Goal: Task Accomplishment & Management: Use online tool/utility

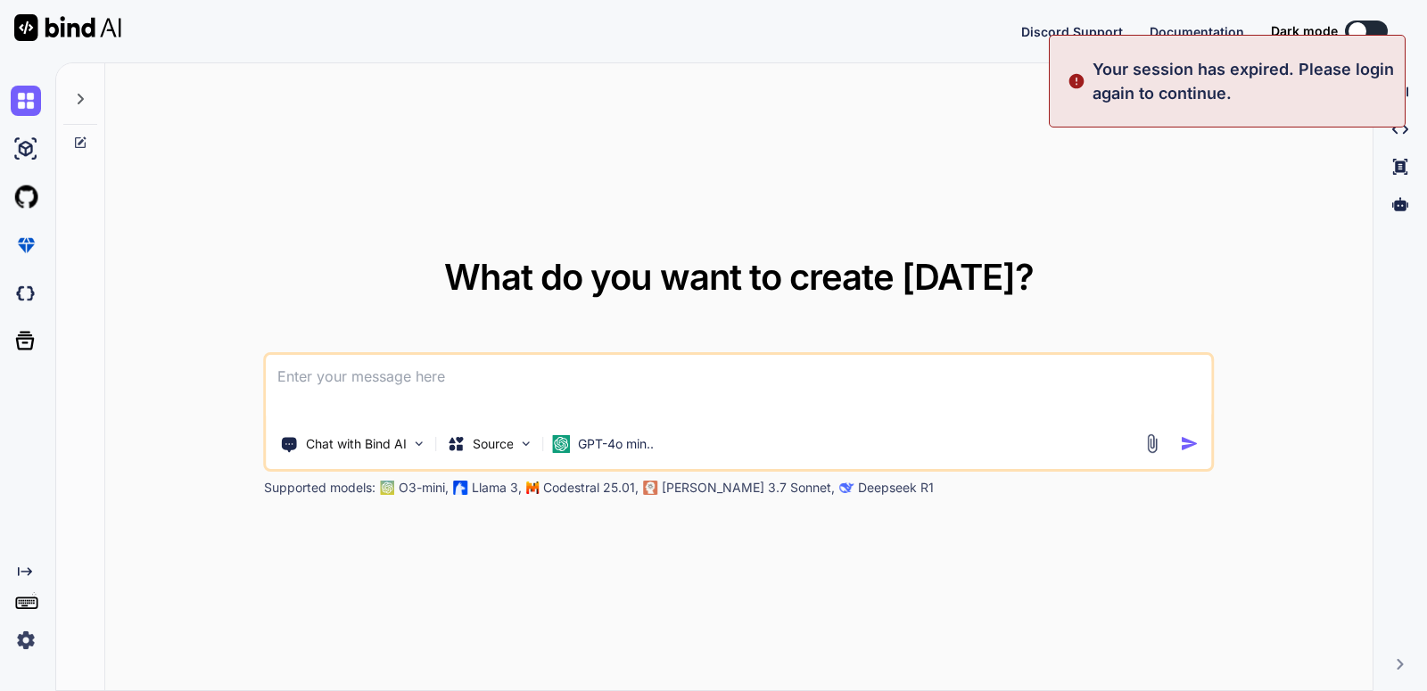
type textarea "x"
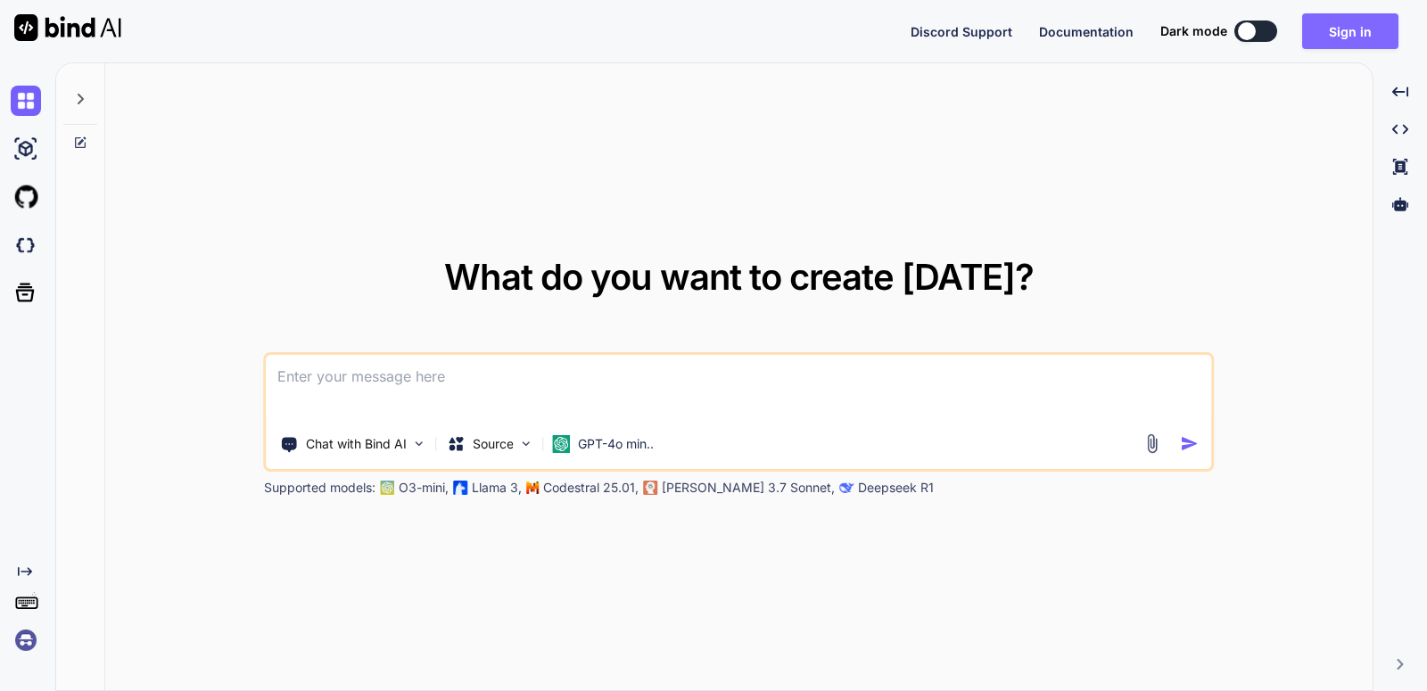
click at [1383, 41] on button "Sign in" at bounding box center [1350, 31] width 96 height 36
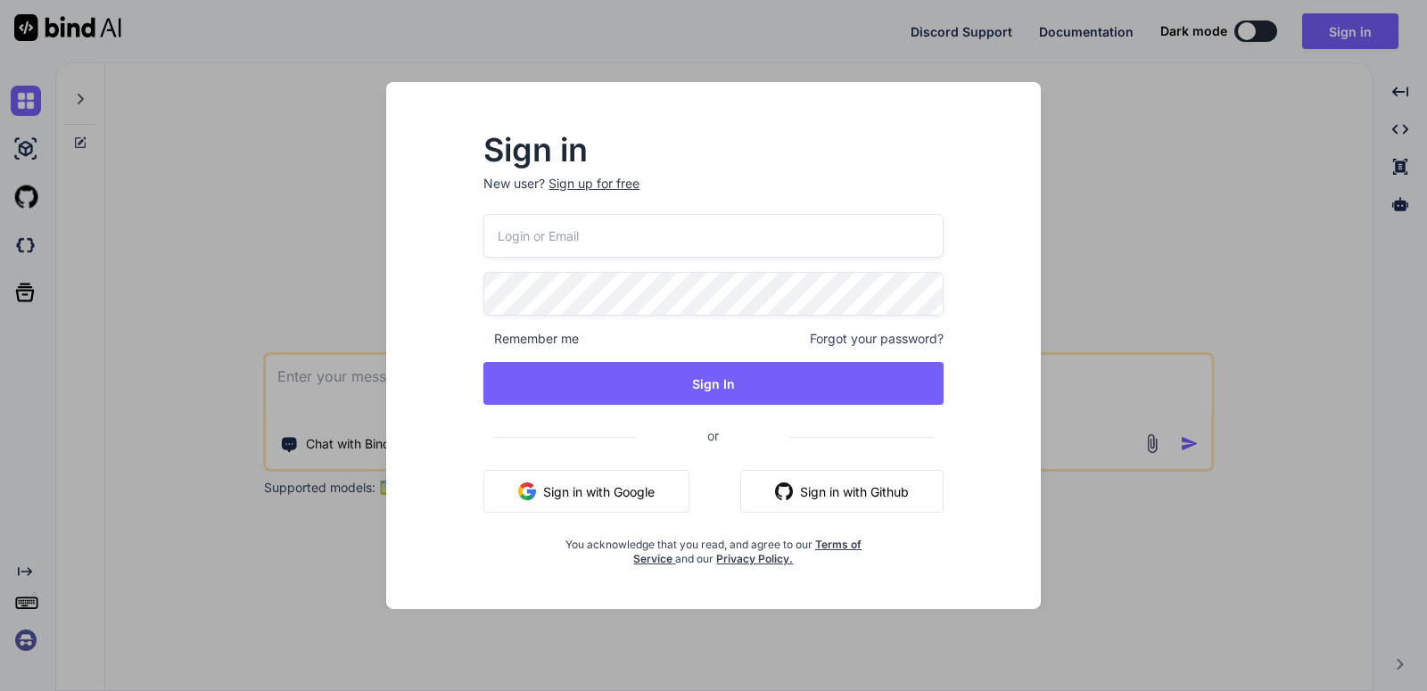
click at [656, 269] on div "Remember me Forgot your password? Sign In or Sign in with Google Sign in with G…" at bounding box center [712, 390] width 459 height 352
click at [666, 246] on input "email" at bounding box center [712, 236] width 459 height 44
type input "[EMAIL_ADDRESS][DOMAIN_NAME]"
click at [252, 430] on div "Sign in New user? Sign up for free [EMAIL_ADDRESS][DOMAIN_NAME] Remember me For…" at bounding box center [713, 345] width 1427 height 691
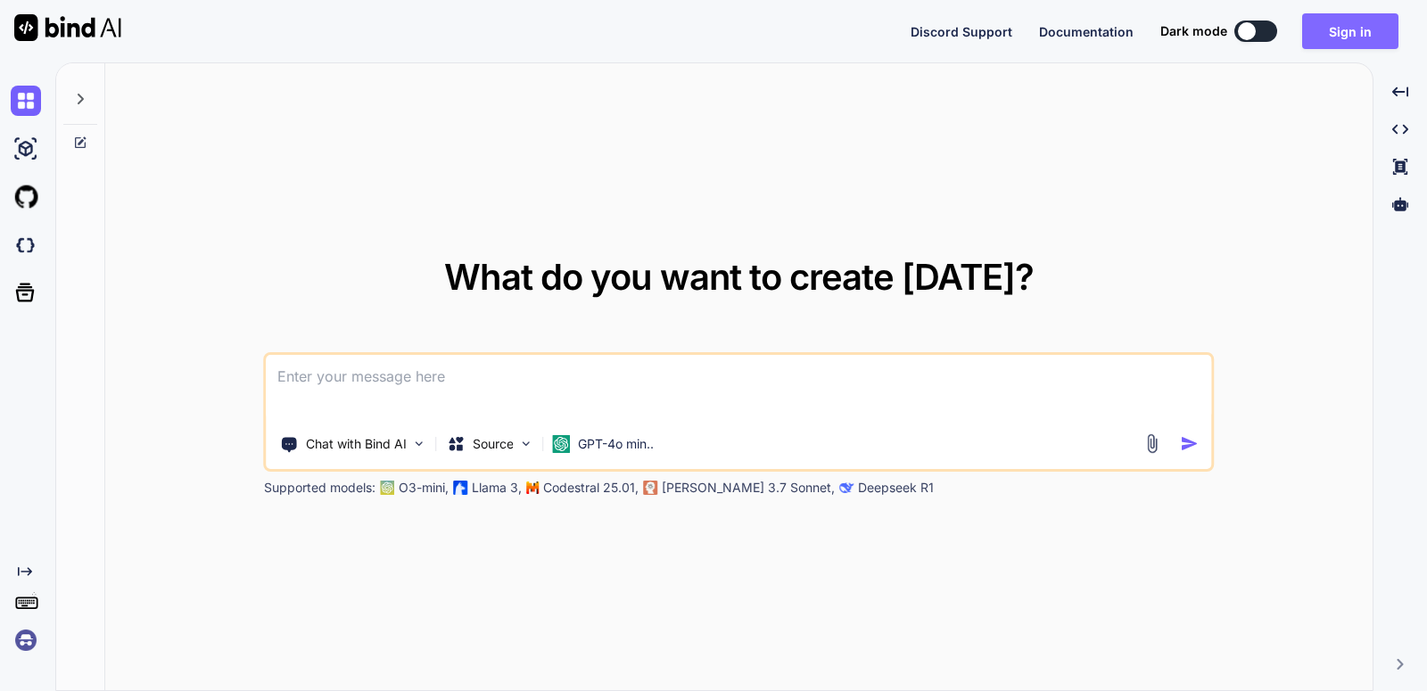
click at [1377, 22] on button "Sign in" at bounding box center [1350, 31] width 96 height 36
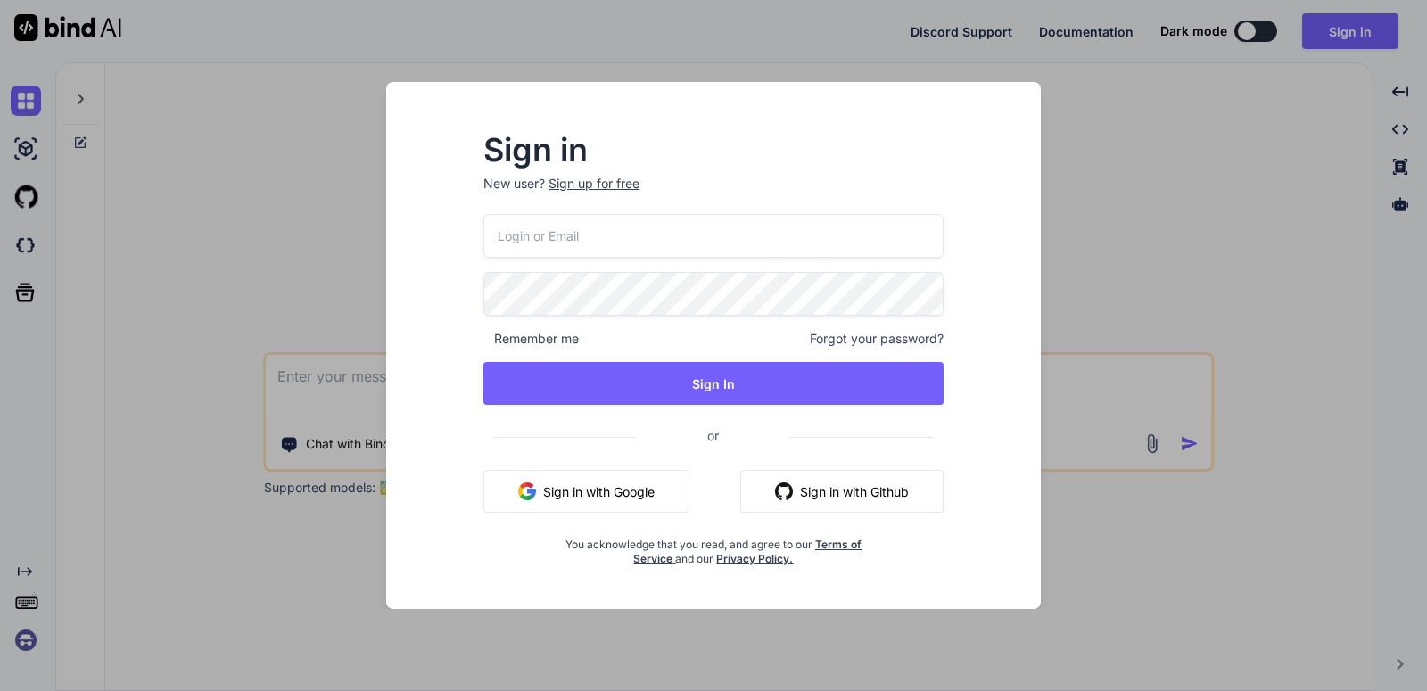
click at [691, 249] on input "email" at bounding box center [712, 236] width 459 height 44
type input "[EMAIL_ADDRESS][DOMAIN_NAME]"
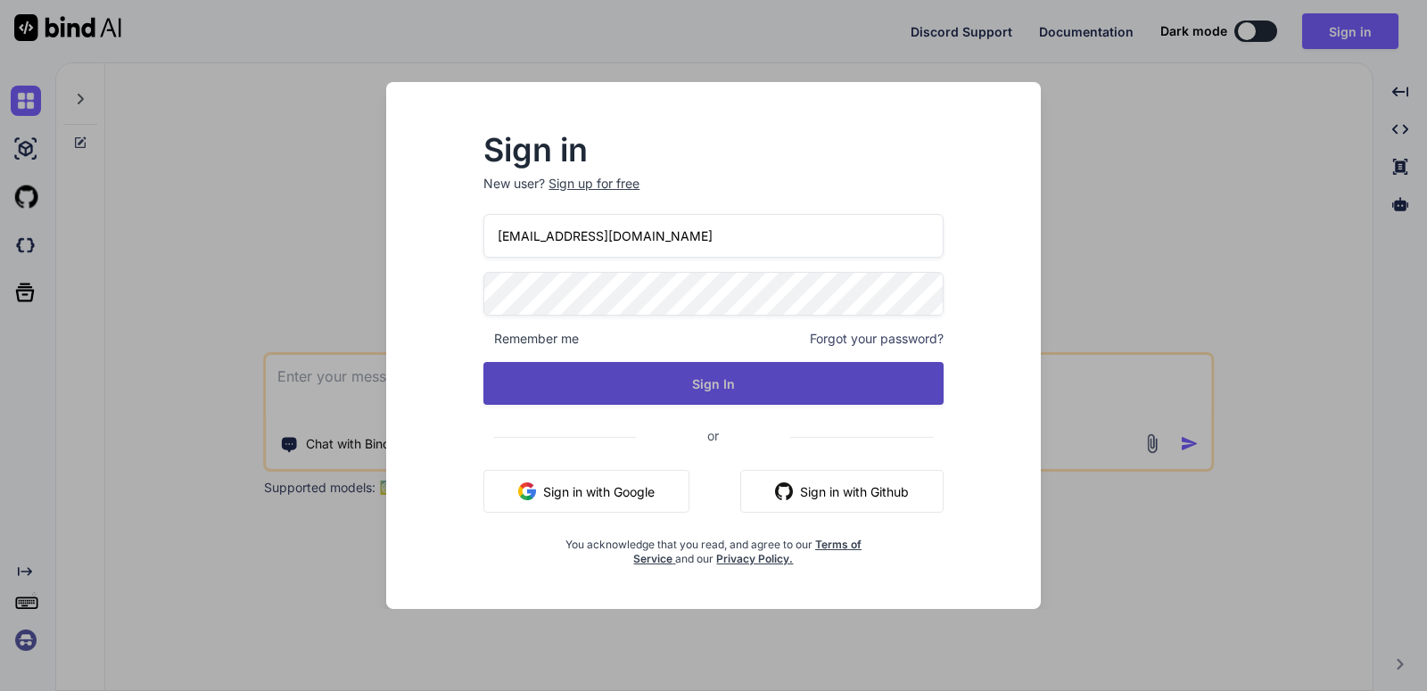
click at [712, 386] on button "Sign In" at bounding box center [712, 383] width 459 height 43
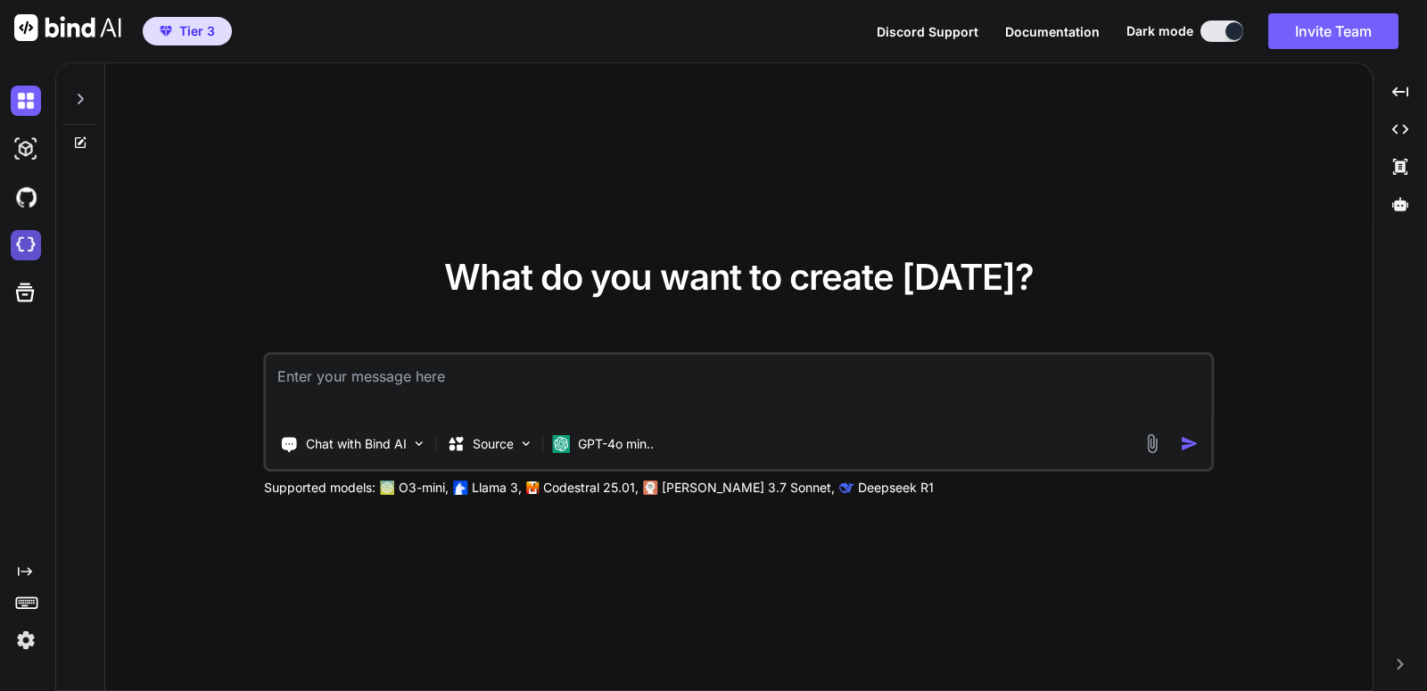
click at [24, 239] on img at bounding box center [26, 245] width 30 height 30
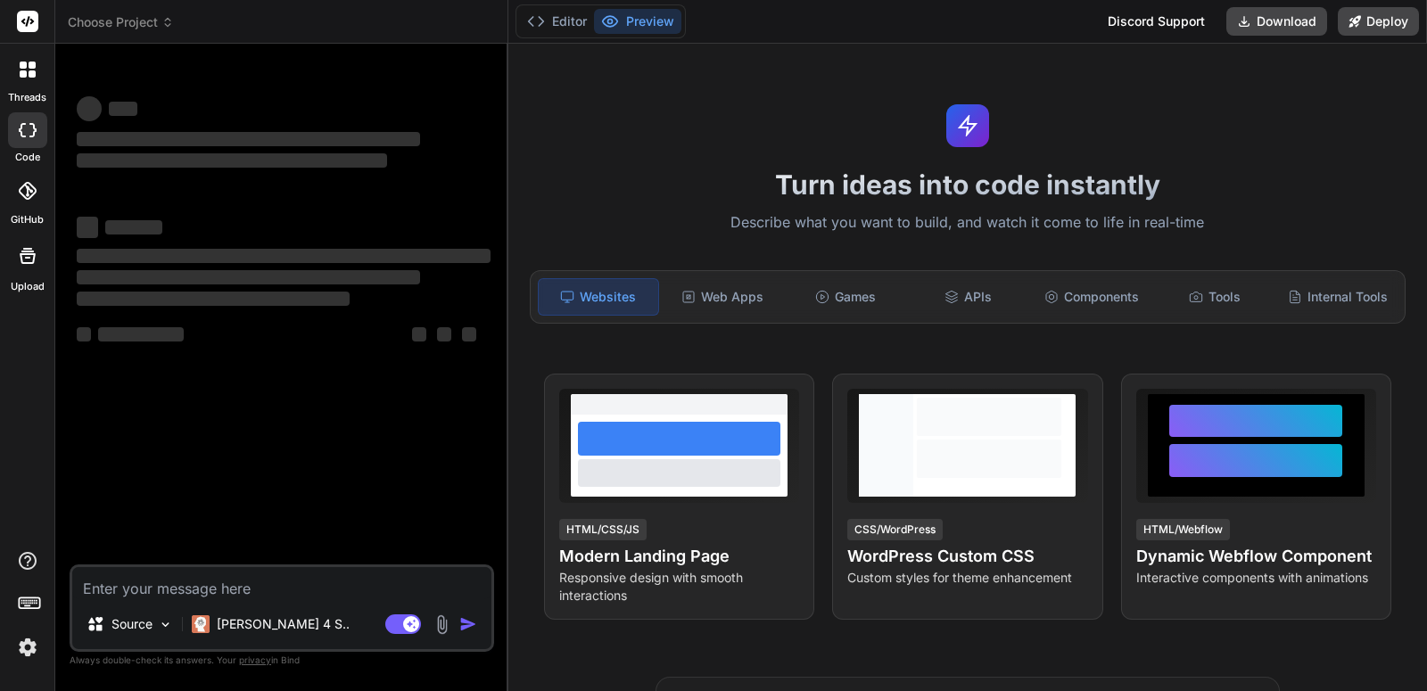
click at [152, 18] on span "Choose Project" at bounding box center [121, 22] width 106 height 18
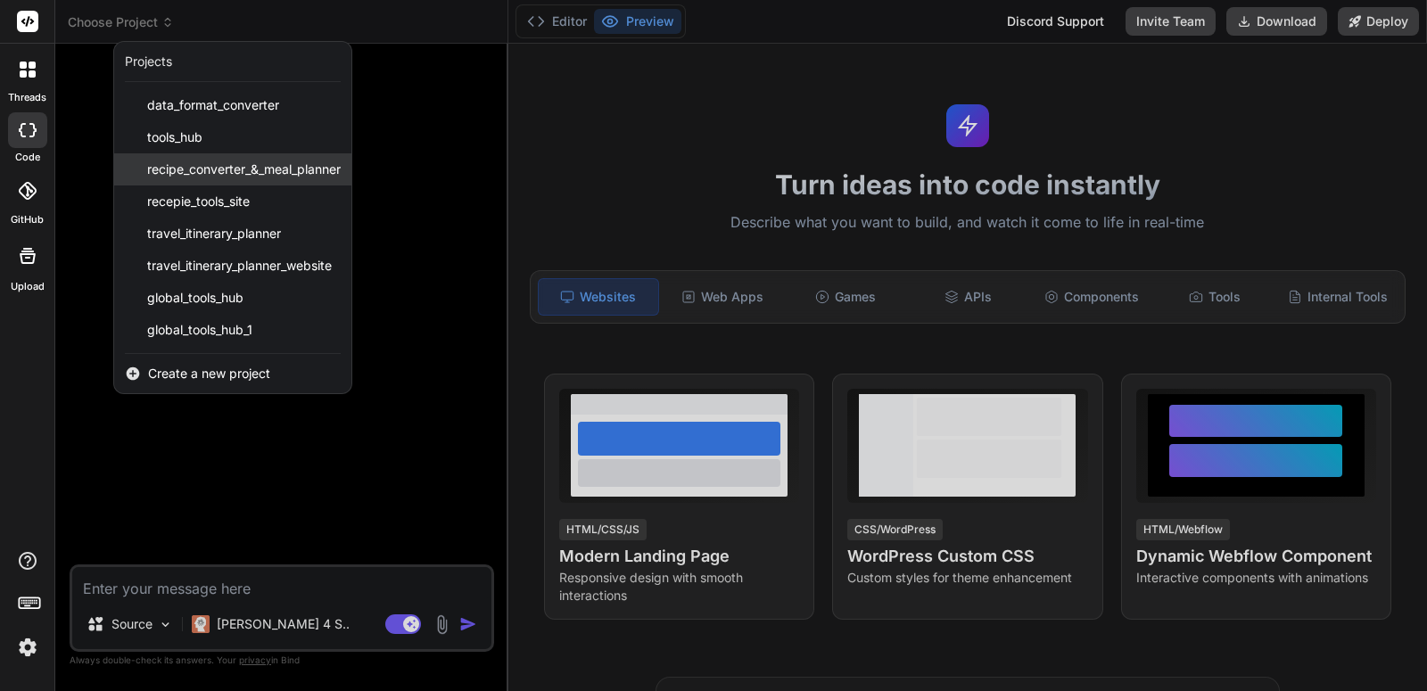
click at [252, 158] on div "recipe_converter_&_meal_planner" at bounding box center [232, 169] width 237 height 32
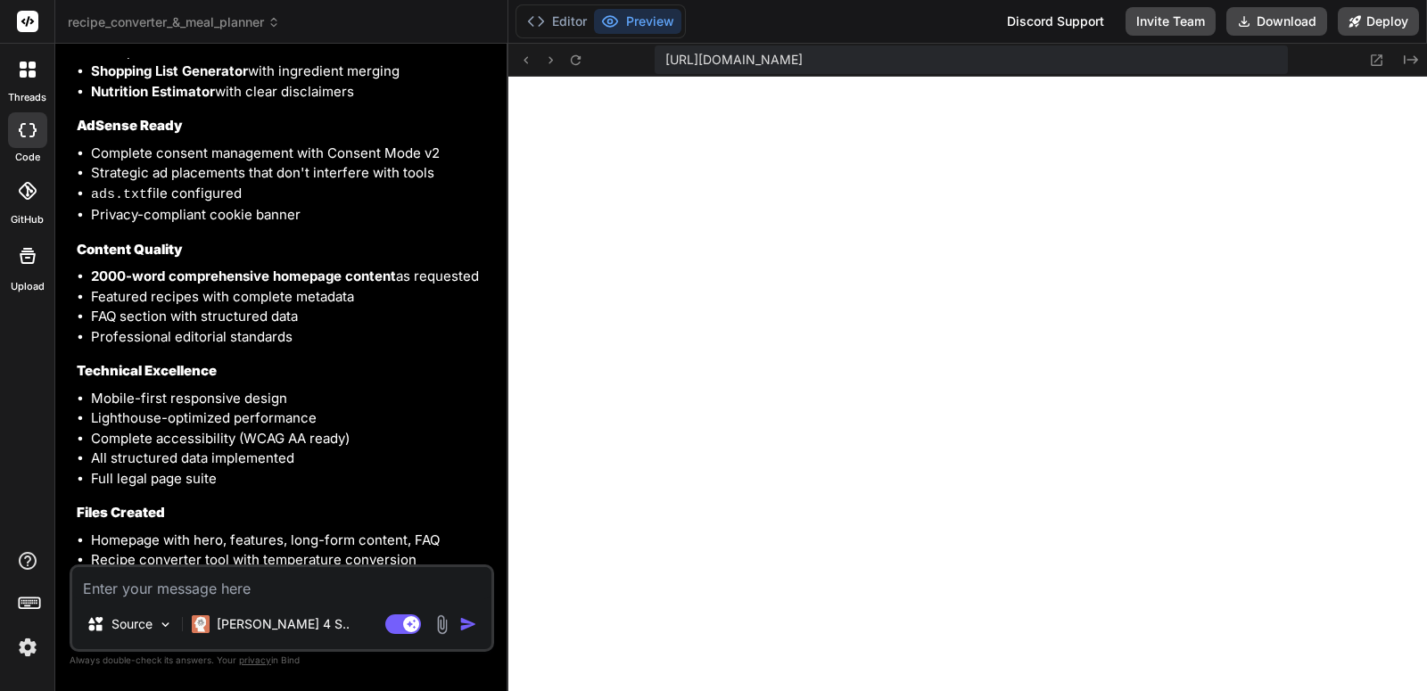
scroll to position [644, 0]
click at [226, 20] on span "recipe_converter_&_meal_planner" at bounding box center [174, 22] width 212 height 18
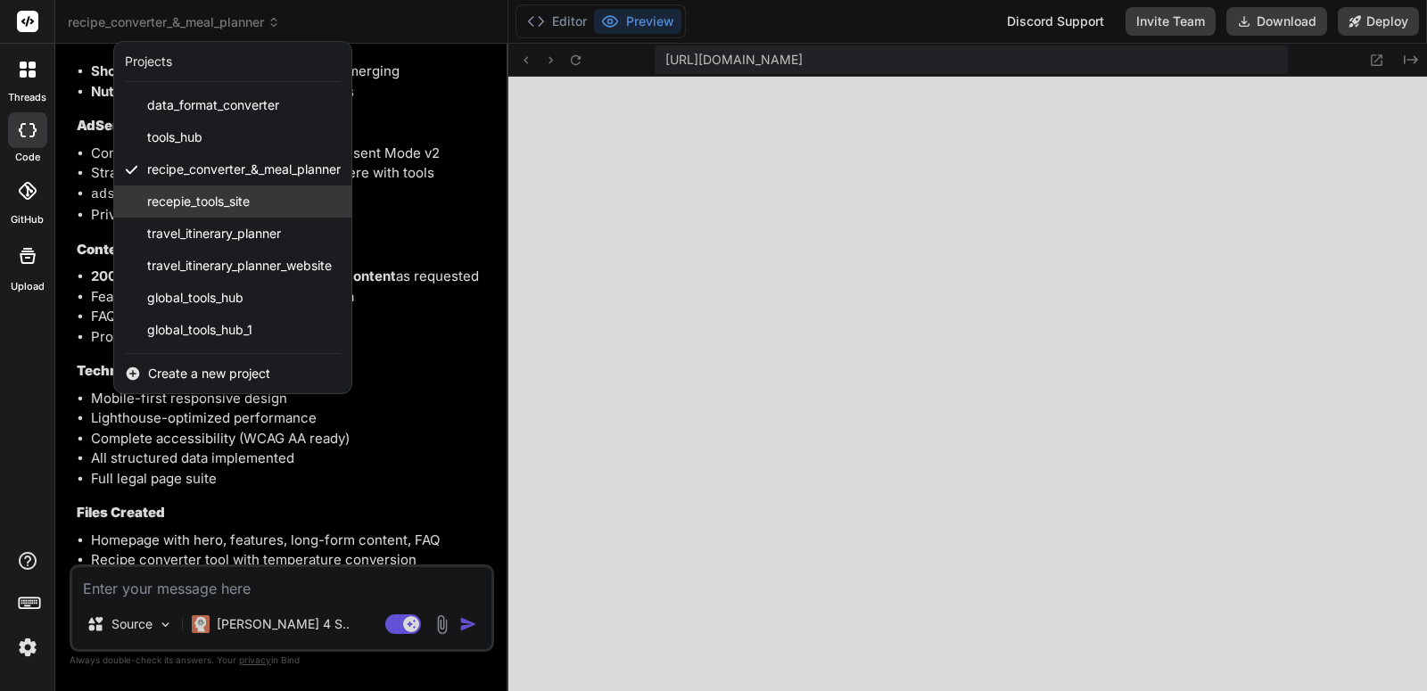
click at [213, 210] on span "recepie_tools_site" at bounding box center [198, 202] width 103 height 18
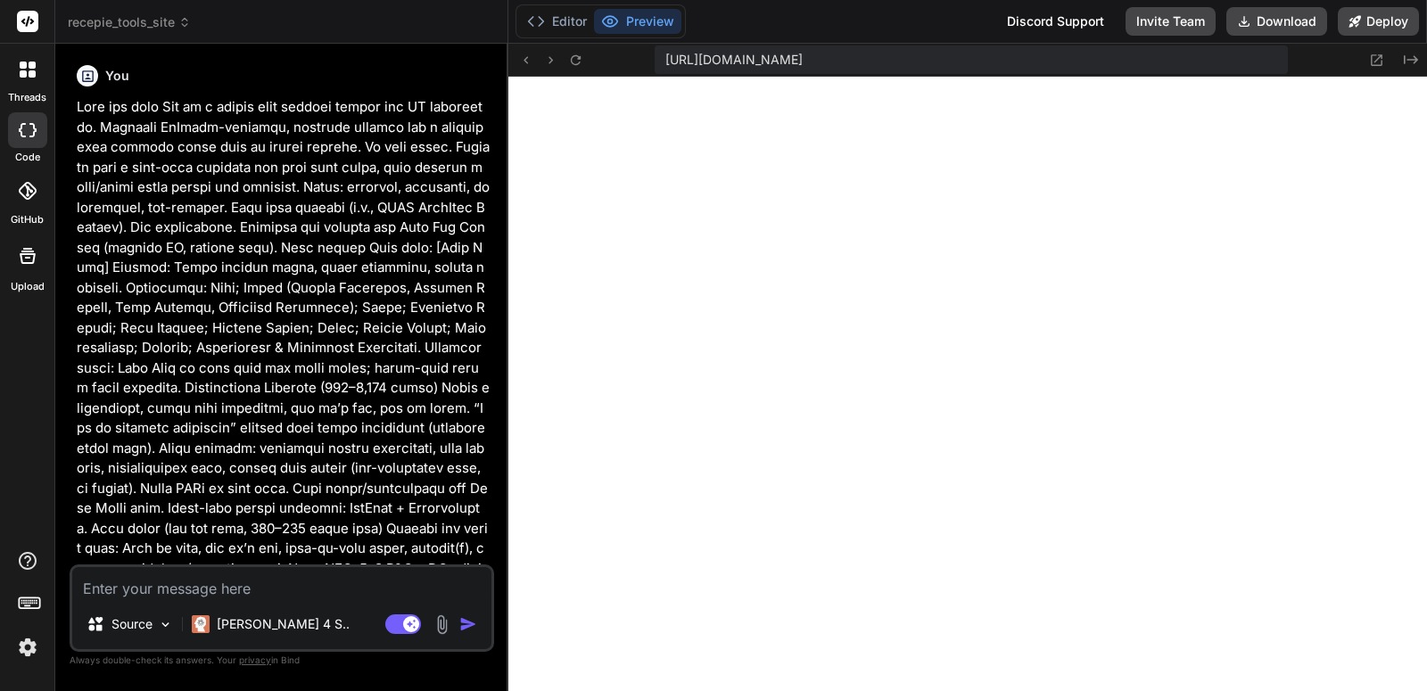
scroll to position [1406, 0]
click at [266, 587] on textarea at bounding box center [281, 583] width 419 height 32
click at [157, 627] on div "Source" at bounding box center [129, 624] width 101 height 36
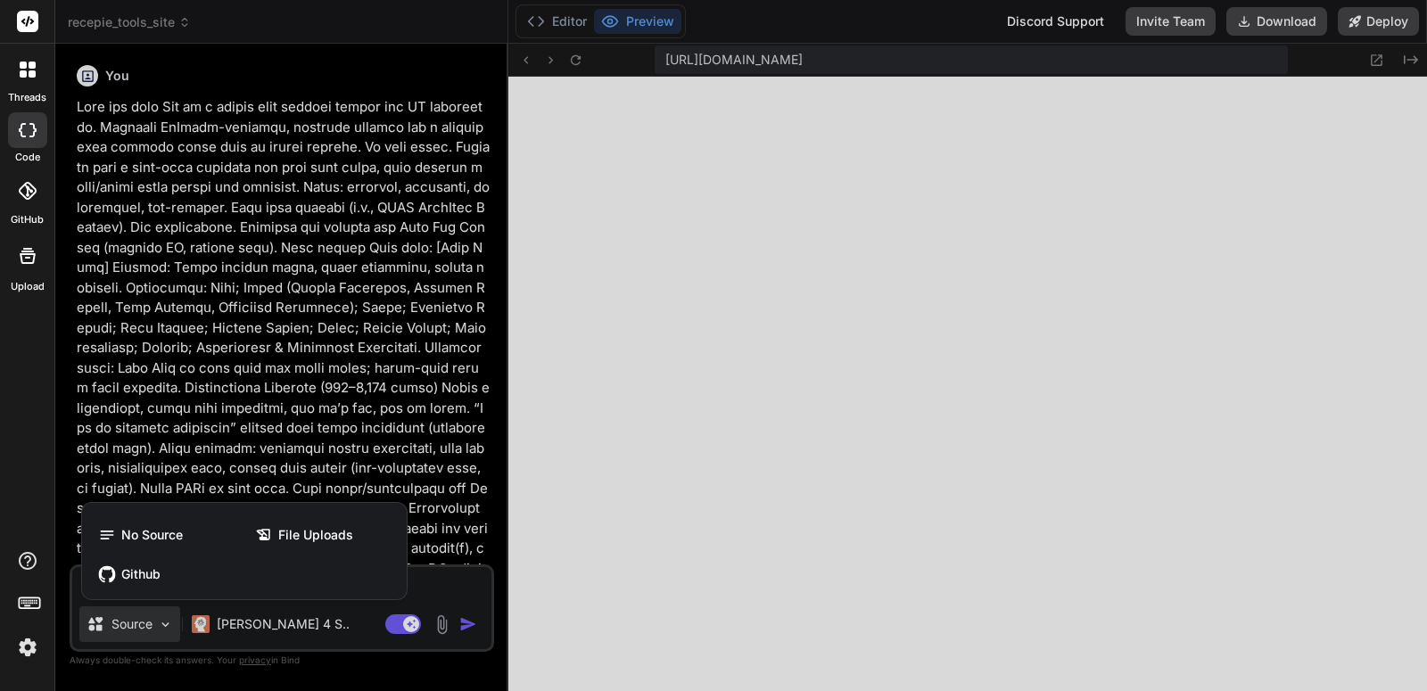
click at [157, 627] on div at bounding box center [713, 345] width 1427 height 691
type textarea "x"
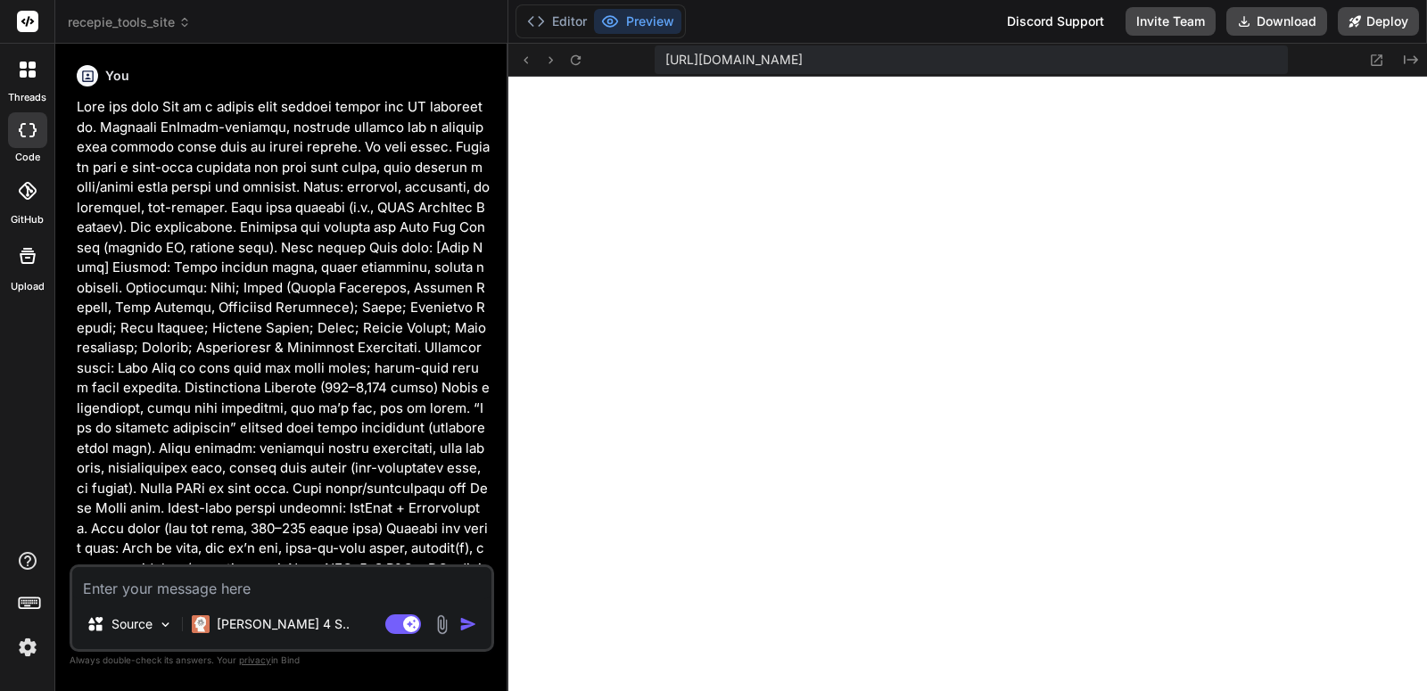
click at [201, 579] on textarea at bounding box center [281, 583] width 419 height 32
type textarea "i"
type textarea "x"
type textarea "i"
type textarea "x"
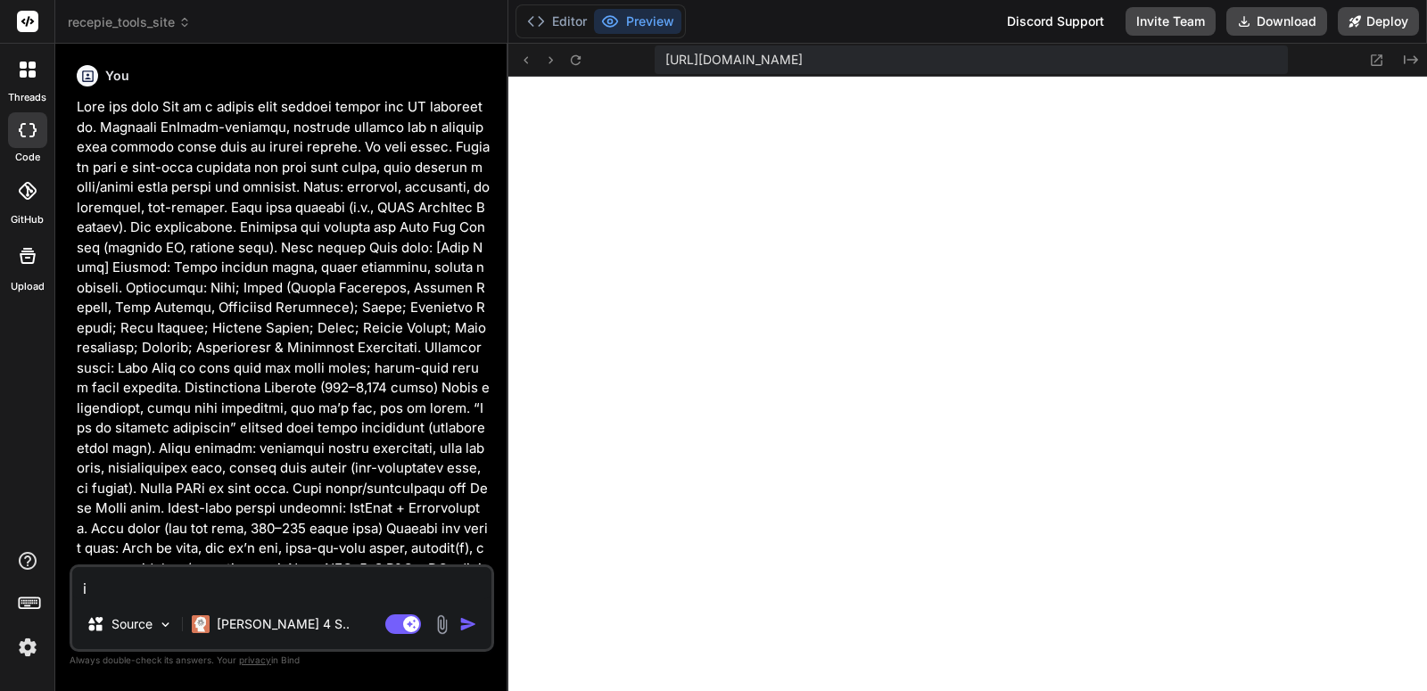
type textarea "i a"
type textarea "x"
type textarea "i ap"
type textarea "x"
type textarea "i app"
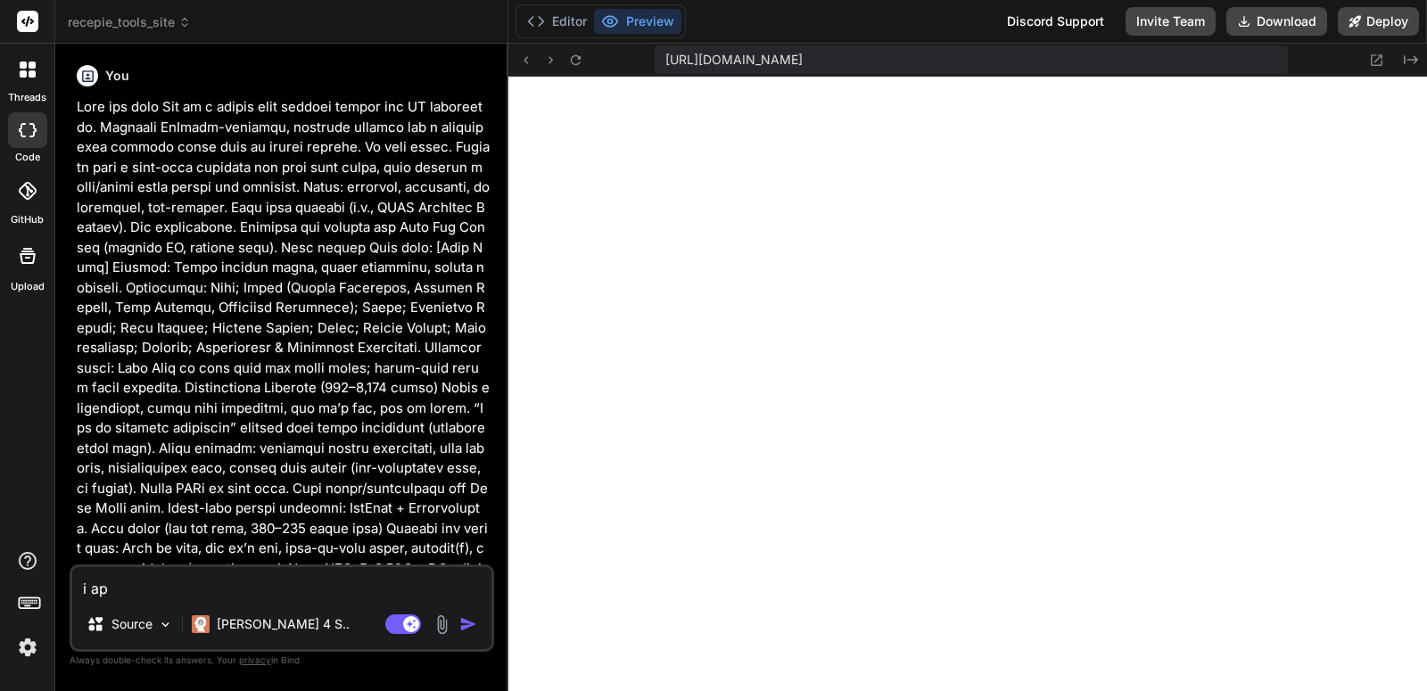
type textarea "x"
type textarea "i appl"
type textarea "x"
type textarea "i appli"
type textarea "x"
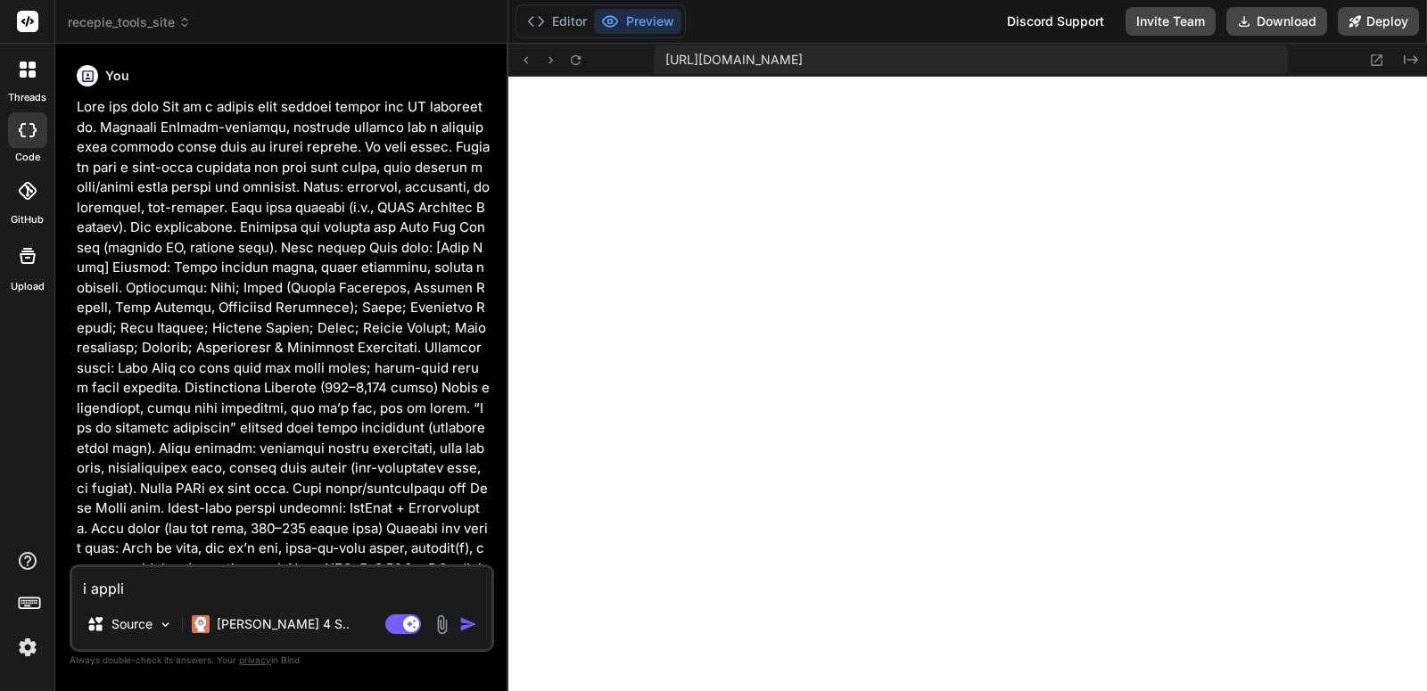
type textarea "i applie"
type textarea "x"
type textarea "i applied"
type textarea "x"
type textarea "i applied"
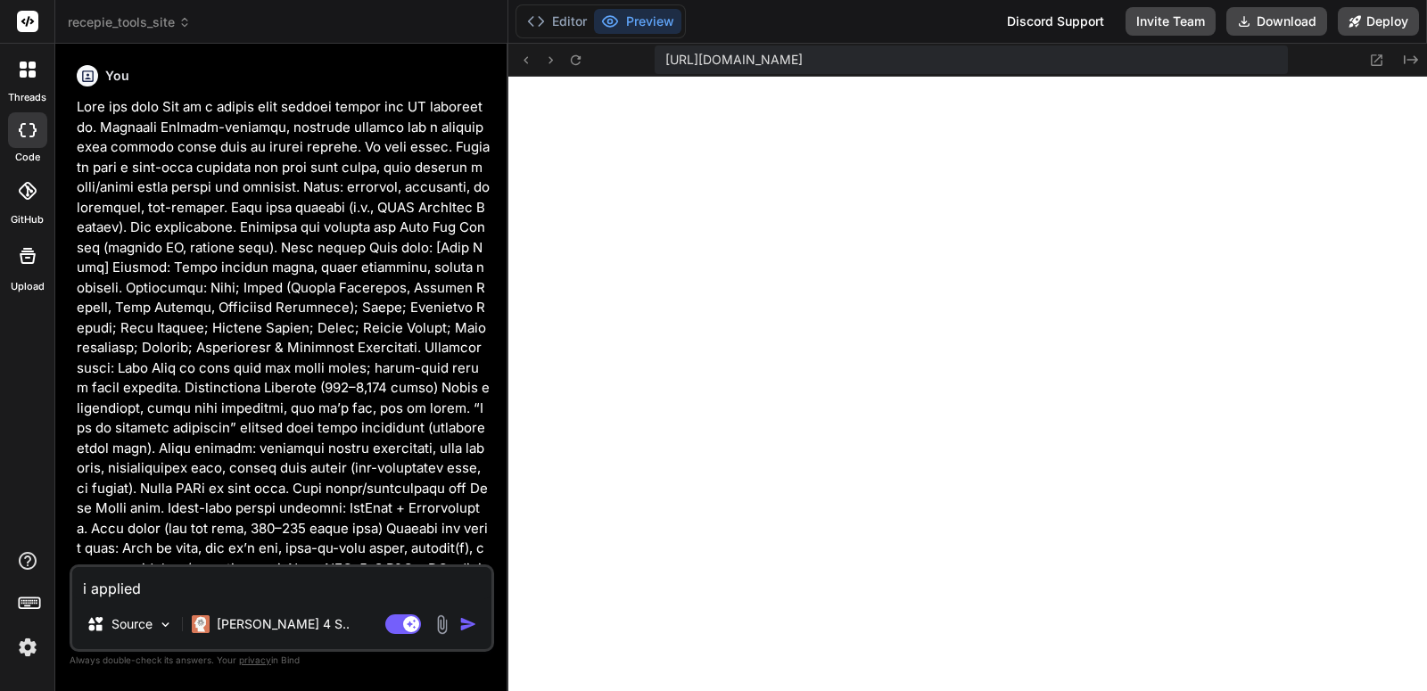
type textarea "x"
type textarea "i applied t"
type textarea "x"
type textarea "i applied th"
type textarea "x"
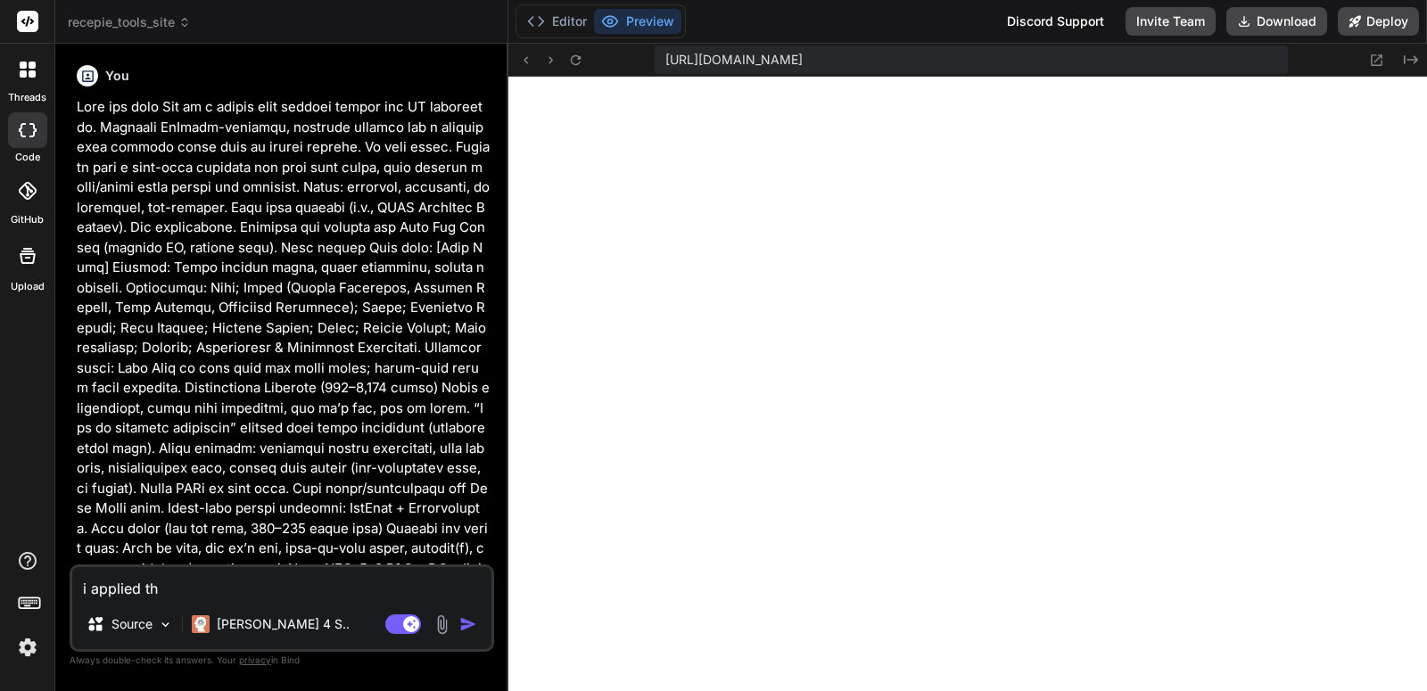
type textarea "i applied thi"
type textarea "x"
type textarea "i applied this"
type textarea "x"
type textarea "i applied this"
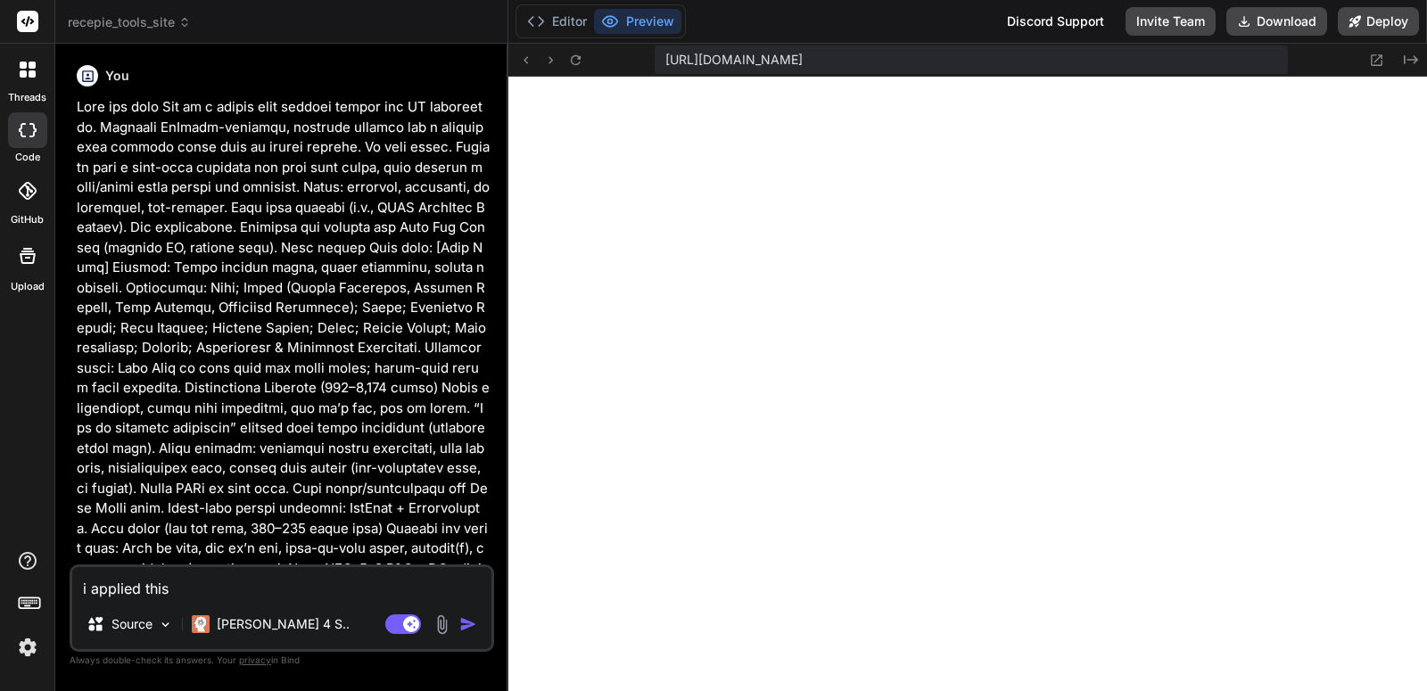
type textarea "x"
type textarea "i applied this s"
type textarea "x"
type textarea "i applied this si"
type textarea "x"
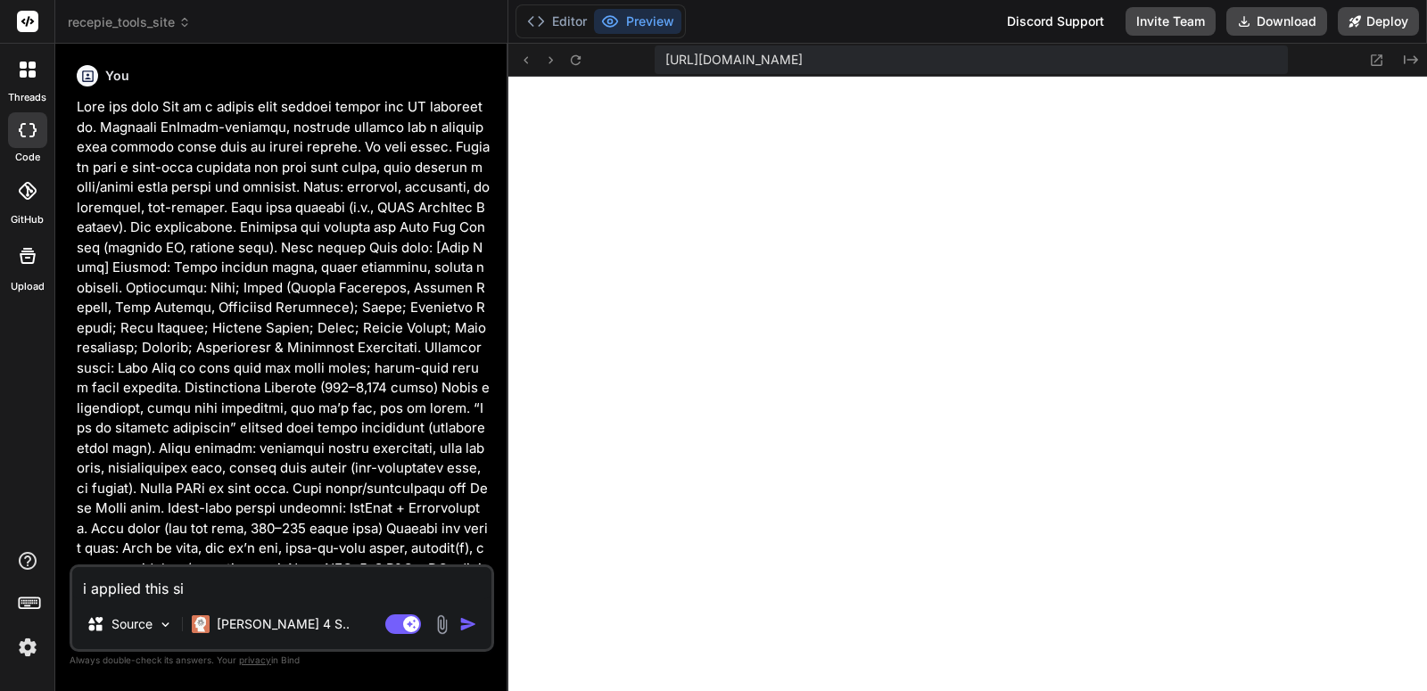
type textarea "i applied this sit"
type textarea "x"
type textarea "i applied this site"
type textarea "x"
type textarea "i applied this site"
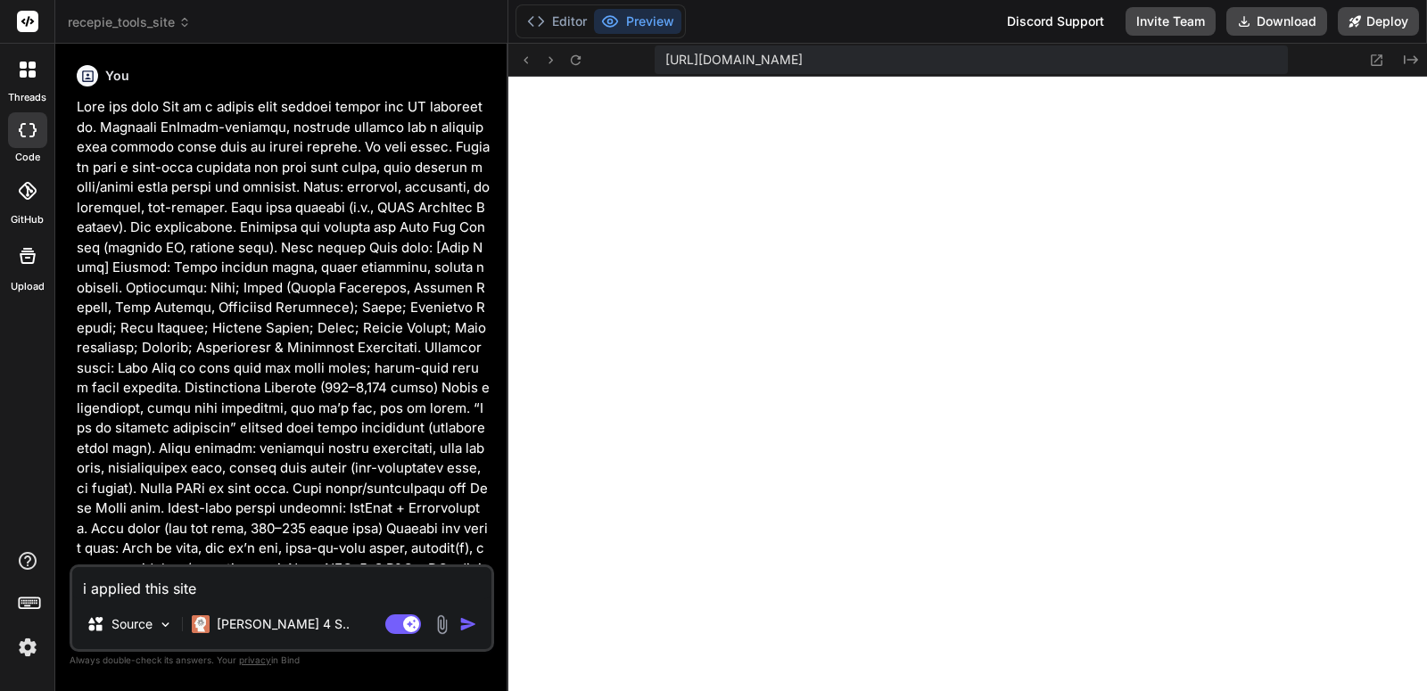
type textarea "x"
type textarea "i applied this site o"
type textarea "x"
type textarea "i applied this site or"
type textarea "x"
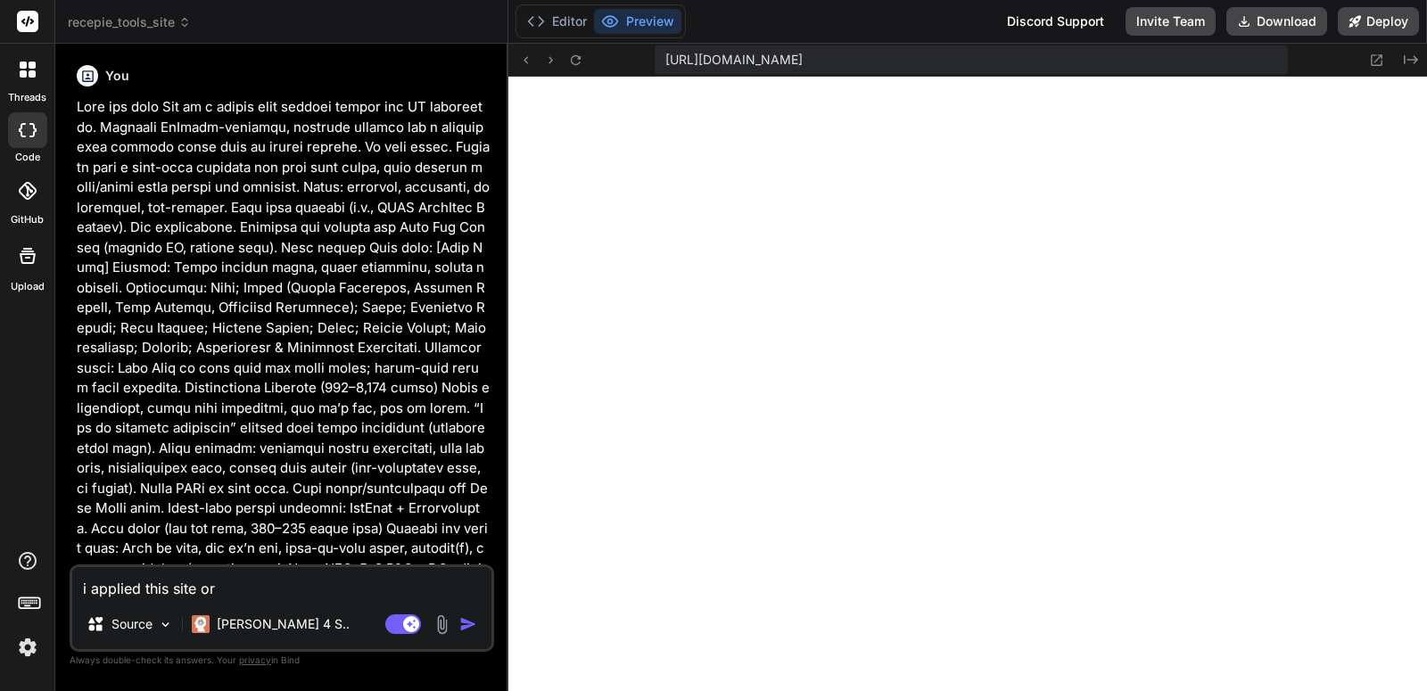
type textarea "i applied this site or"
type textarea "x"
type textarea "i applied this site or"
type textarea "x"
type textarea "i applied this site o"
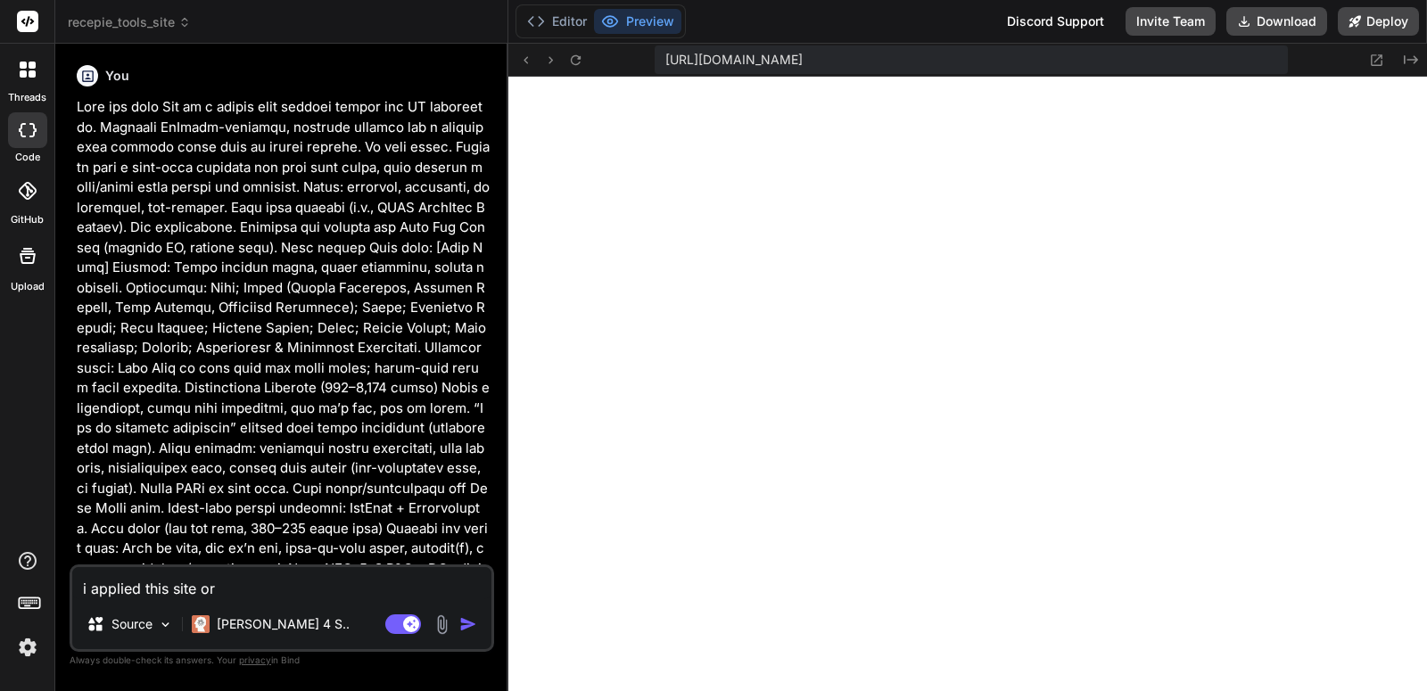
type textarea "x"
type textarea "i applied this site"
type textarea "x"
type textarea "i applied this site f"
type textarea "x"
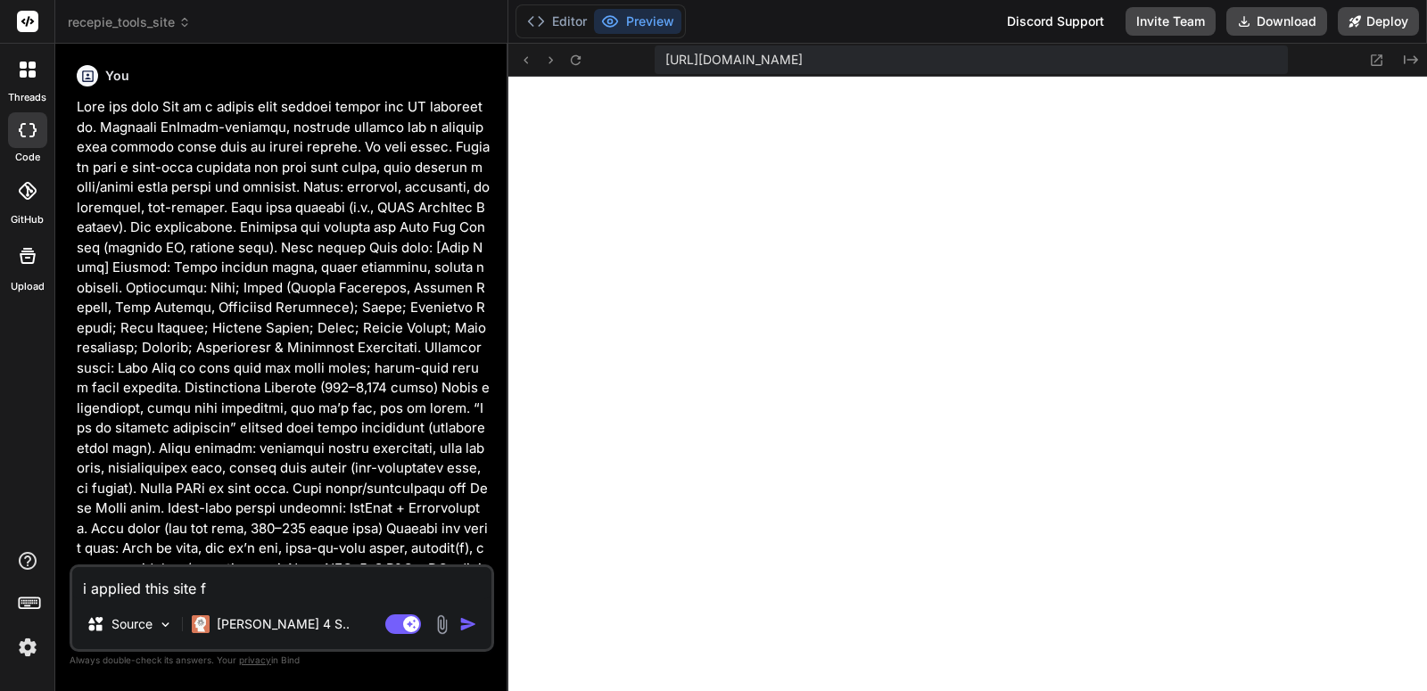
type textarea "i applied this site fo"
type textarea "x"
type textarea "i applied this site for"
type textarea "x"
type textarea "i applied this site for"
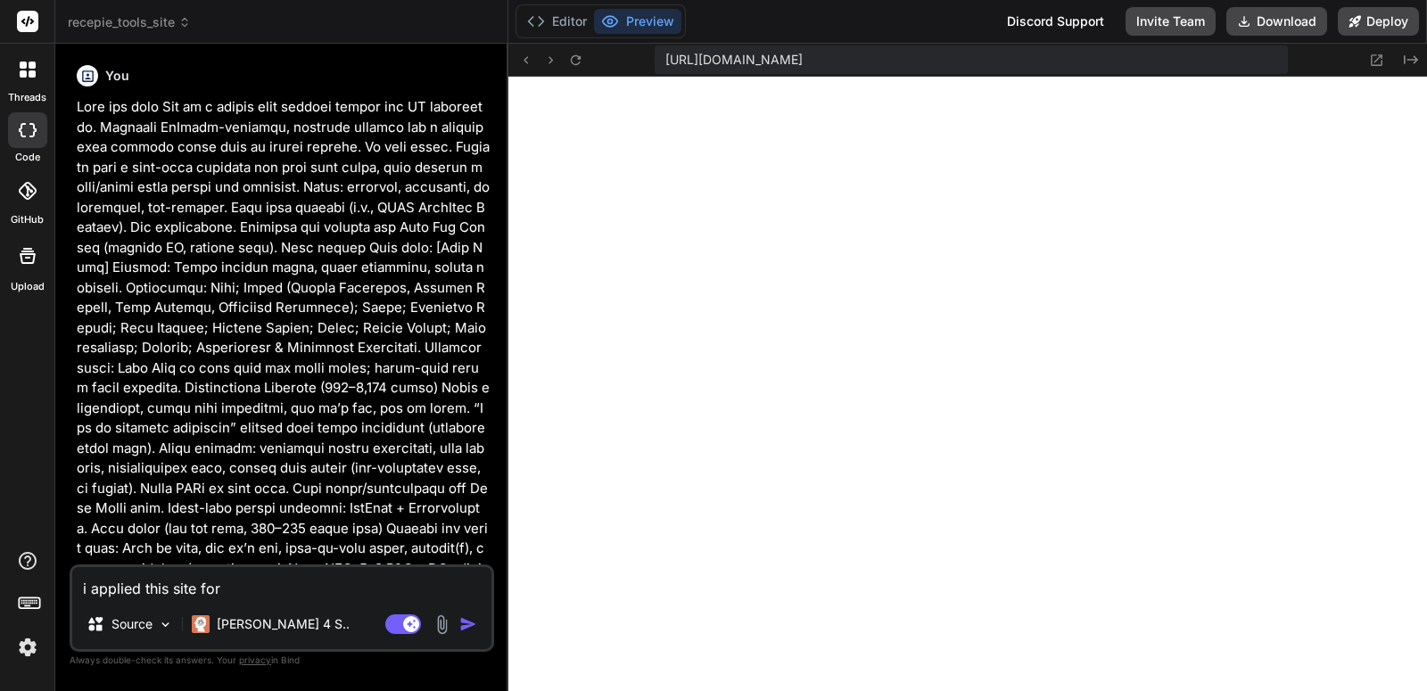
type textarea "x"
type textarea "i applied this site for a"
type textarea "x"
type textarea "i applied this site for ad"
type textarea "x"
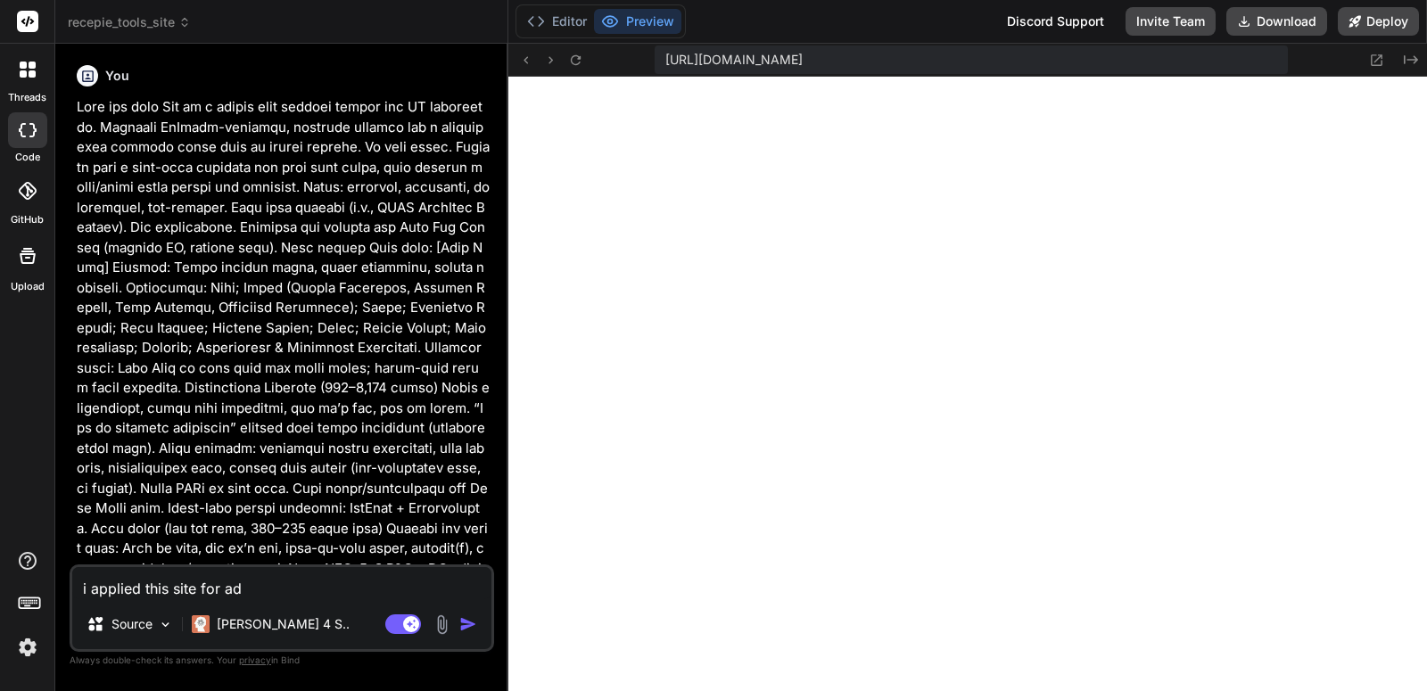
type textarea "i applied this site for ads"
type textarea "x"
type textarea "i applied this site for adse"
type textarea "x"
type textarea "i applied this site for adsen"
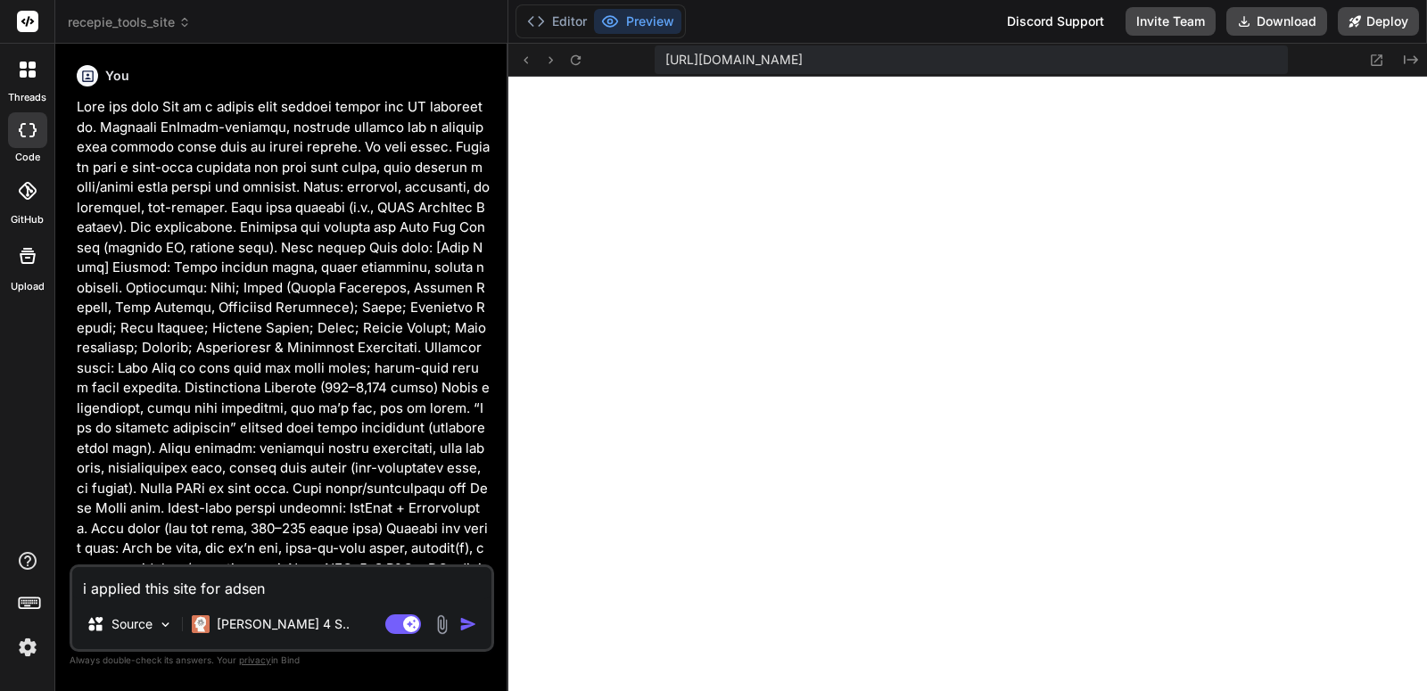
type textarea "x"
type textarea "i applied this site for adsens"
type textarea "x"
type textarea "i applied this site for adsense"
type textarea "x"
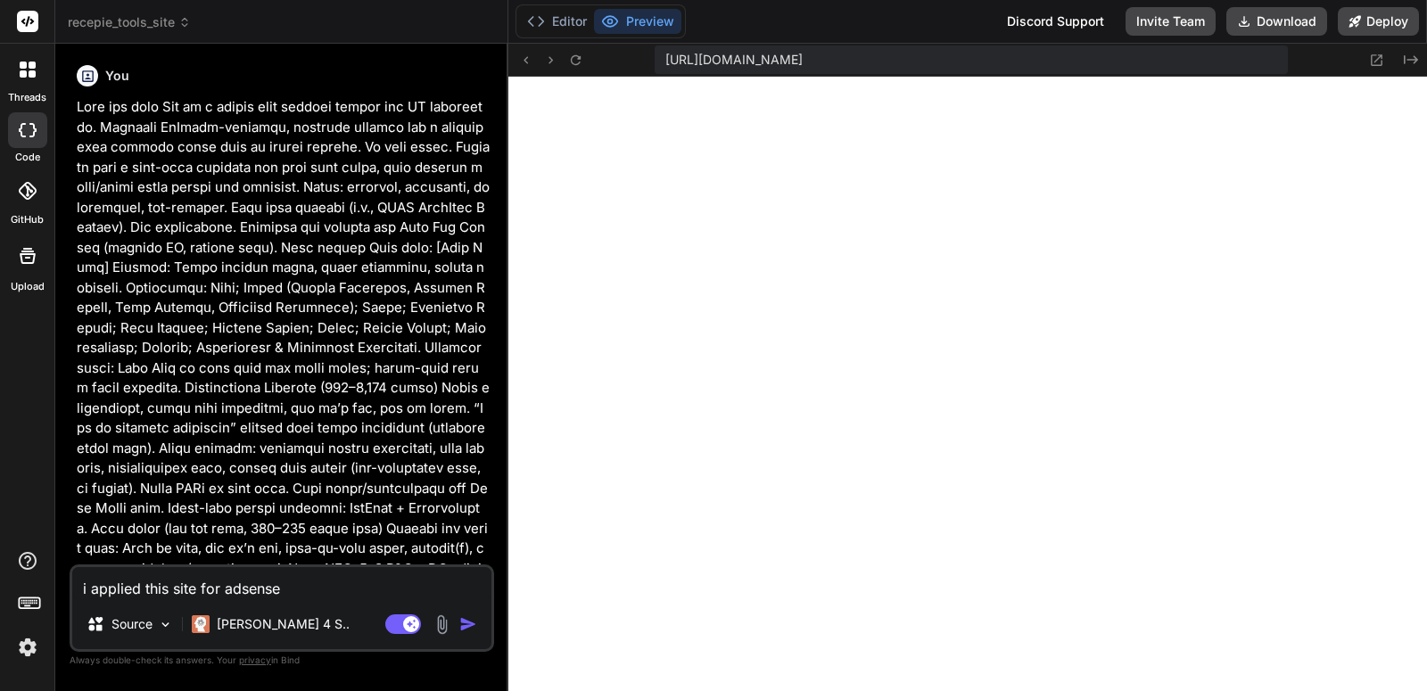
type textarea "i applied this site for adsense"
type textarea "x"
type textarea "i applied this site for adsense a"
type textarea "x"
type textarea "i applied this site for adsense ap"
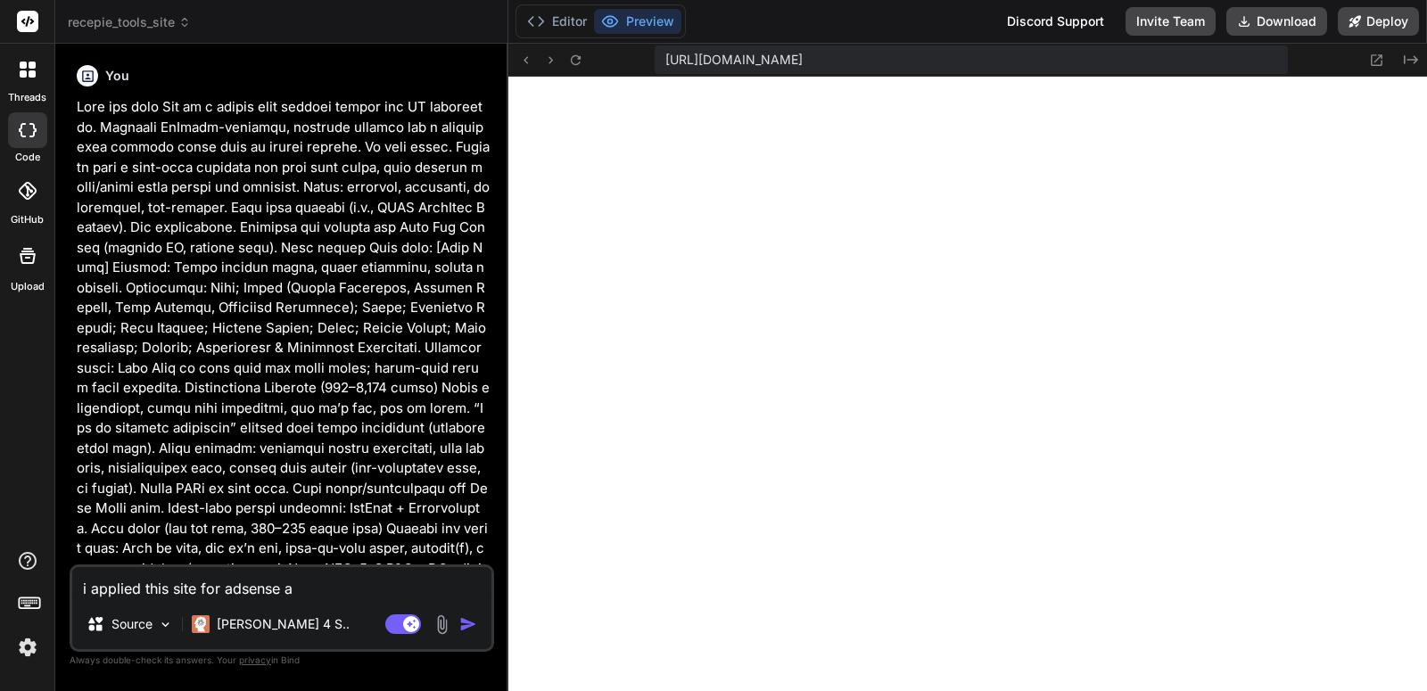
type textarea "x"
type textarea "i applied this site for adsense app"
type textarea "x"
type textarea "i applied this site for adsense appr"
type textarea "x"
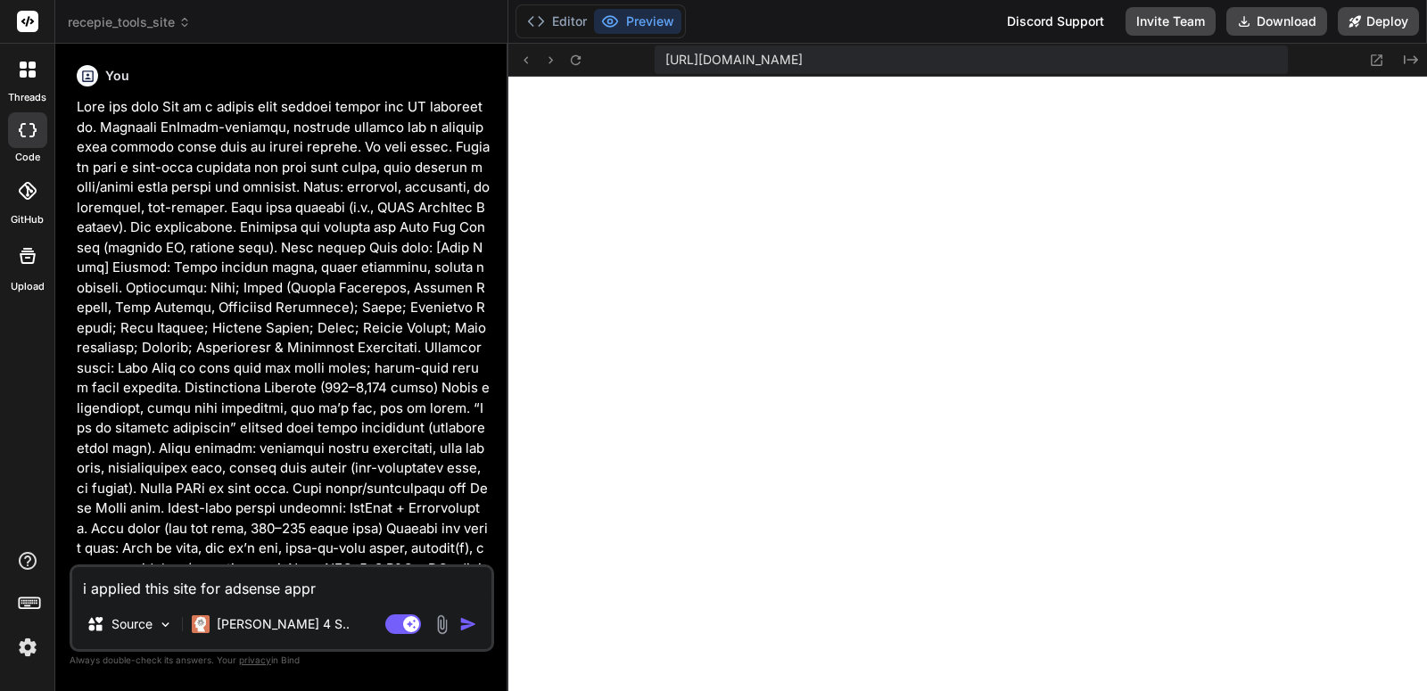
type textarea "i applied this site for adsense appro"
type textarea "x"
type textarea "i applied this site for adsense approv"
type textarea "x"
type textarea "i applied this site for adsense approva"
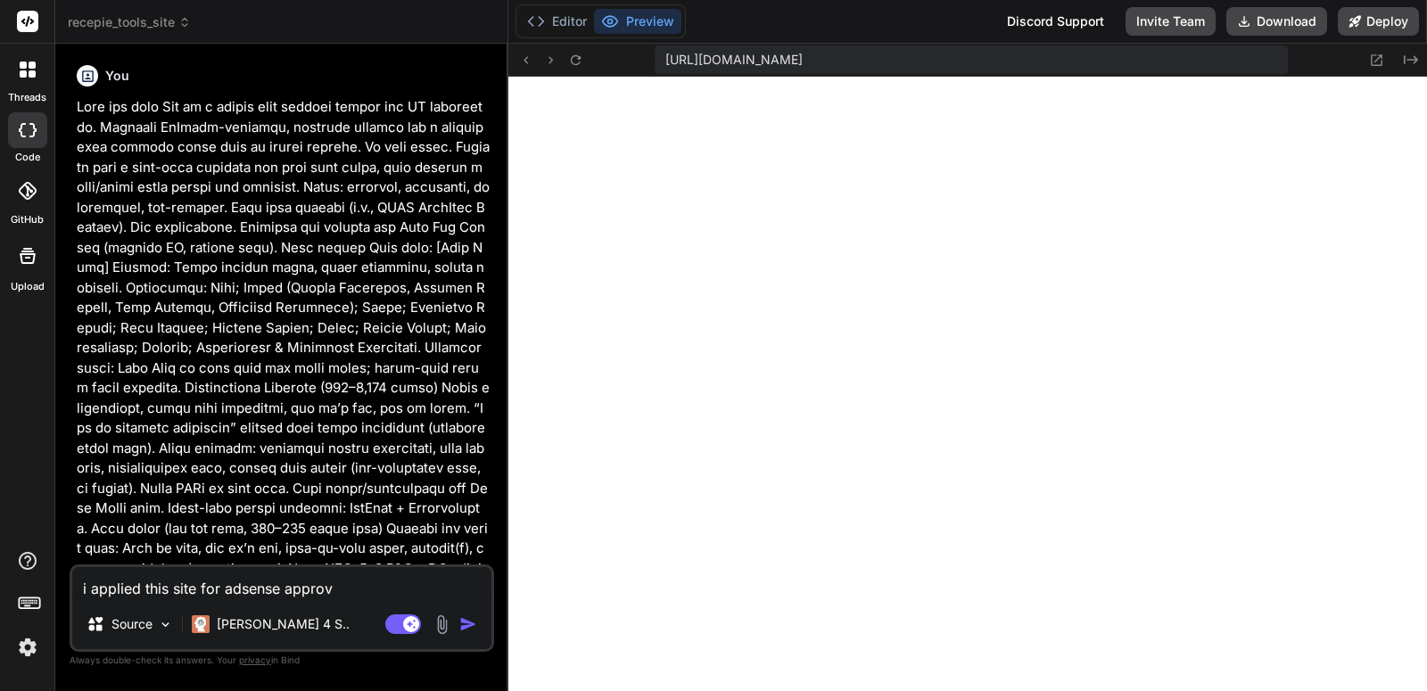
type textarea "x"
type textarea "i applied this site for adsense approval"
type textarea "x"
type textarea "i applied this site for adsense approval"
type textarea "x"
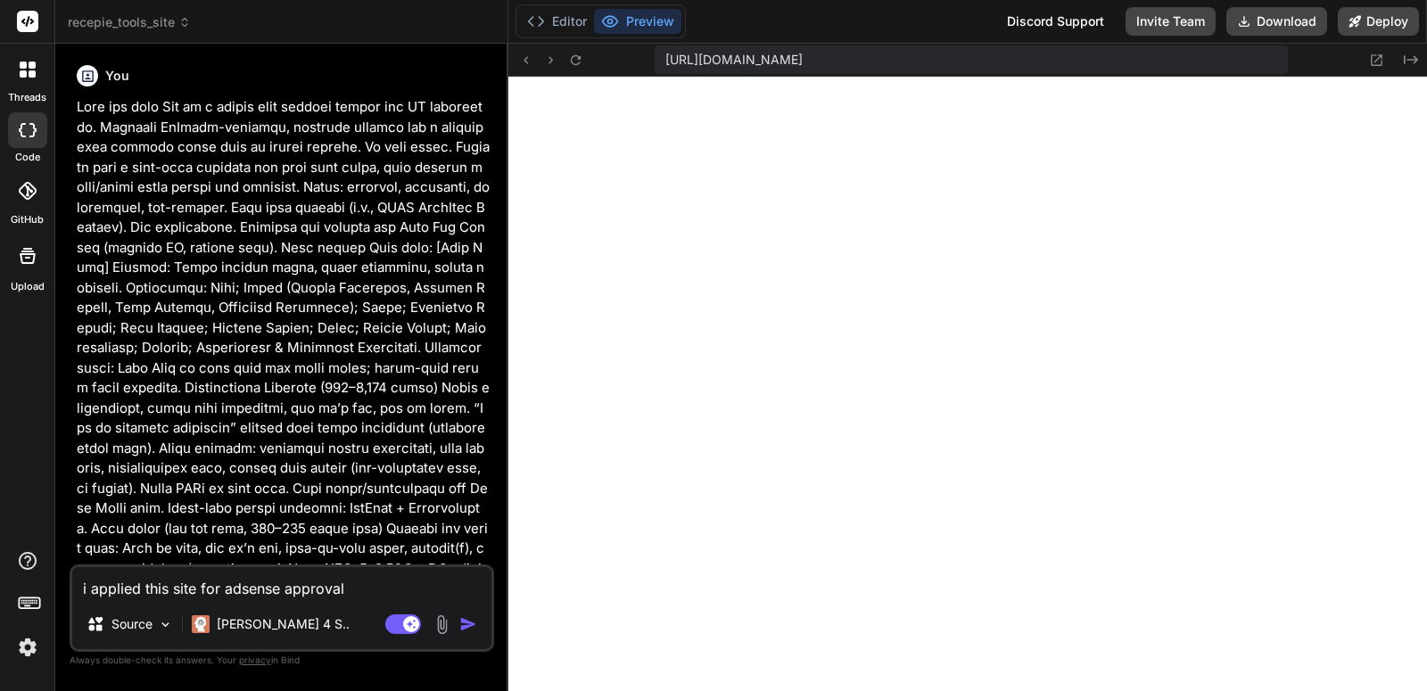
type textarea "i applied this site for adsense approval b"
type textarea "x"
type textarea "i applied this site for adsense approval bu"
type textarea "x"
type textarea "i applied this site for adsense approval but"
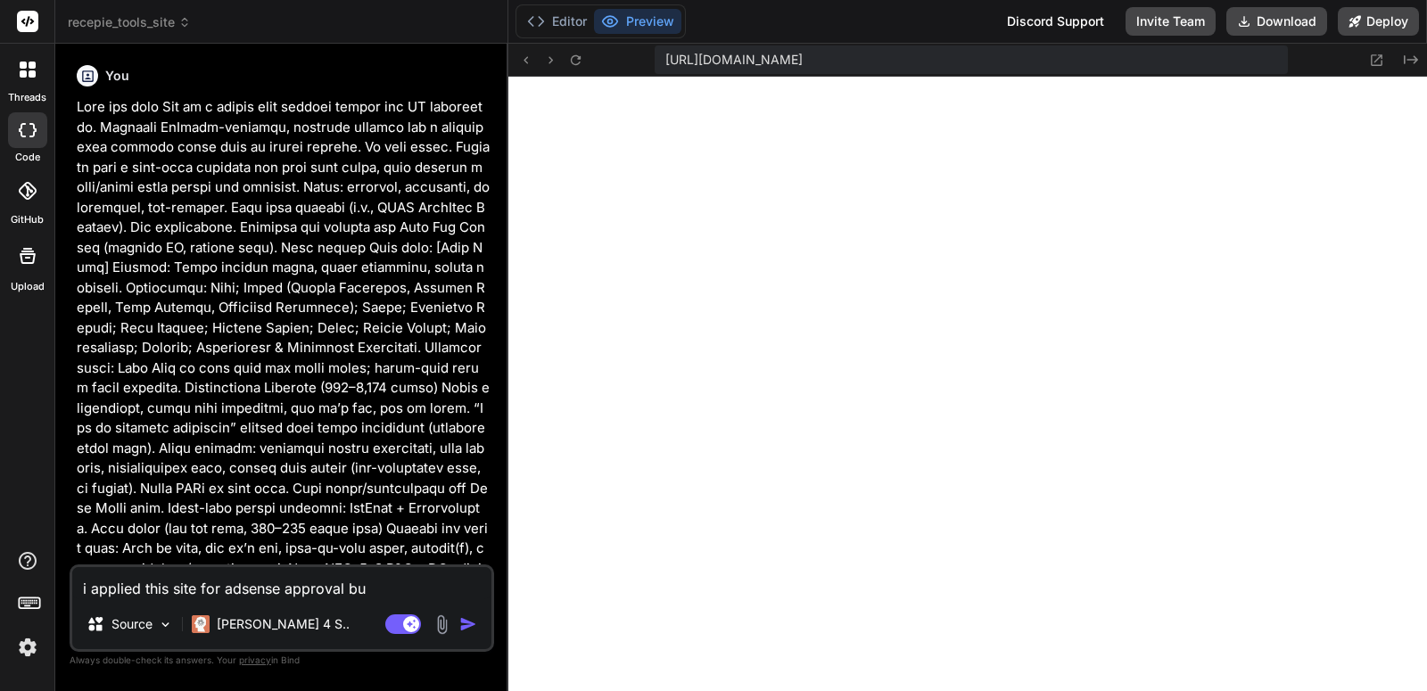
type textarea "x"
type textarea "i applied this site for adsense approval but"
type textarea "x"
type textarea "i applied this site for adsense approval but g"
type textarea "x"
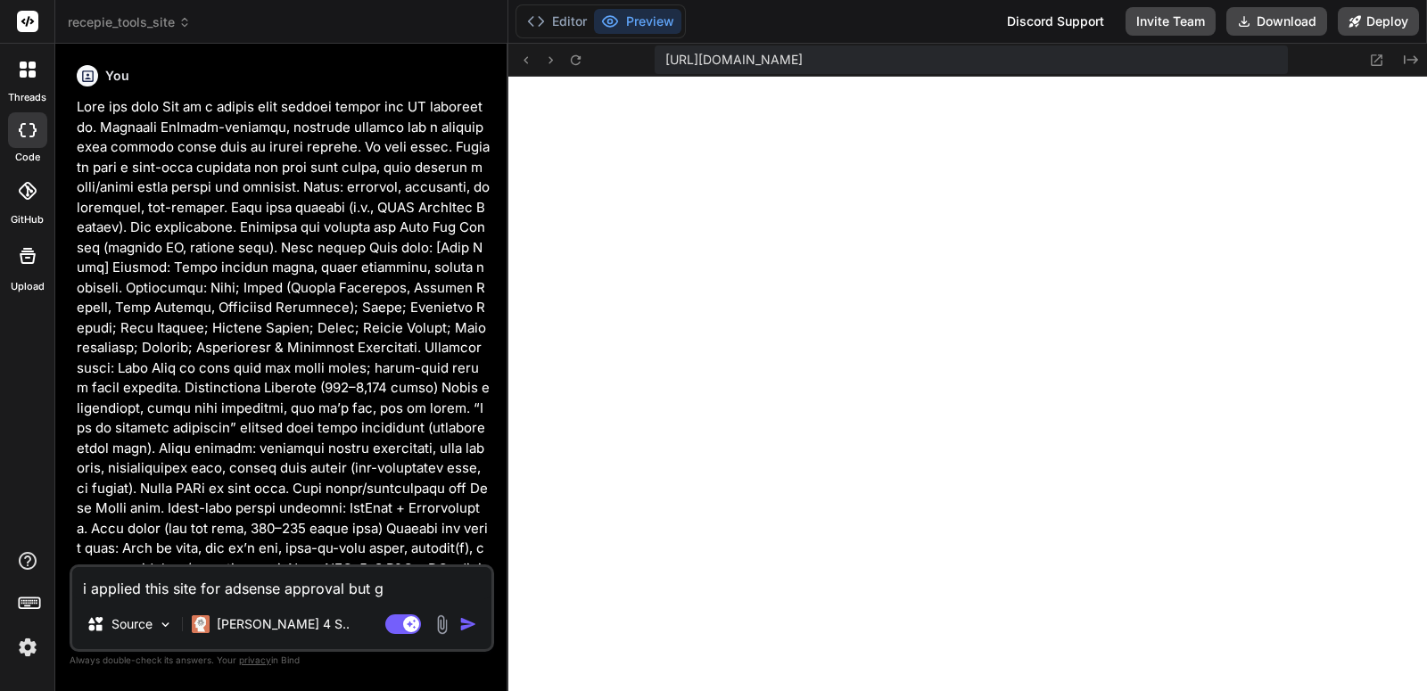
type textarea "i applied this site for adsense approval but go"
type textarea "x"
type textarea "i applied this site for adsense approval but got"
type textarea "x"
type textarea "i applied this site for adsense approval but got"
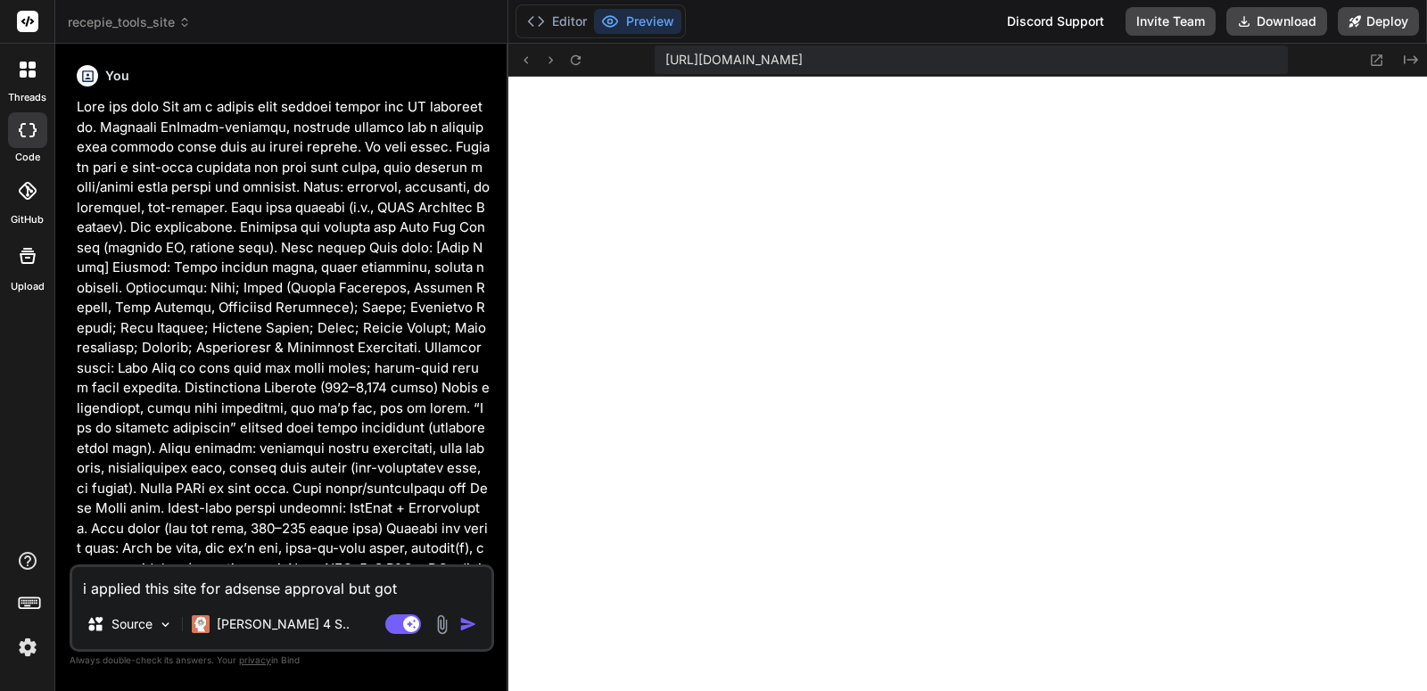
type textarea "x"
type textarea "i applied this site for adsense approval but got r"
type textarea "x"
type textarea "i applied this site for adsense approval but got re"
type textarea "x"
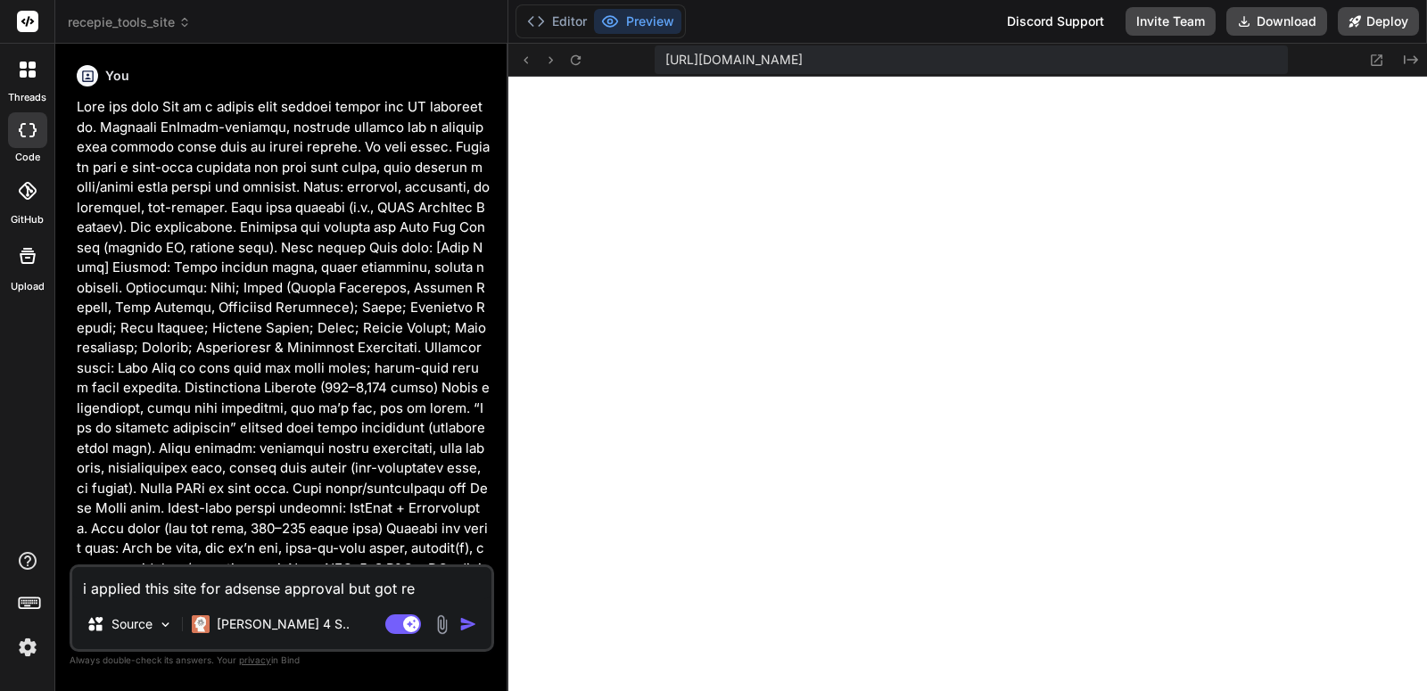
type textarea "i applied this site for adsense approval but got rej"
type textarea "x"
type textarea "i applied this site for adsense approval but got reje"
type textarea "x"
type textarea "i applied this site for adsense approval but got rejec"
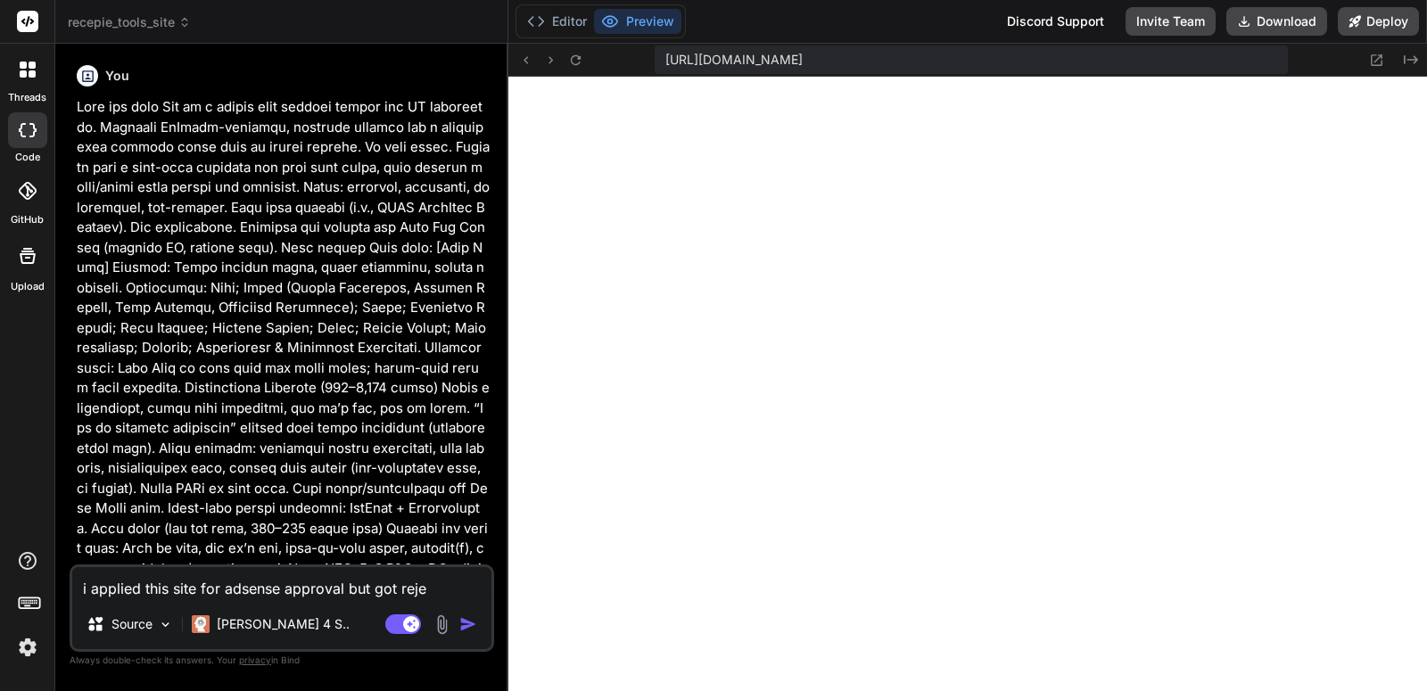
type textarea "x"
type textarea "i applied this site for adsense approval but got reject"
type textarea "x"
type textarea "i applied this site for adsense approval but got rejecte"
type textarea "x"
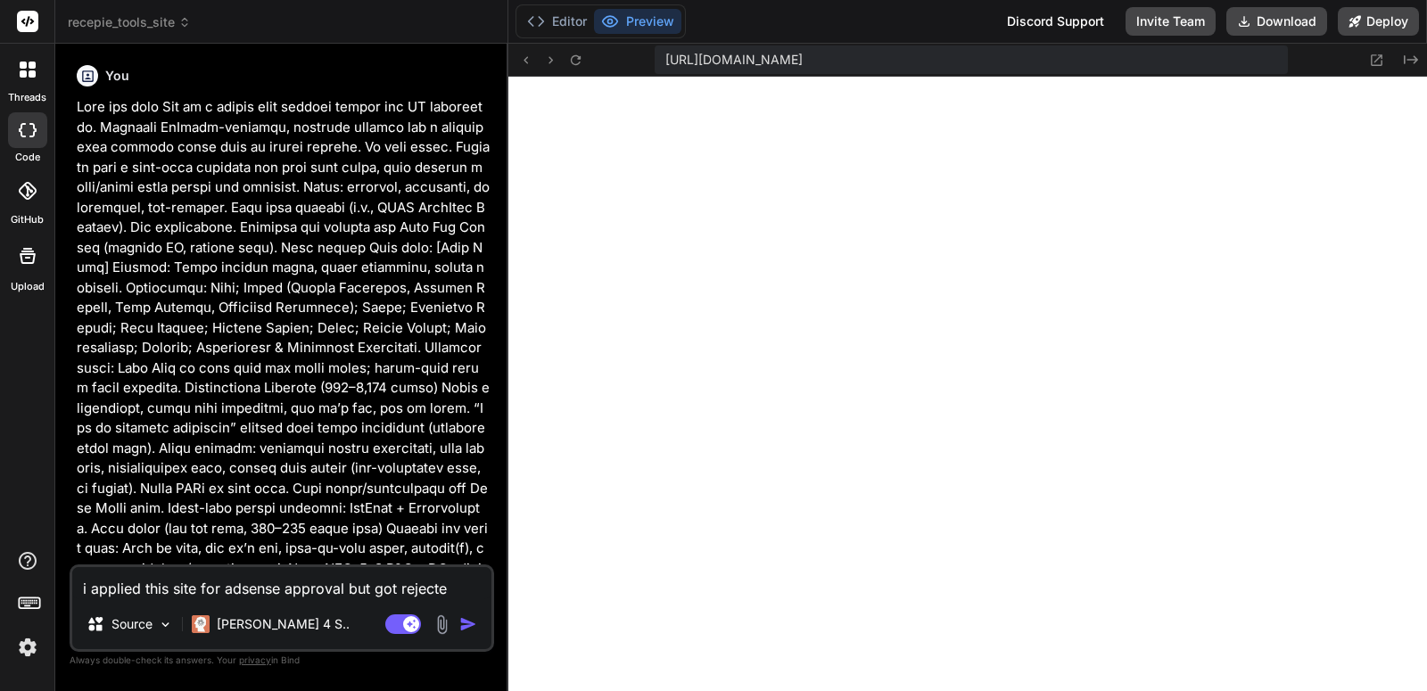
type textarea "i applied this site for adsense approval but got rejected"
type textarea "x"
type textarea "i applied this site for adsense approval but got rejected"
type textarea "x"
type textarea "i applied this site for adsense approval but got rejected w"
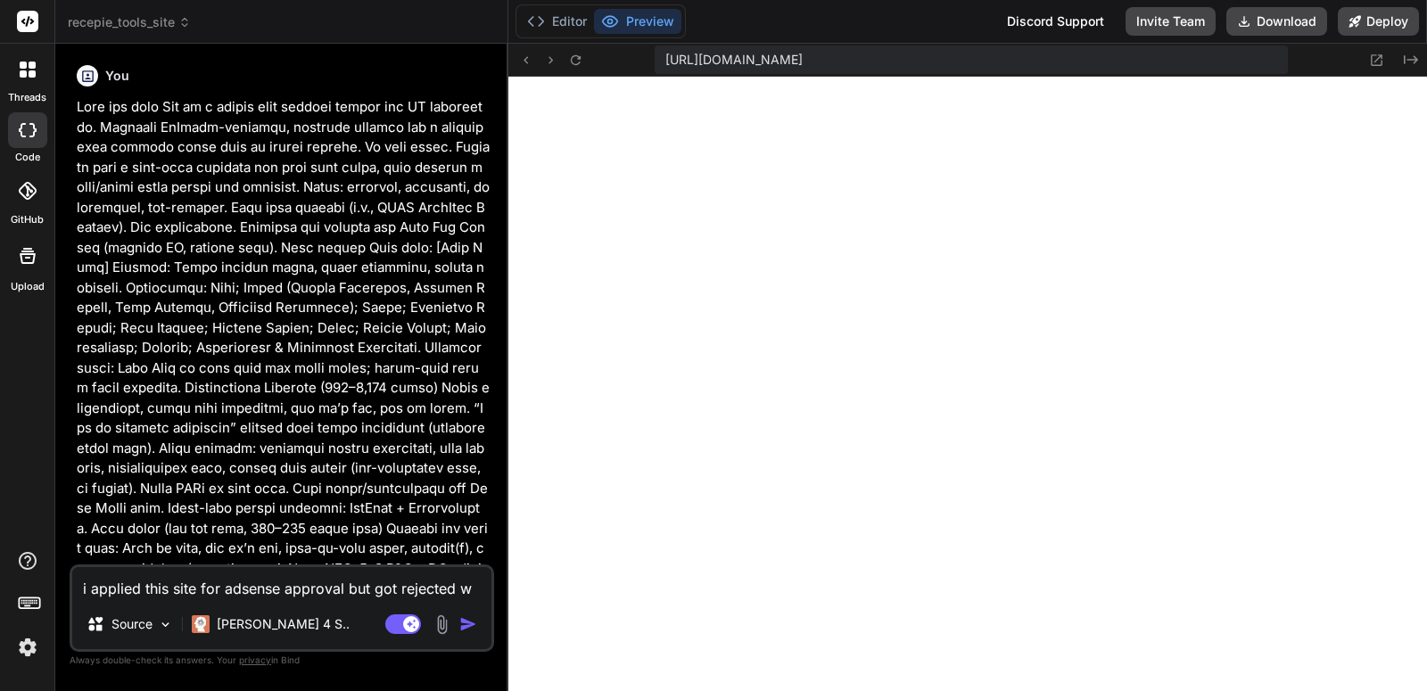
type textarea "x"
type textarea "i applied this site for adsense approval but got rejected wi"
type textarea "x"
type textarea "i applied this site for adsense approval but got rejected wit"
type textarea "x"
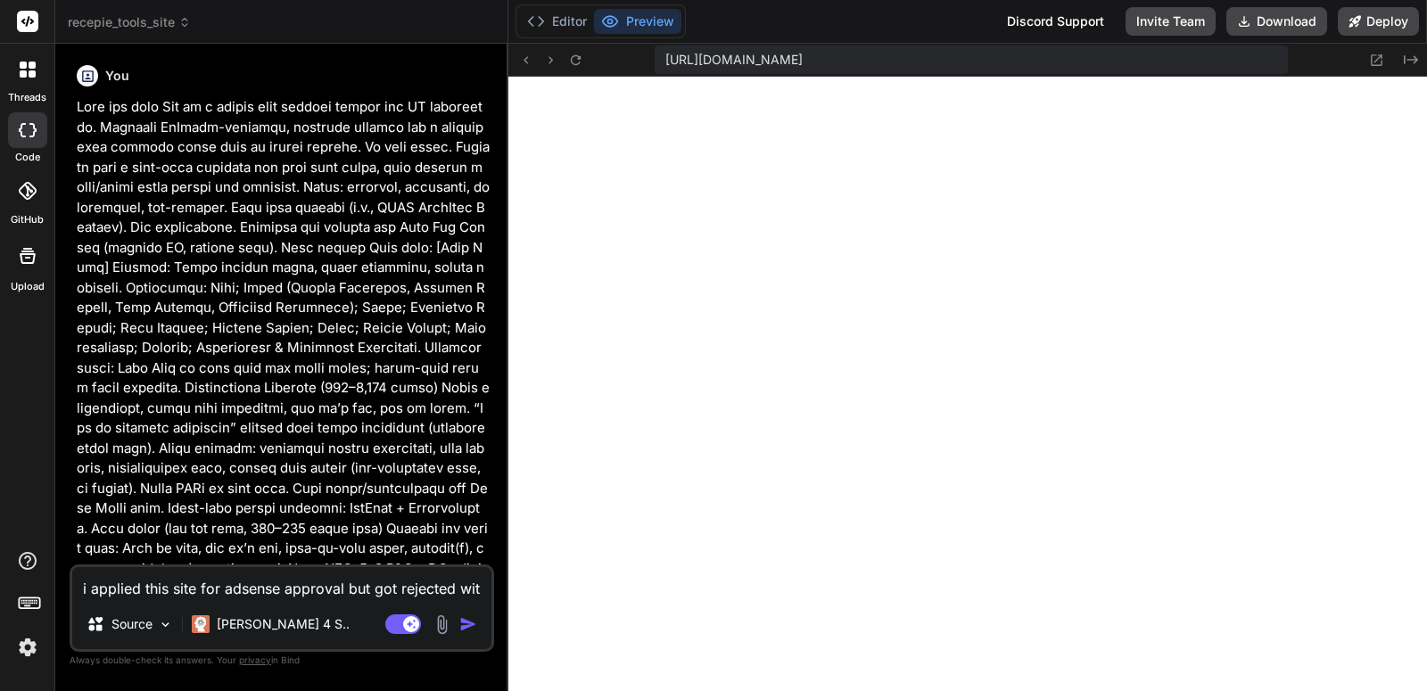
type textarea "i applied this site for adsense approval but got rejected with"
type textarea "x"
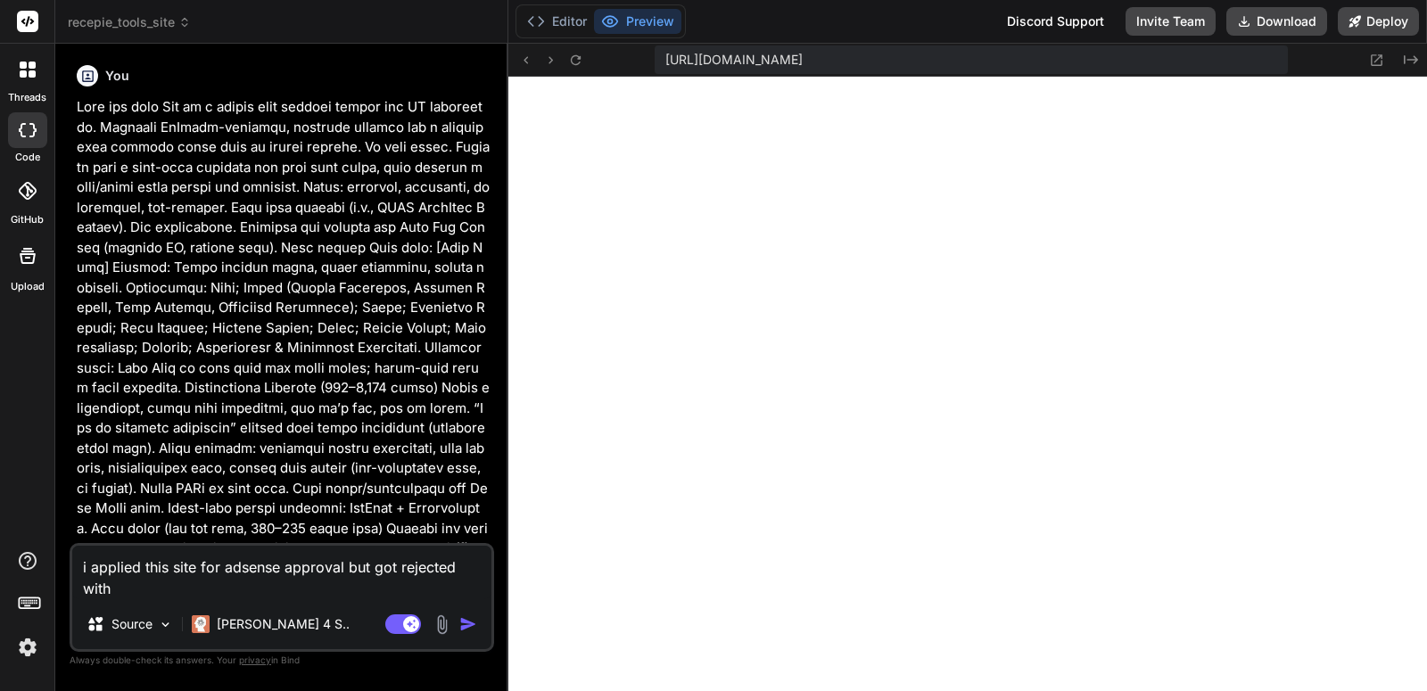
type textarea "i applied this site for adsense approval but got rejected with"
type textarea "x"
type textarea "i applied this site for adsense approval but got rejected with l"
type textarea "x"
type textarea "i applied this site for adsense approval but got rejected with lo"
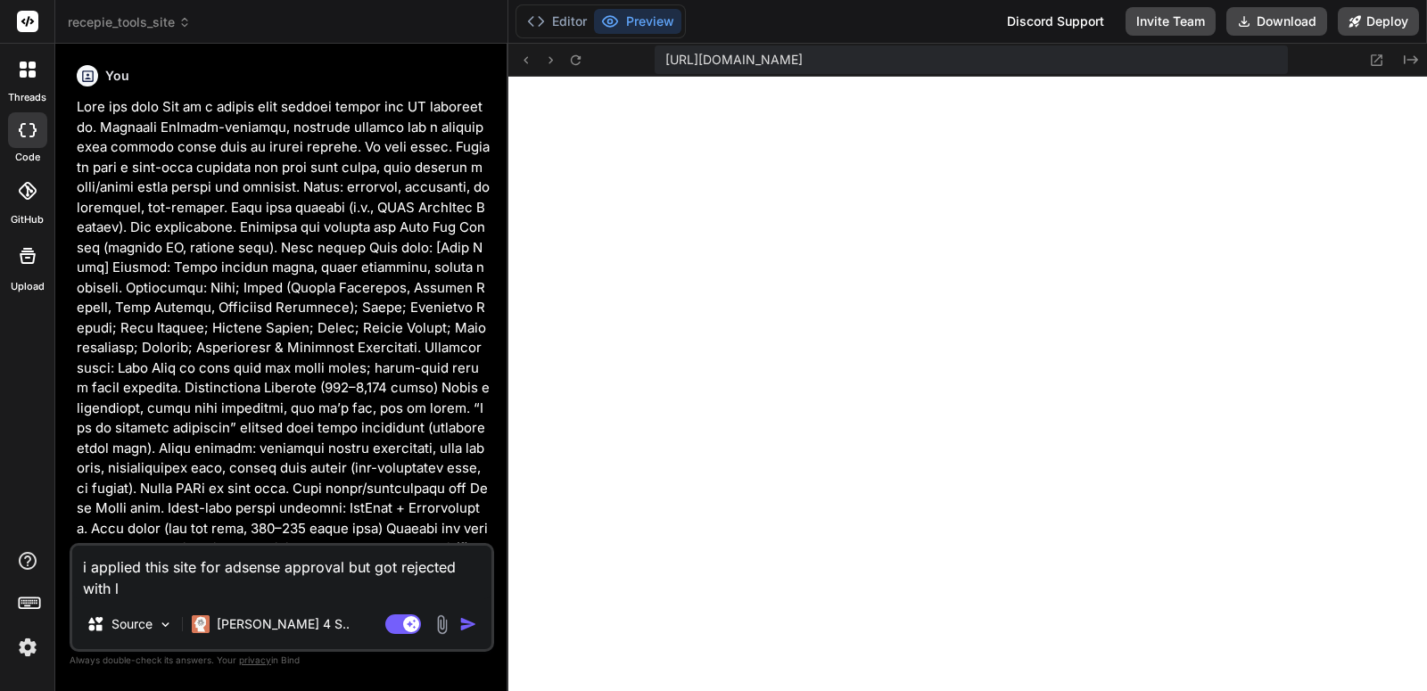
type textarea "x"
type textarea "i applied this site for adsense approval but got rejected with low"
type textarea "x"
type textarea "i applied this site for adsense approval but got rejected with low"
type textarea "x"
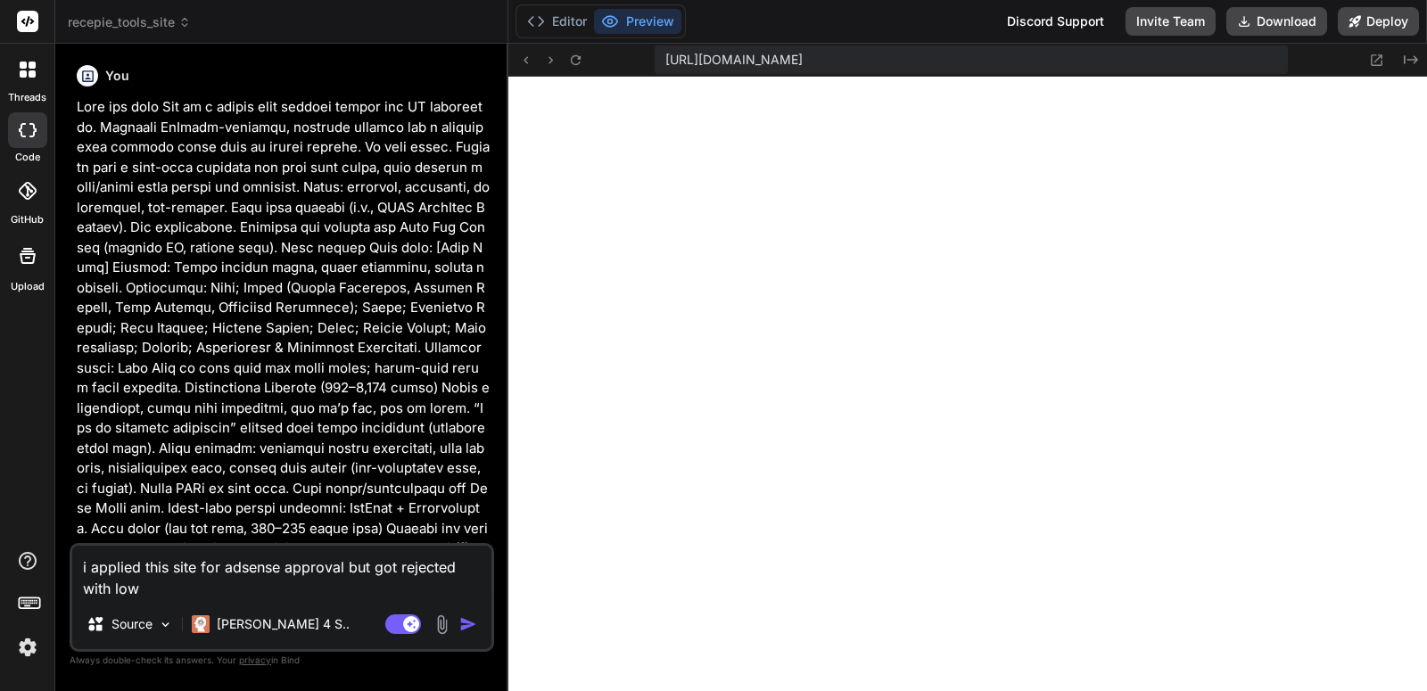
type textarea "i applied this site for adsense approval but got rejected with low v"
type textarea "x"
type textarea "i applied this site for adsense approval but got rejected with low va"
type textarea "x"
type textarea "i applied this site for adsense approval but got rejected with low val"
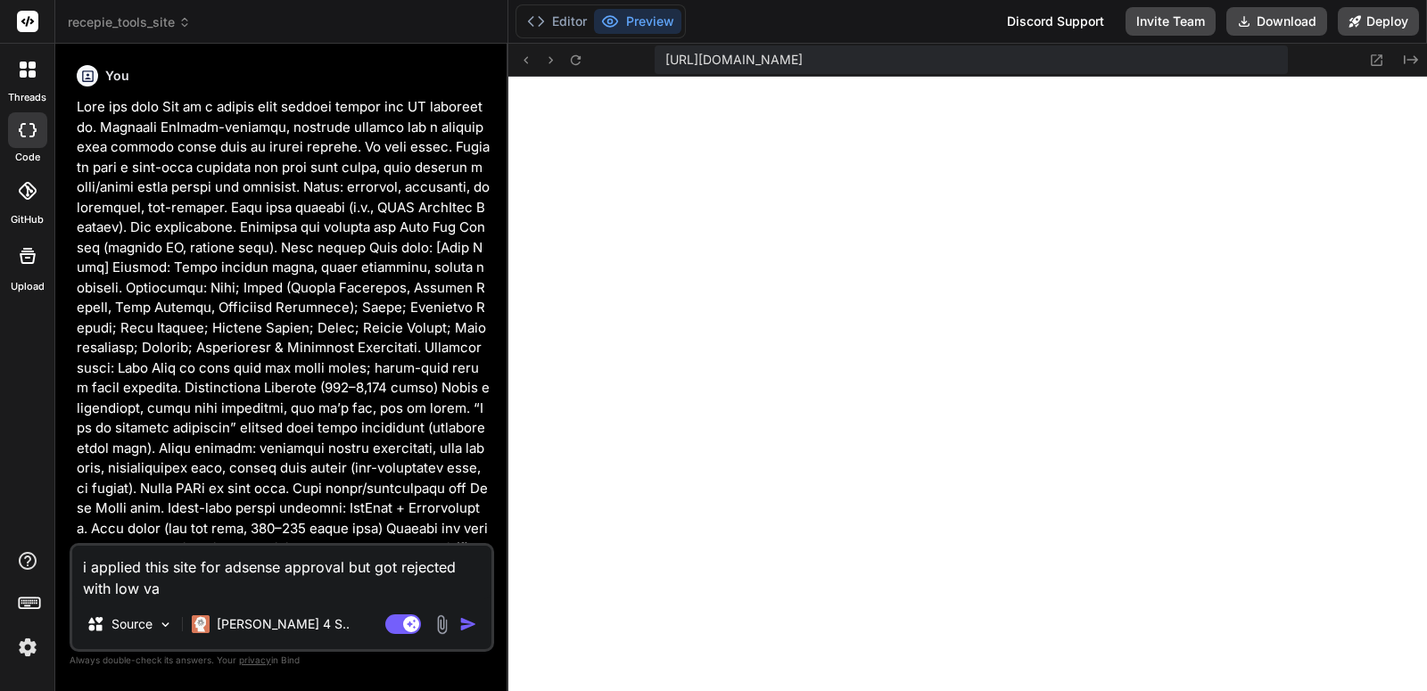
type textarea "x"
type textarea "i applied this site for adsense approval but got rejected with low valu"
type textarea "x"
type textarea "i applied this site for adsense approval but got rejected with low value"
type textarea "x"
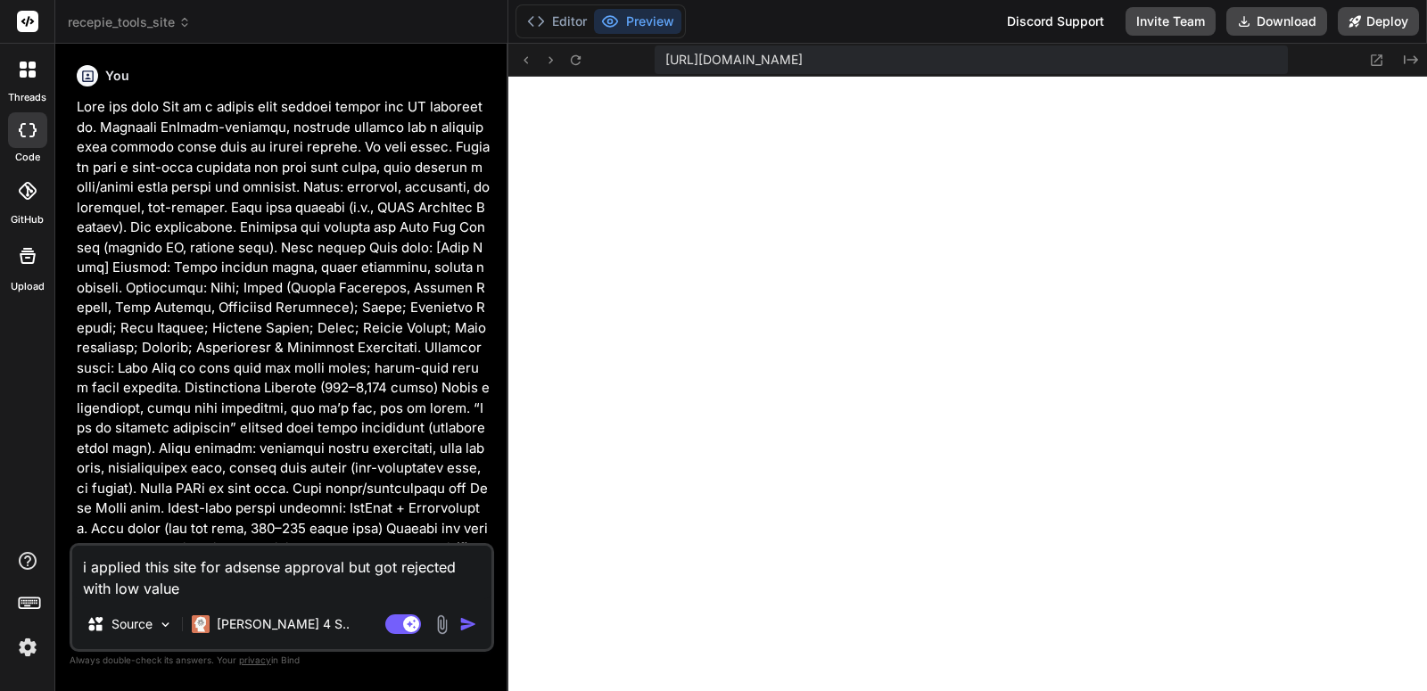
type textarea "i applied this site for adsense approval but got rejected with low value"
type textarea "x"
type textarea "i applied this site for adsense approval but got rejected with low value c"
type textarea "x"
type textarea "i applied this site for adsense approval but got rejected with low value co"
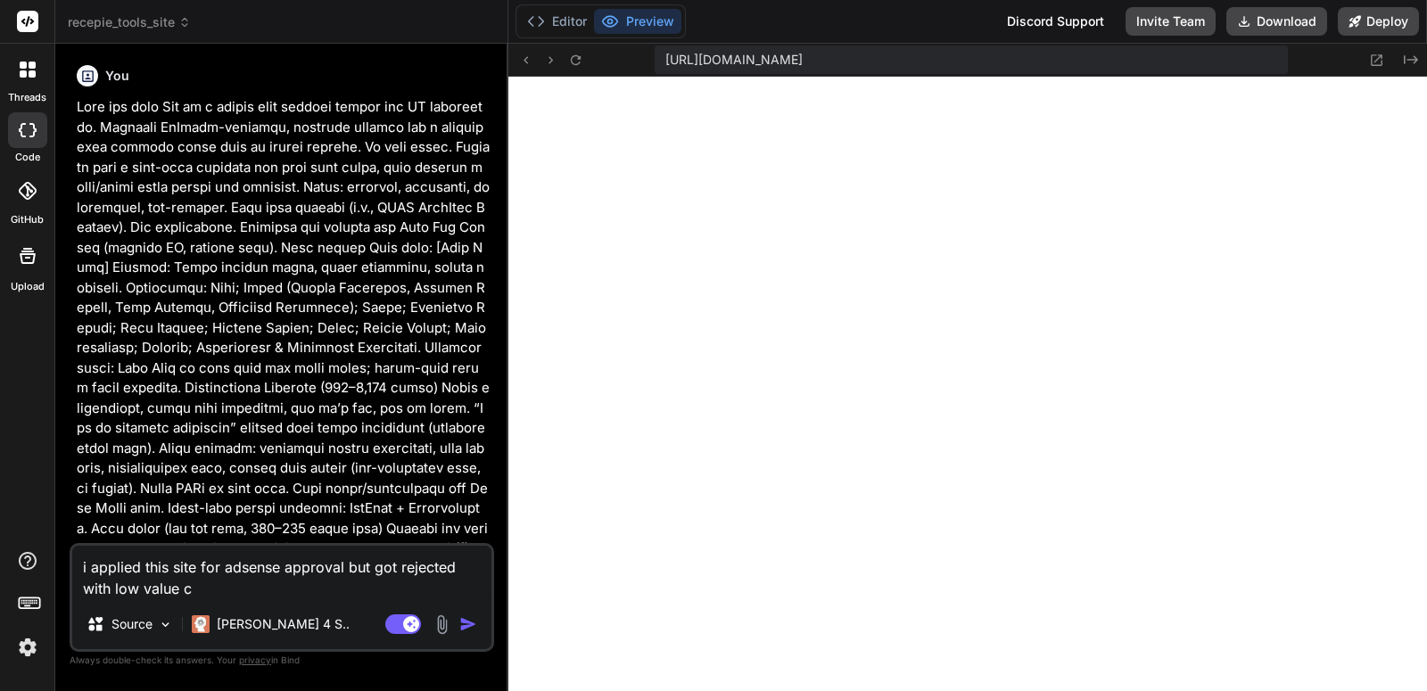
type textarea "x"
type textarea "i applied this site for adsense approval but got rejected with low value con"
type textarea "x"
type textarea "i applied this site for adsense approval but got rejected with low value cont"
type textarea "x"
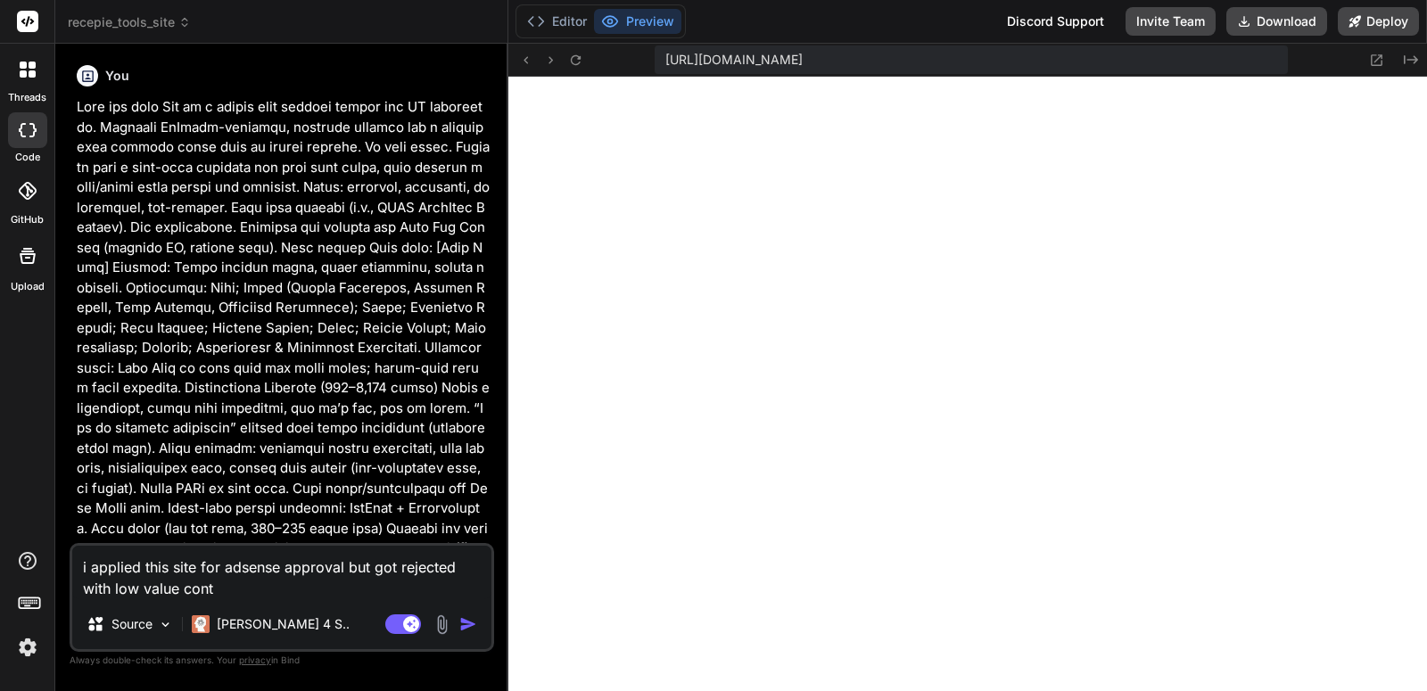
type textarea "i applied this site for adsense approval but got rejected with low value [PERSO…"
type textarea "x"
type textarea "i applied this site for adsense approval but got rejected with low value conten"
type textarea "x"
type textarea "i applied this site for adsense approval but got rejected with low value content"
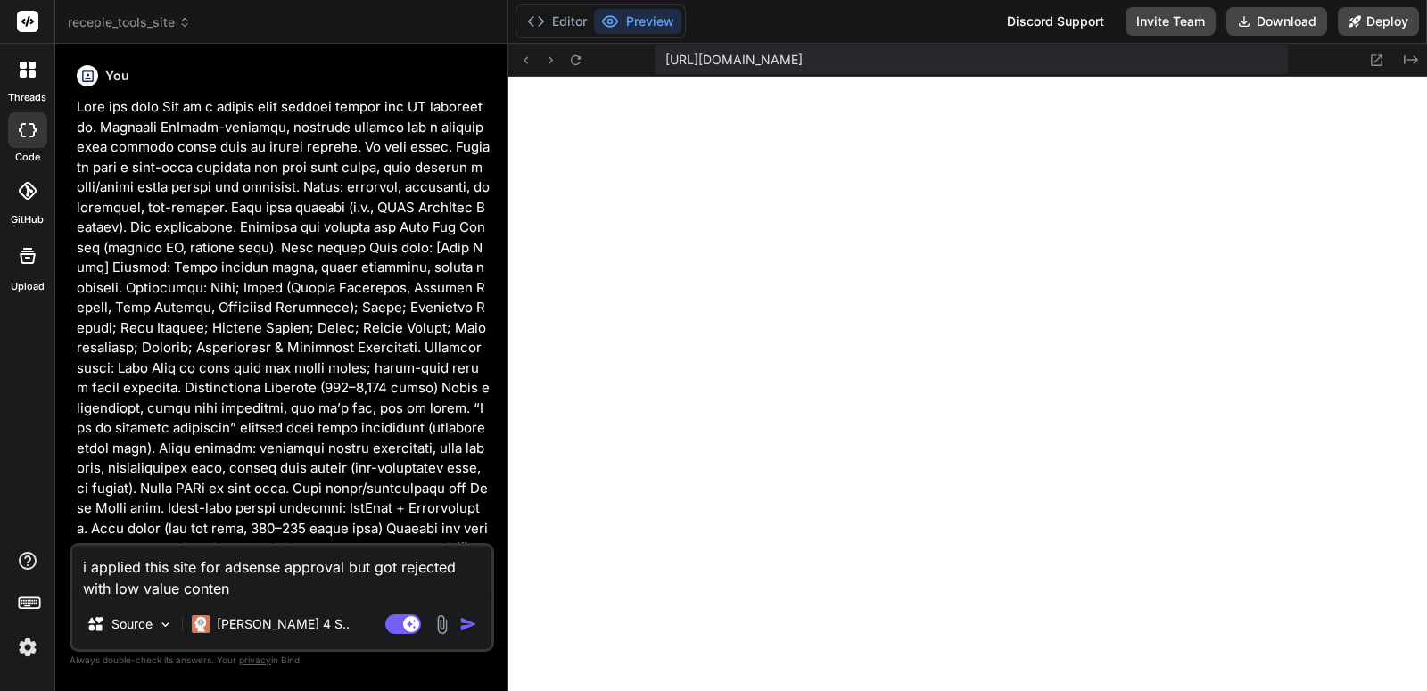
type textarea "x"
type textarea "i applied this site for adsense approval but got rejected with low value conten…"
type textarea "x"
type textarea "i applied this site for adsense approval but got rejected with low value conten…"
type textarea "x"
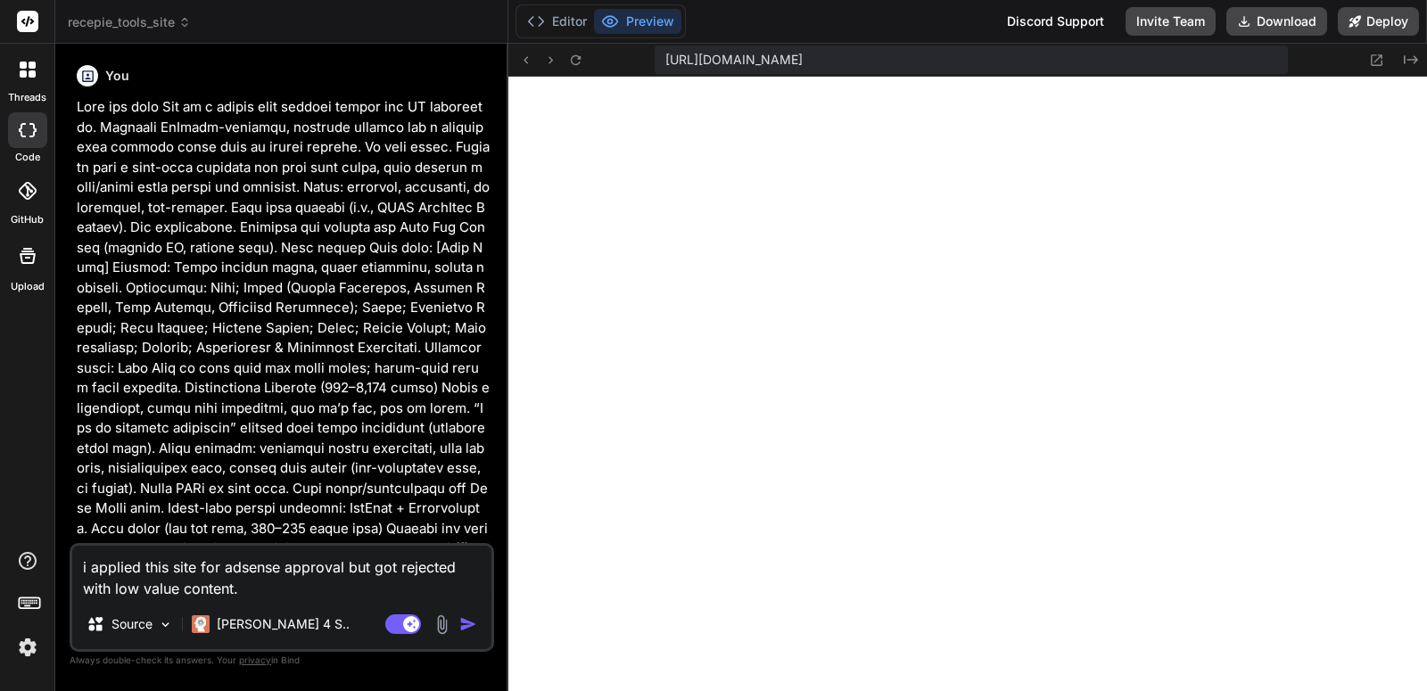
type textarea "i applied this site for adsense approval but got rejected with low value conten…"
type textarea "x"
type textarea "i applied this site for adsense approval but got rejected with low value conten…"
type textarea "x"
type textarea "i applied this site for adsense approval but got rejected with low value conten…"
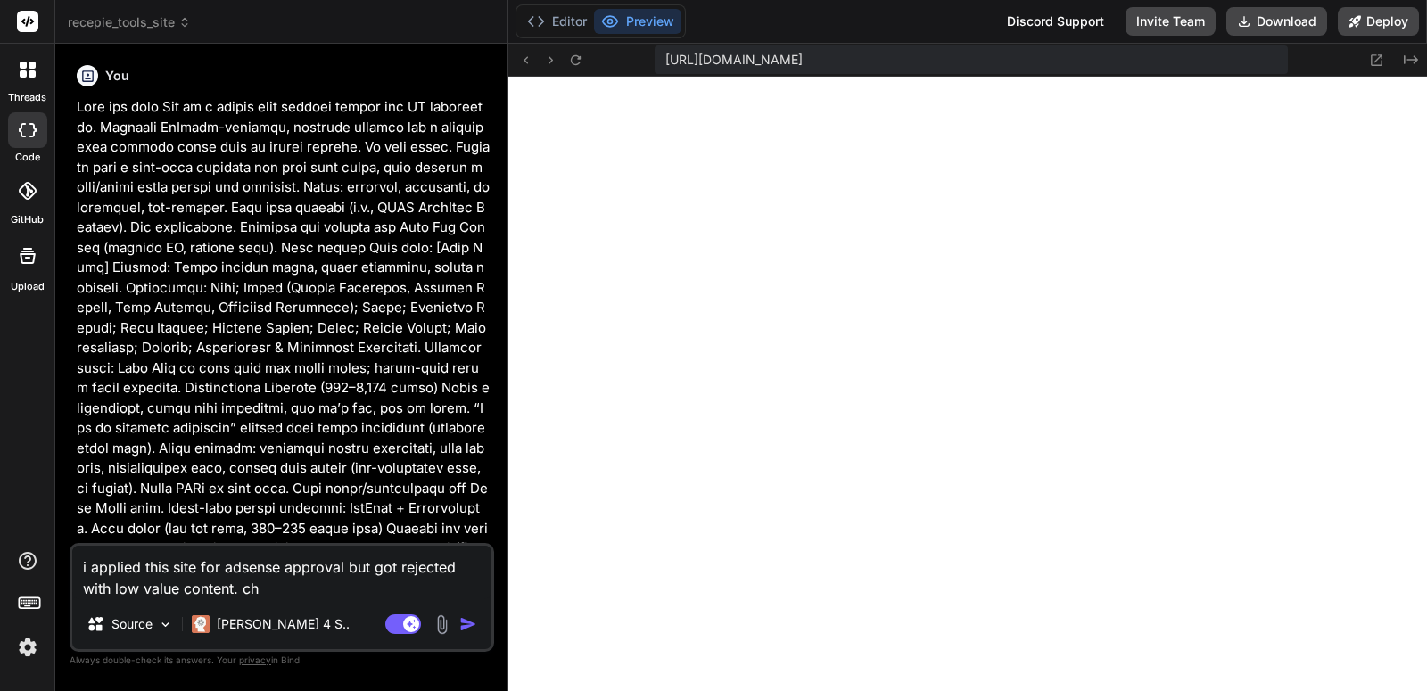
type textarea "x"
type textarea "i applied this site for adsense approval but got rejected with low value conten…"
type textarea "x"
type textarea "i applied this site for adsense approval but got rejected with low value conten…"
type textarea "x"
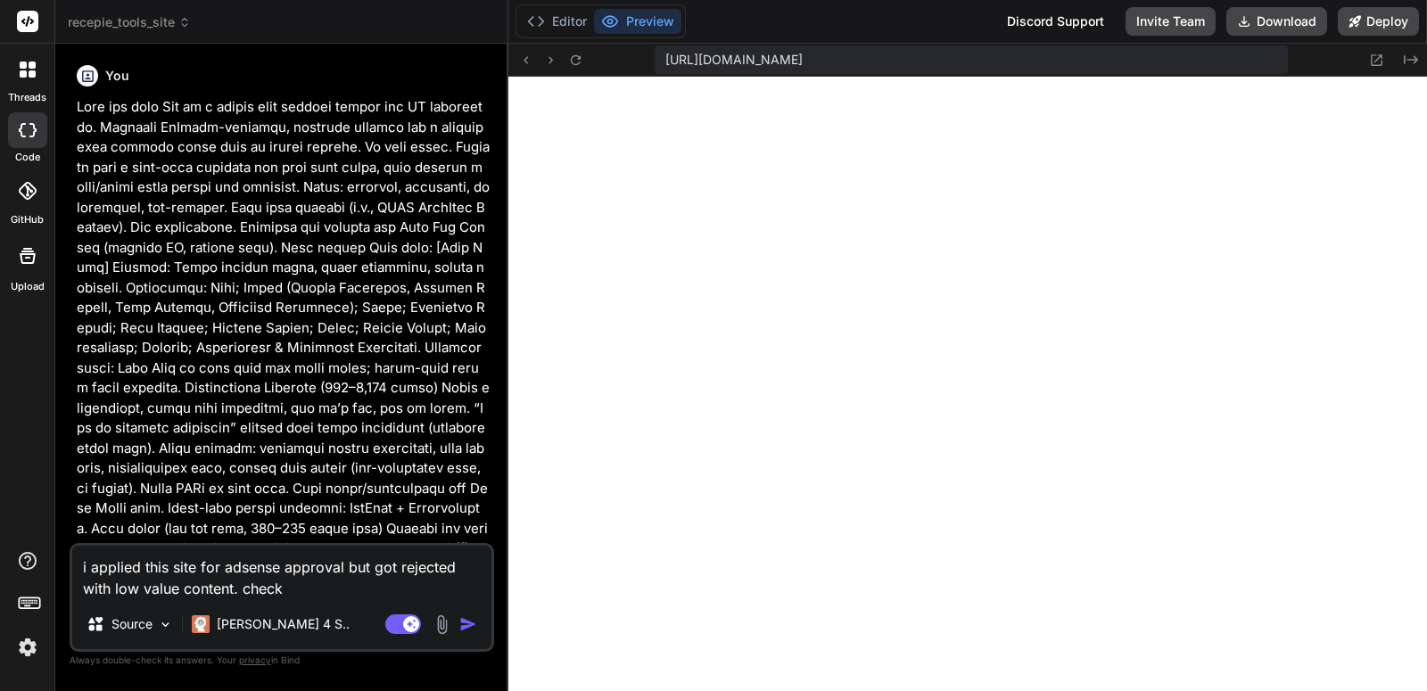
type textarea "i applied this site for adsense approval but got rejected with low value conten…"
type textarea "x"
type textarea "i applied this site for adsense approval but got rejected with low value conten…"
type textarea "x"
type textarea "i applied this site for adsense approval but got rejected with low value conten…"
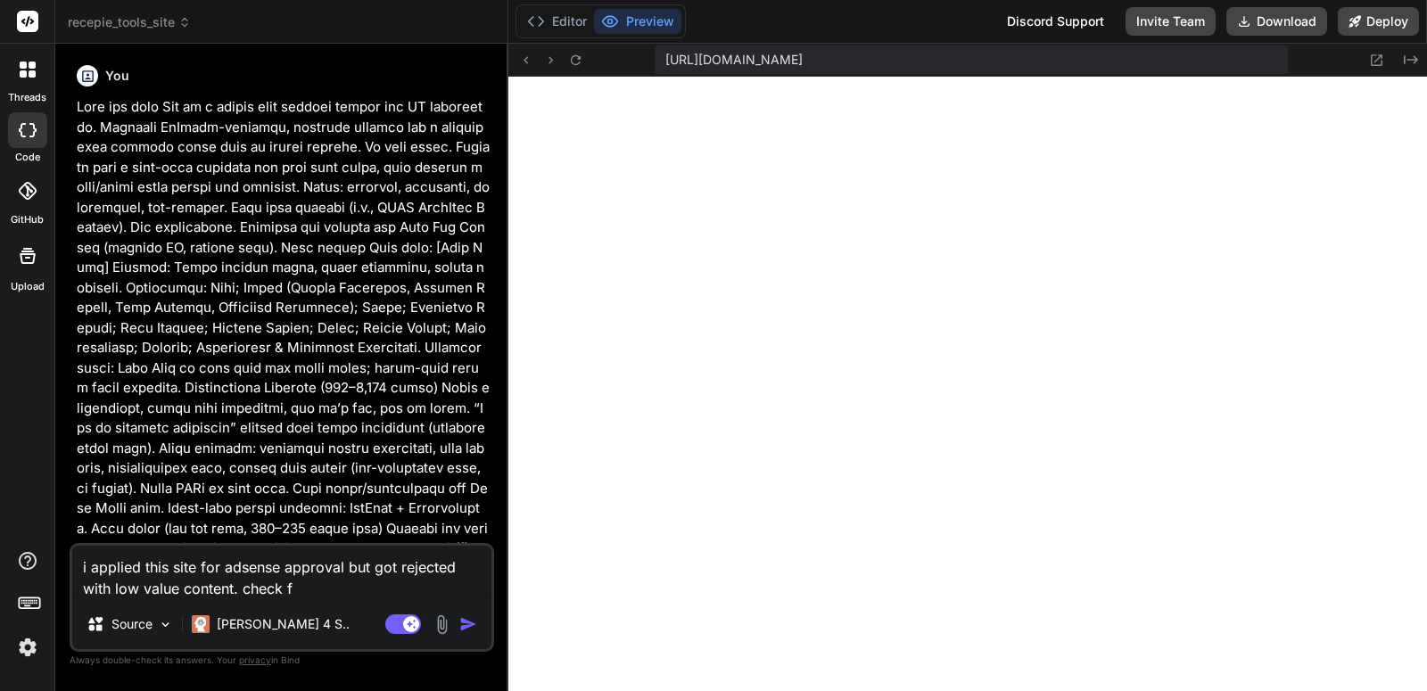
type textarea "x"
type textarea "i applied this site for adsense approval but got rejected with low value conten…"
type textarea "x"
type textarea "i applied this site for adsense approval but got rejected with low value conten…"
type textarea "x"
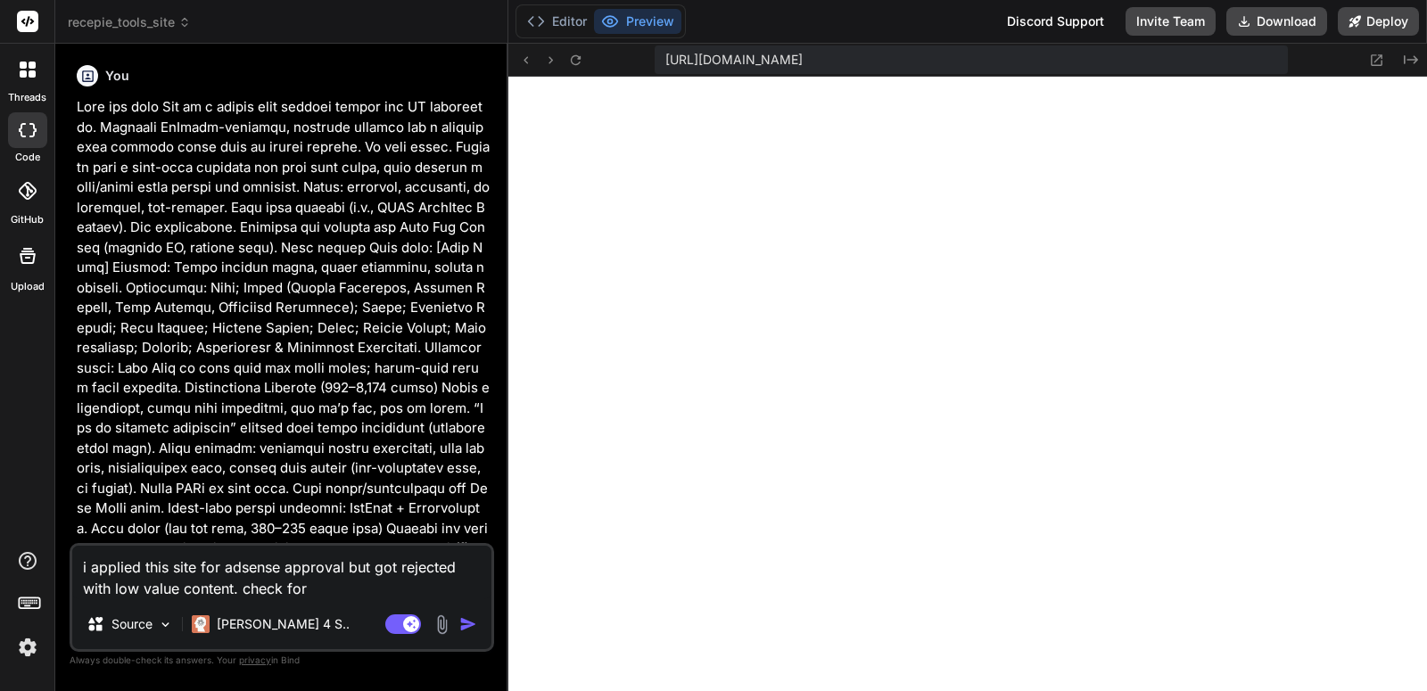
type textarea "i applied this site for adsense approval but got rejected with low value conten…"
type textarea "x"
type textarea "i applied this site for adsense approval but got rejected with low value conten…"
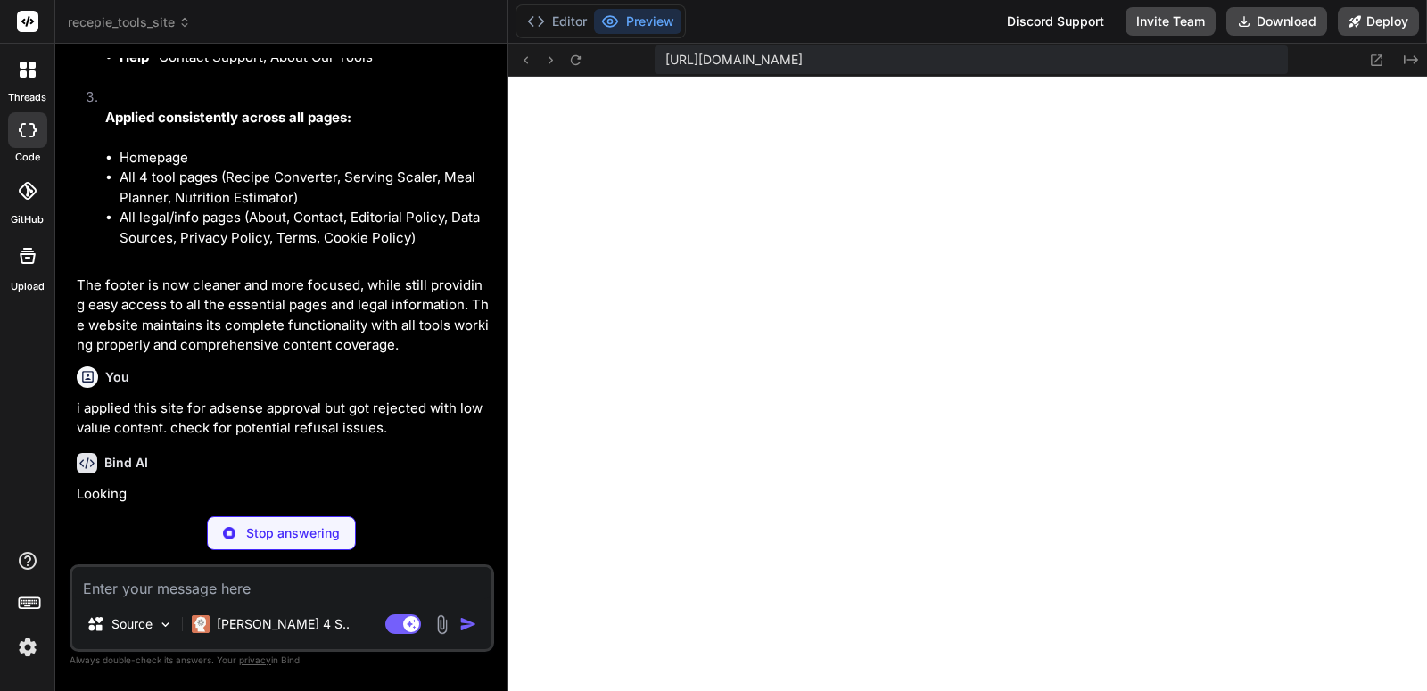
scroll to position [3545, 0]
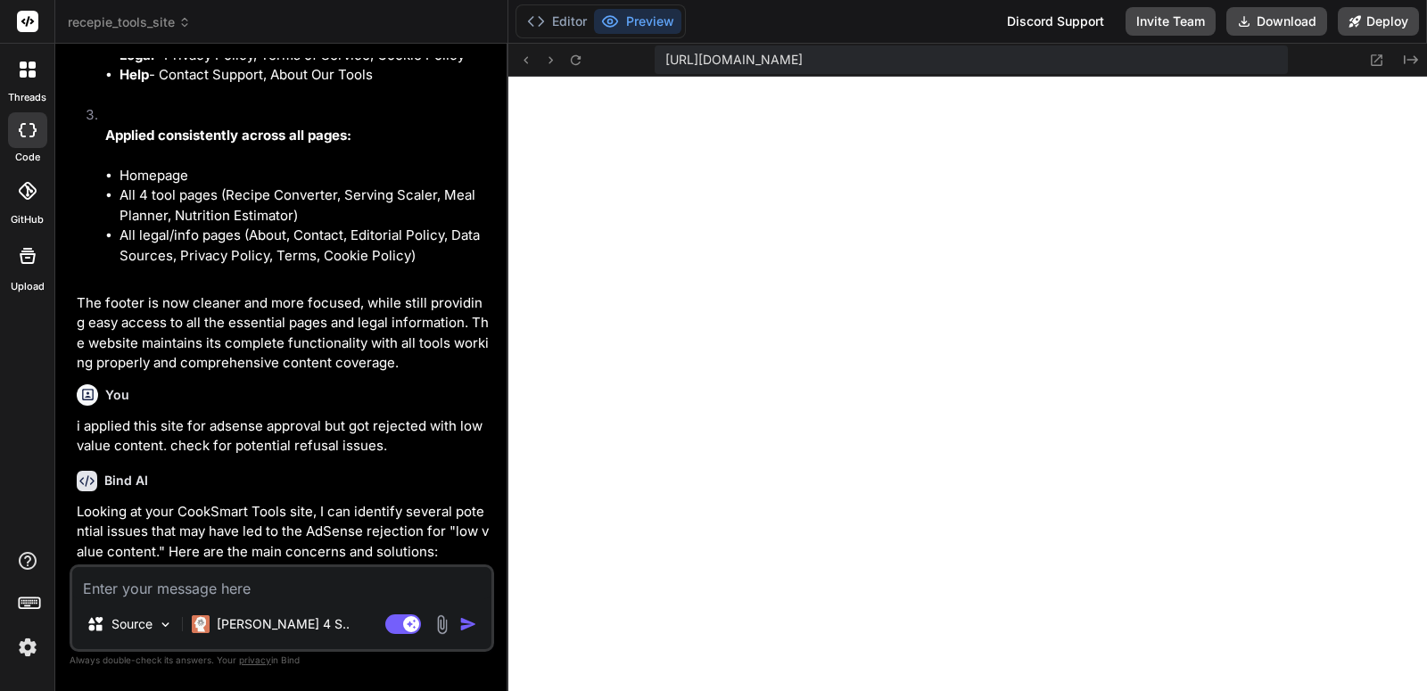
click at [339, 476] on div "Bind AI" at bounding box center [284, 481] width 414 height 21
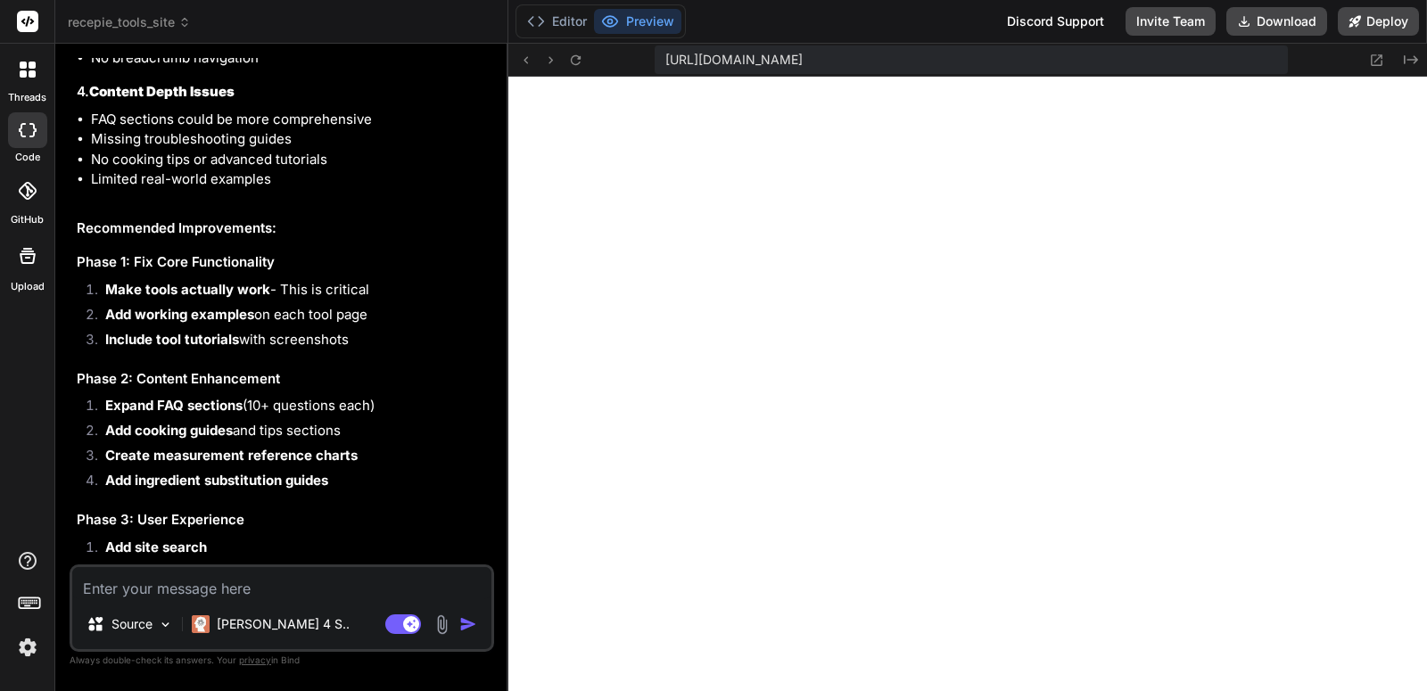
scroll to position [4508, 0]
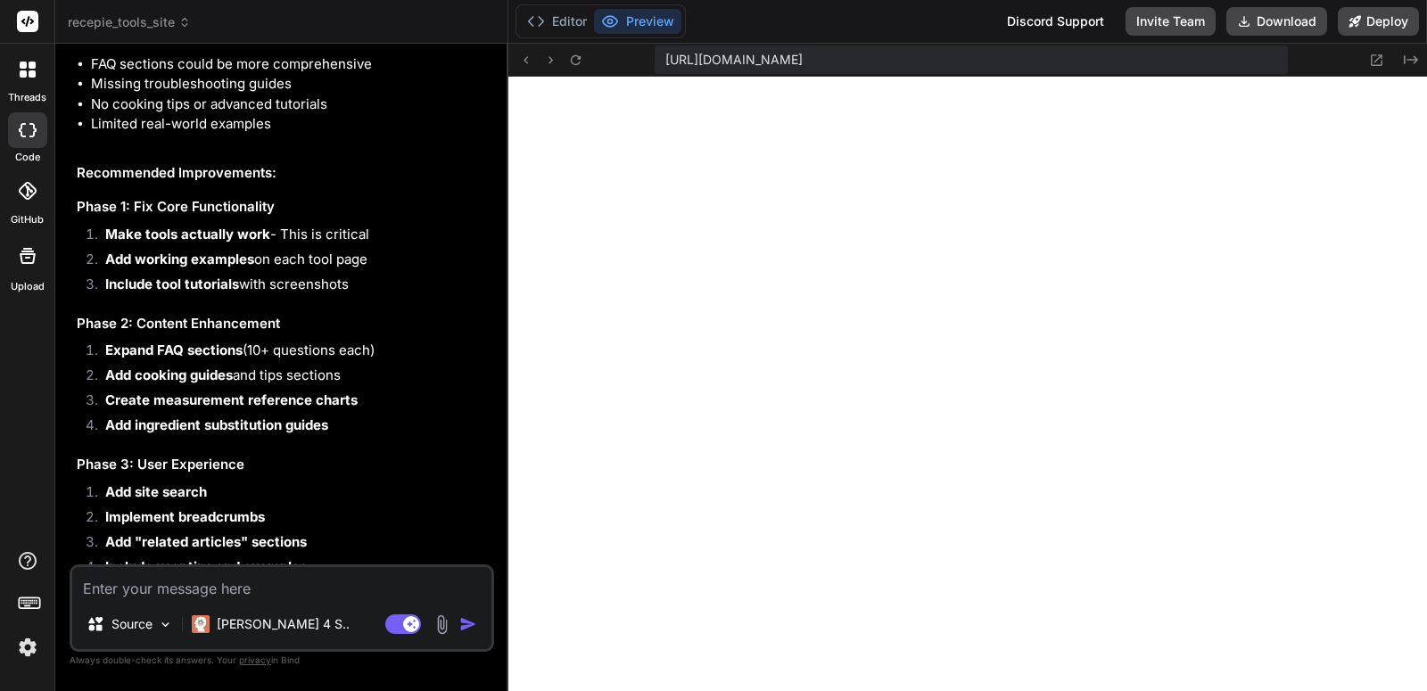
click at [280, 397] on strong "Create measurement reference charts" at bounding box center [231, 399] width 252 height 17
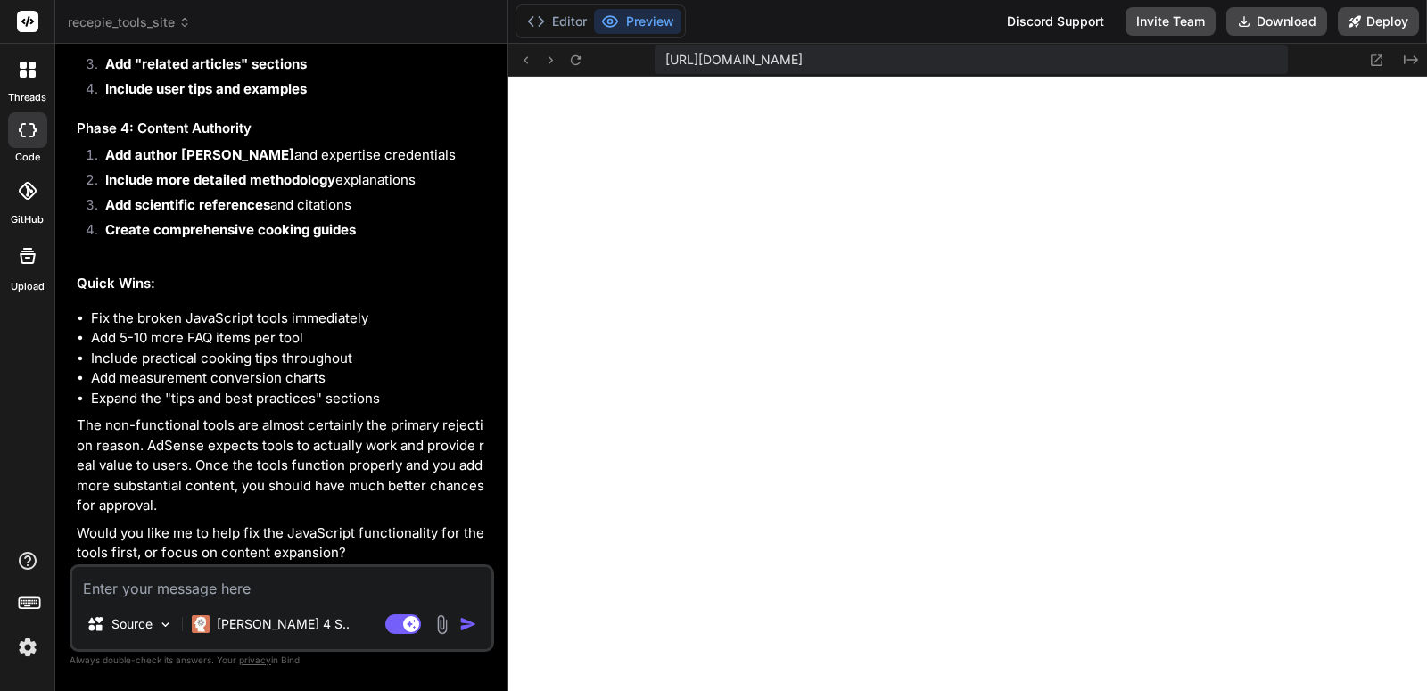
scroll to position [4988, 0]
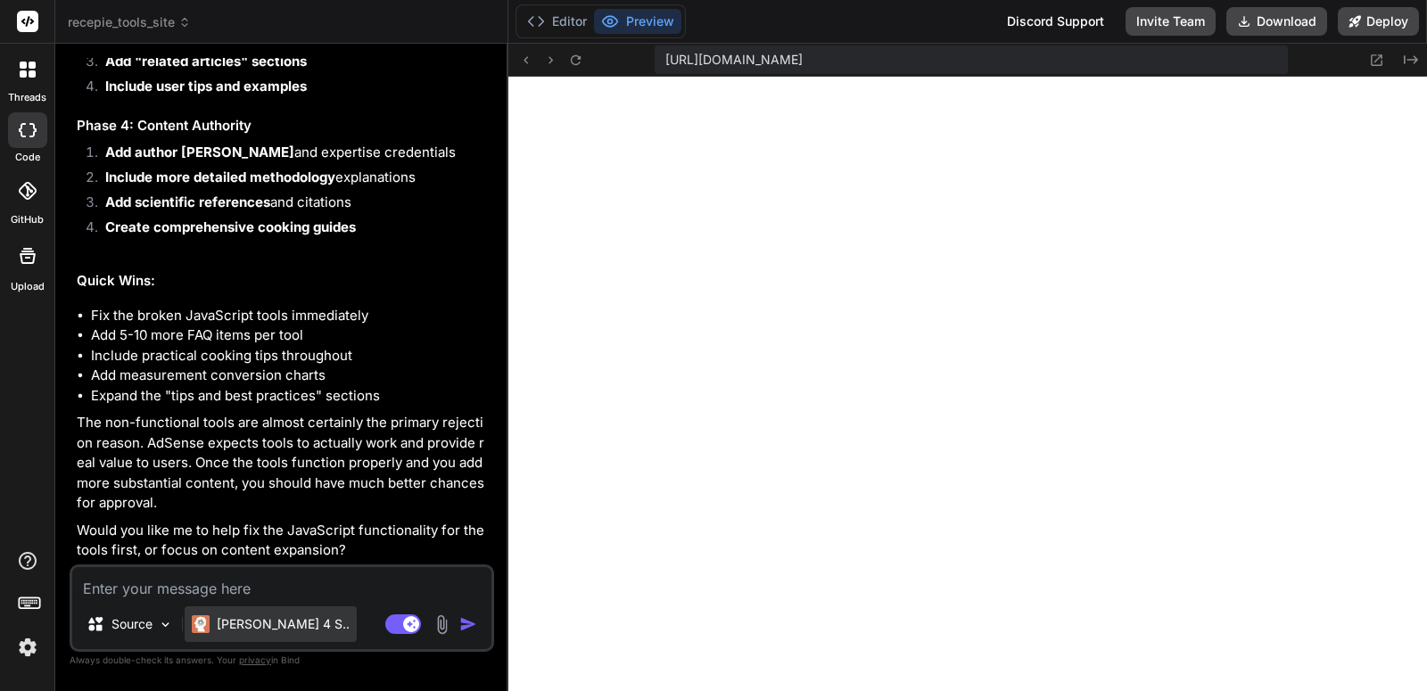
click at [286, 630] on p "[PERSON_NAME] 4 S.." at bounding box center [283, 624] width 133 height 18
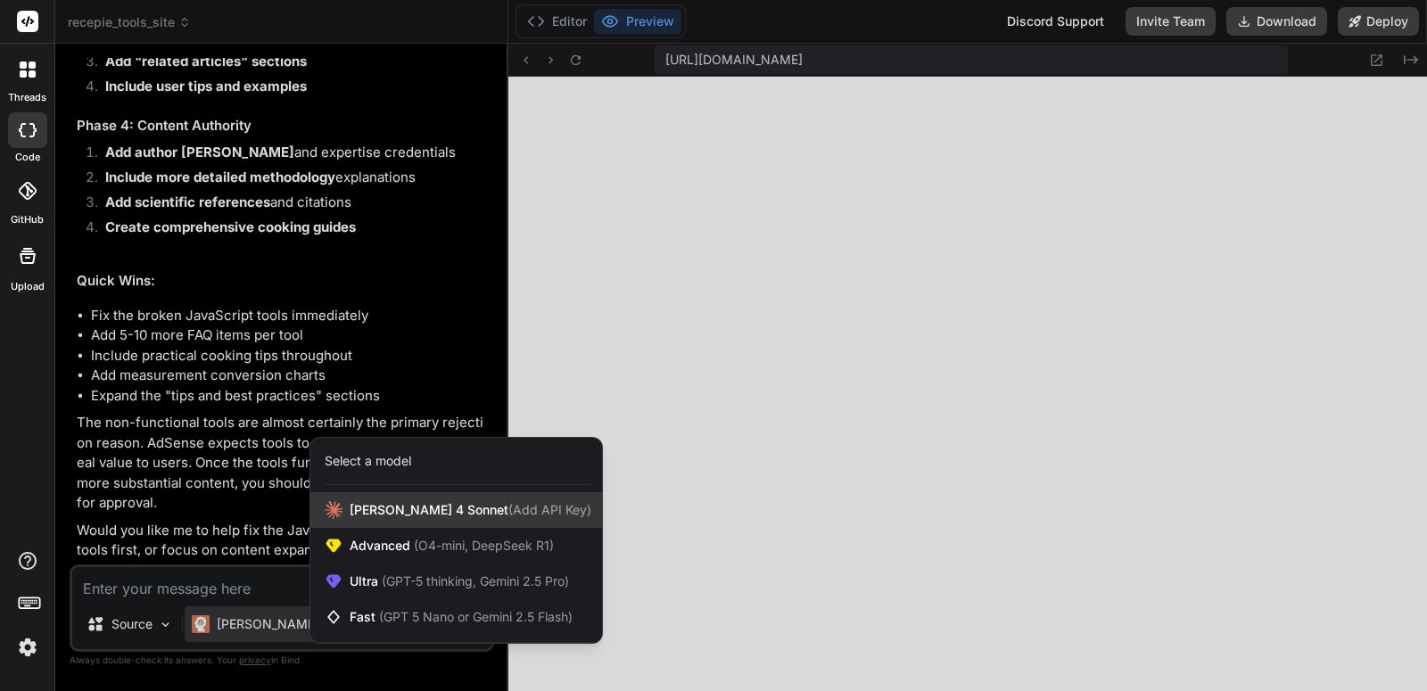
click at [399, 503] on span "[PERSON_NAME] 4 Sonnet (Add API Key)" at bounding box center [471, 510] width 242 height 18
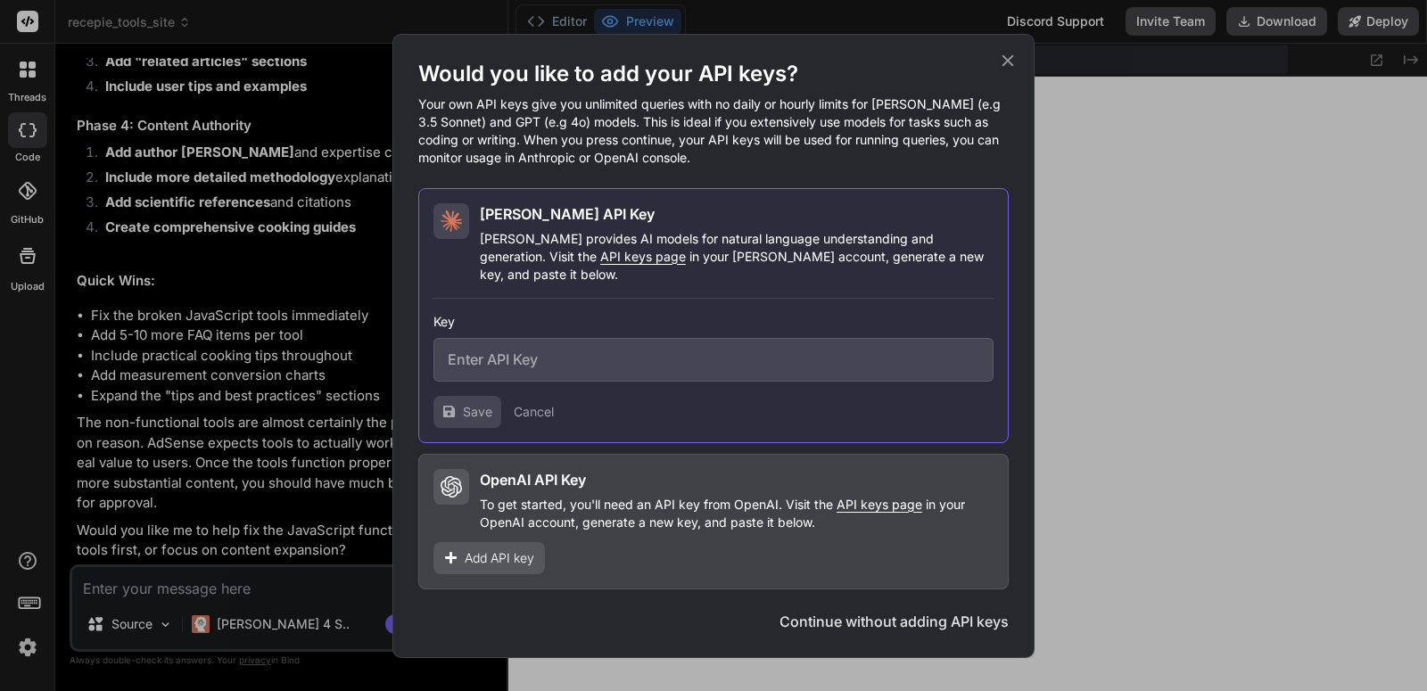
click at [506, 345] on input "text" at bounding box center [713, 360] width 560 height 44
paste input "sk-2pSZQVpIiOWt6EOjdkR6LLlbFD7uv9GG5NItwxCRkk6y9yYT"
click at [480, 403] on span "Save" at bounding box center [477, 412] width 29 height 18
click at [514, 555] on span "Add API key" at bounding box center [500, 558] width 70 height 18
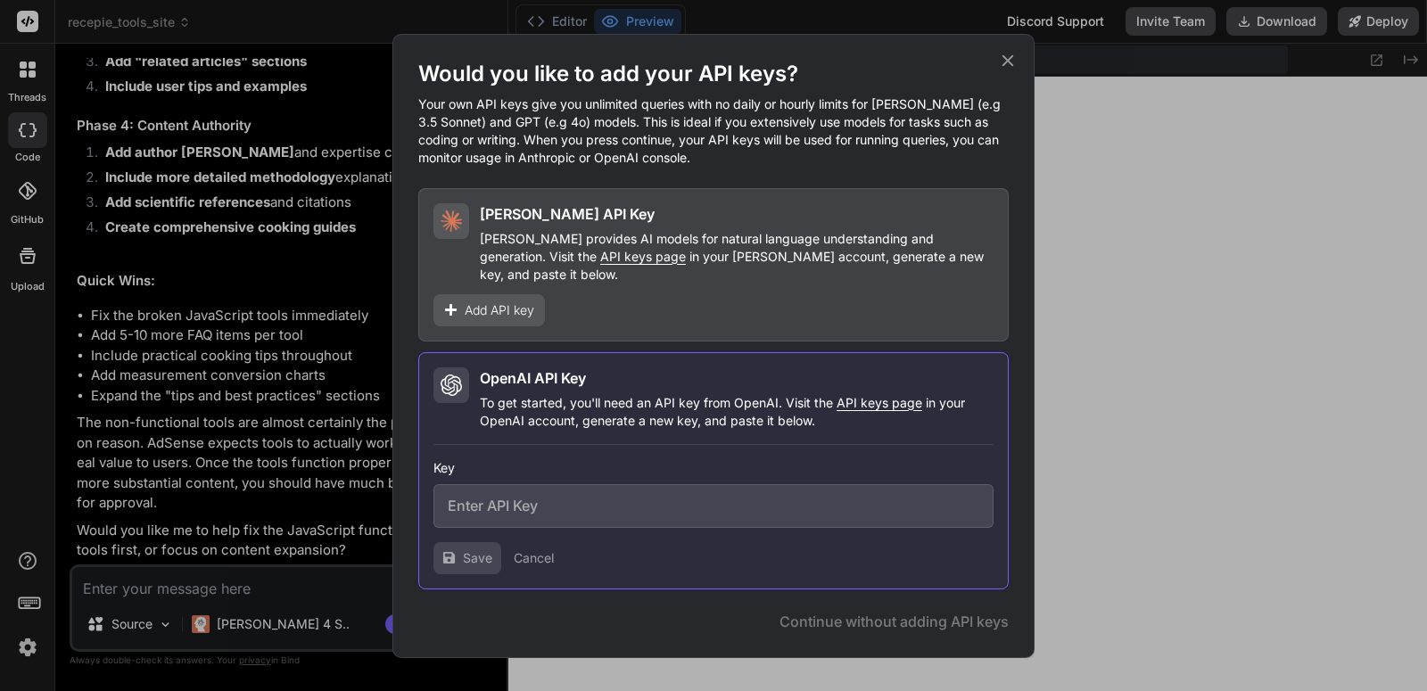
click at [529, 490] on input "text" at bounding box center [713, 506] width 560 height 44
paste input "sk-2pSZQVpIiOWt6EOjdkR6LLlbFD7uv9GG5NItwxCRkk6y9yYT"
click at [477, 549] on span "Save" at bounding box center [477, 558] width 29 height 18
click at [540, 498] on input "sk-2pSZQVpIiOWt6EOjdkR6LLlbFD7uv9GG5NItwxCRkk6y9yYT" at bounding box center [713, 506] width 560 height 44
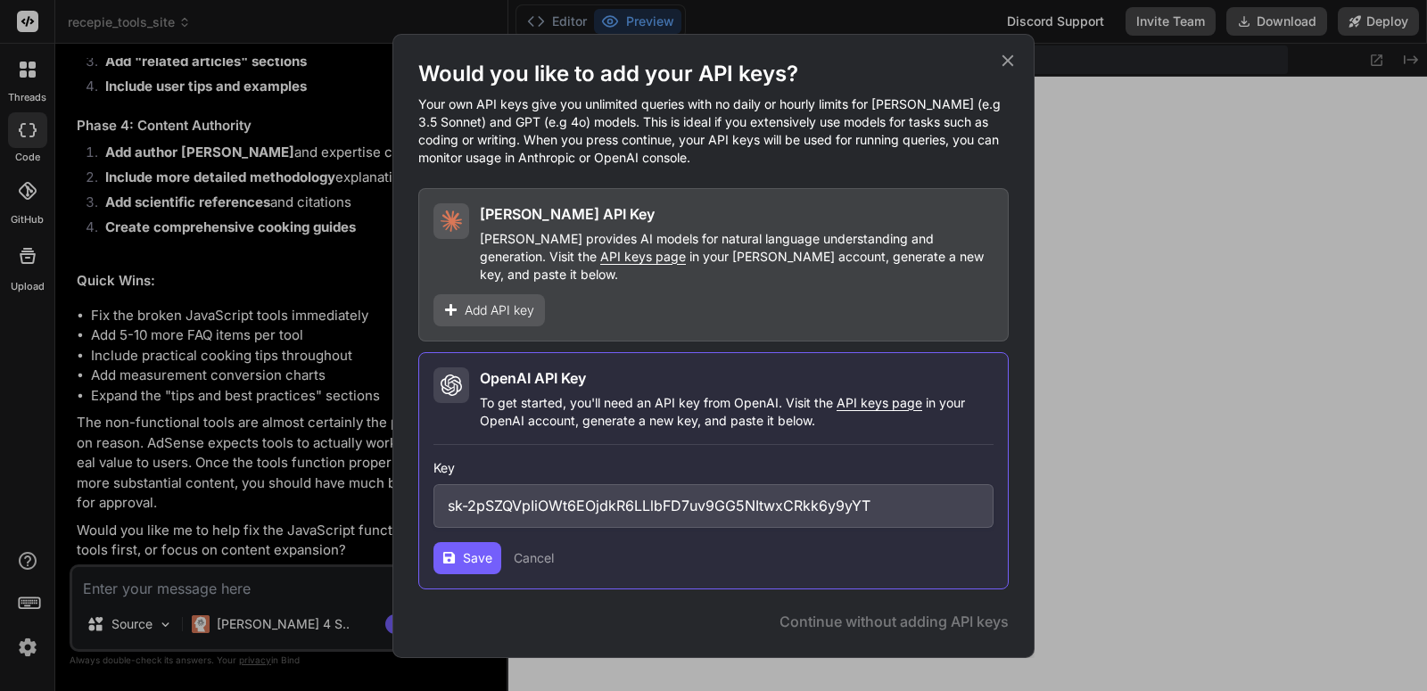
click at [540, 498] on input "sk-2pSZQVpIiOWt6EOjdkR6LLlbFD7uv9GG5NItwxCRkk6y9yYT" at bounding box center [713, 506] width 560 height 44
click at [502, 303] on span "Add API key" at bounding box center [500, 310] width 70 height 18
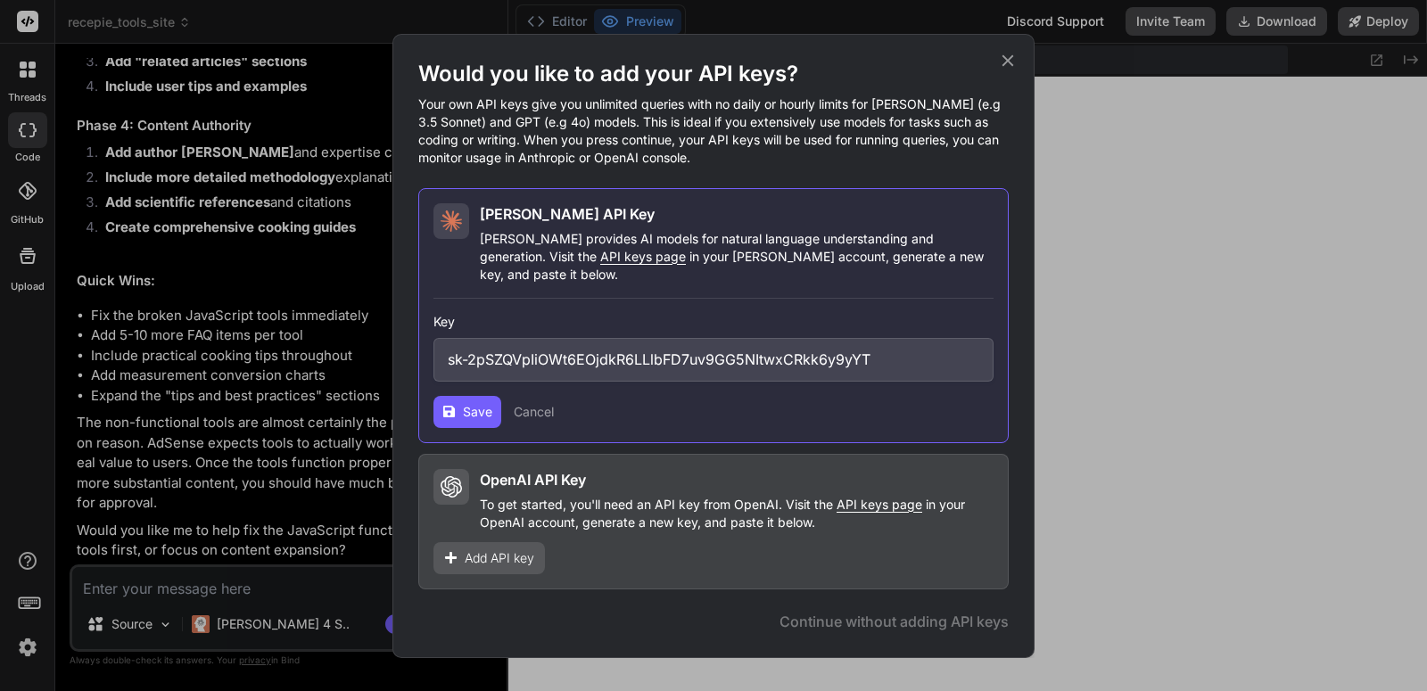
click at [562, 353] on input "sk-2pSZQVpIiOWt6EOjdkR6LLlbFD7uv9GG5NItwxCRkk6y9yYT" at bounding box center [713, 360] width 560 height 44
click at [465, 403] on span "Save" at bounding box center [477, 412] width 29 height 18
click at [998, 70] on icon at bounding box center [1008, 61] width 20 height 20
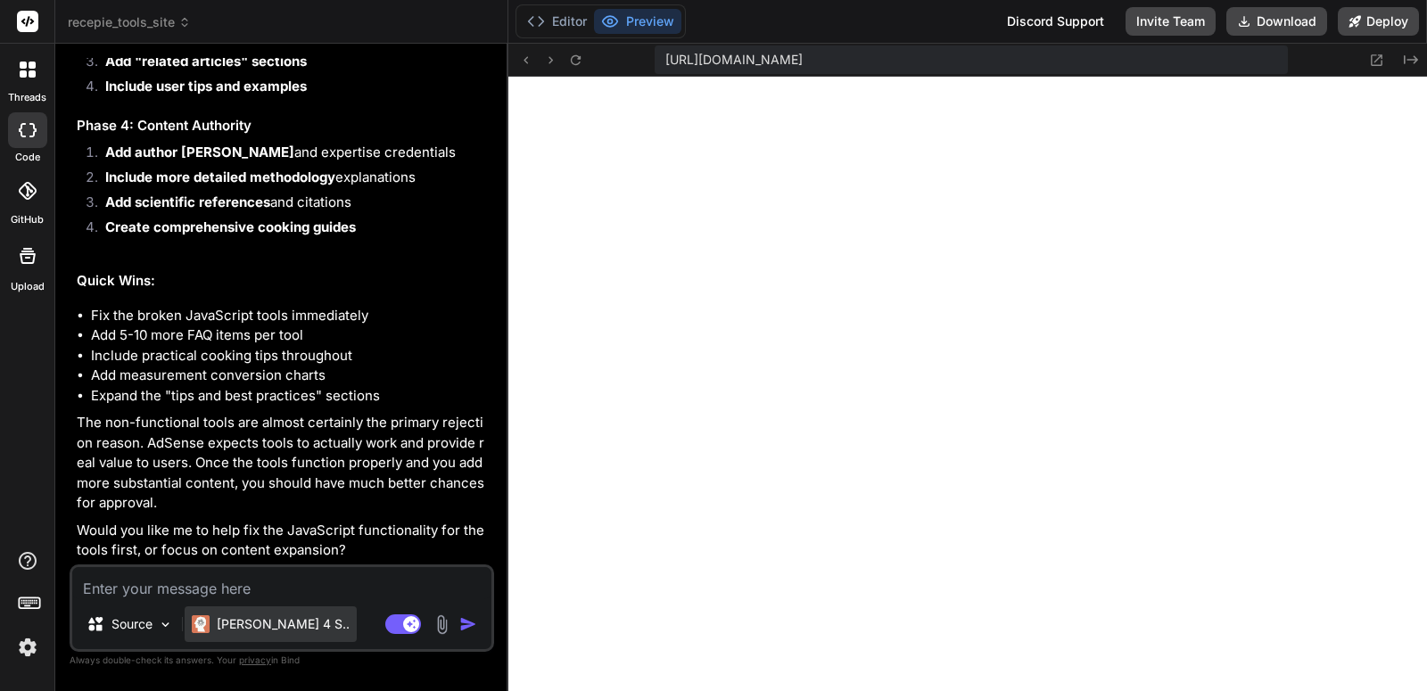
click at [259, 629] on p "[PERSON_NAME] 4 S.." at bounding box center [283, 624] width 133 height 18
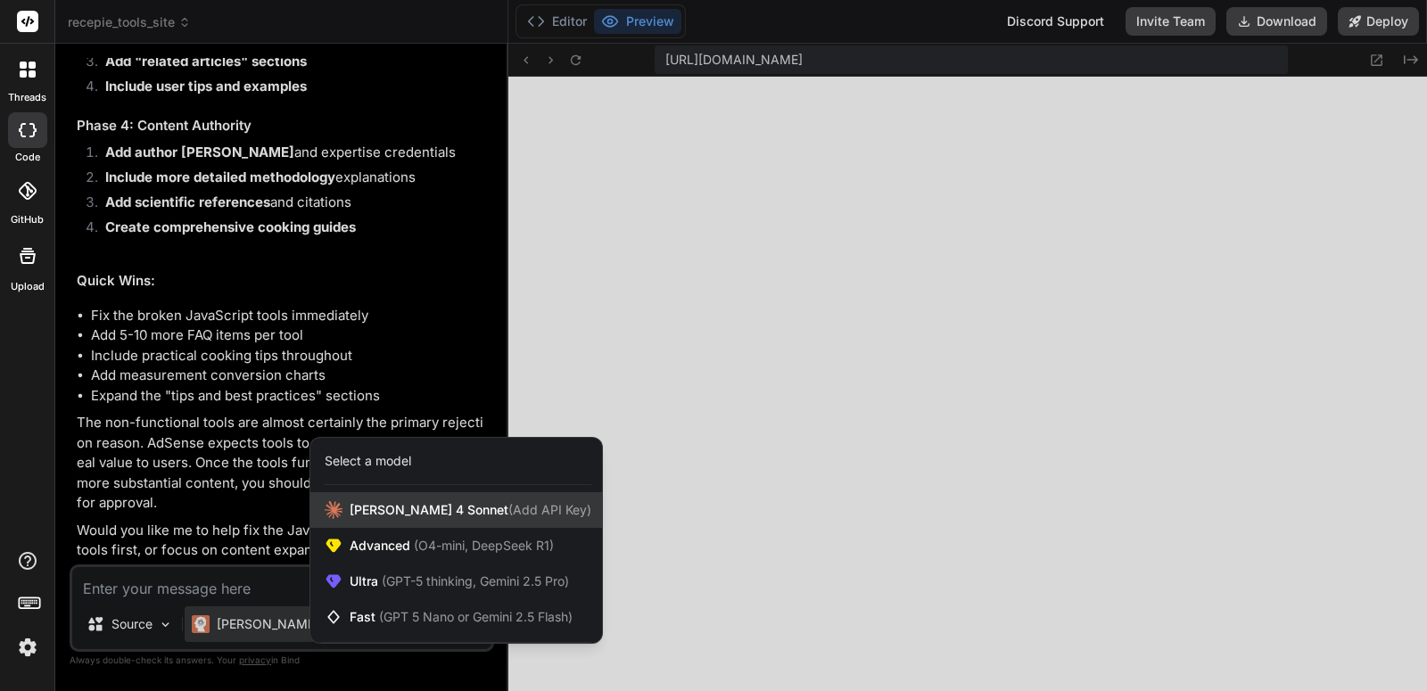
click at [369, 504] on span "[PERSON_NAME] 4 Sonnet (Add API Key)" at bounding box center [471, 510] width 242 height 18
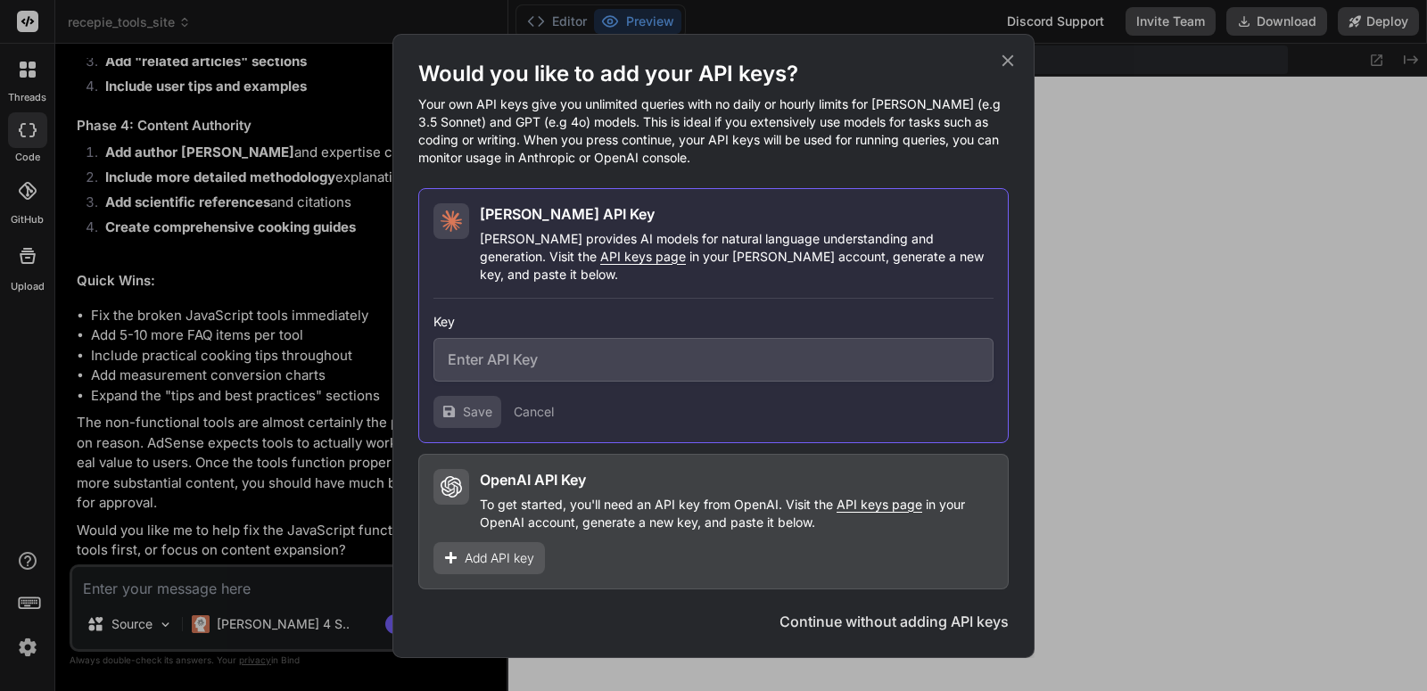
click at [1135, 491] on div "Would you like to add your API keys? Your own API keys give you unlimited queri…" at bounding box center [713, 345] width 1427 height 691
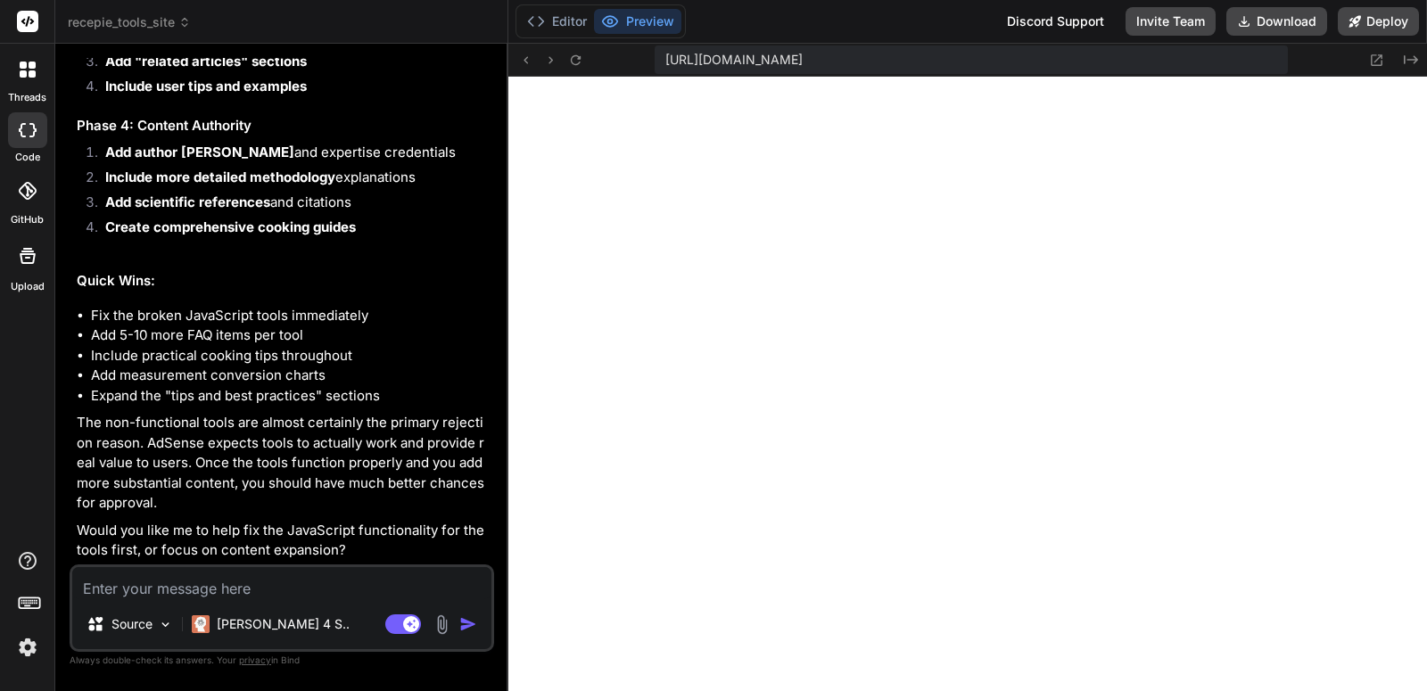
click at [29, 645] on img at bounding box center [27, 647] width 30 height 30
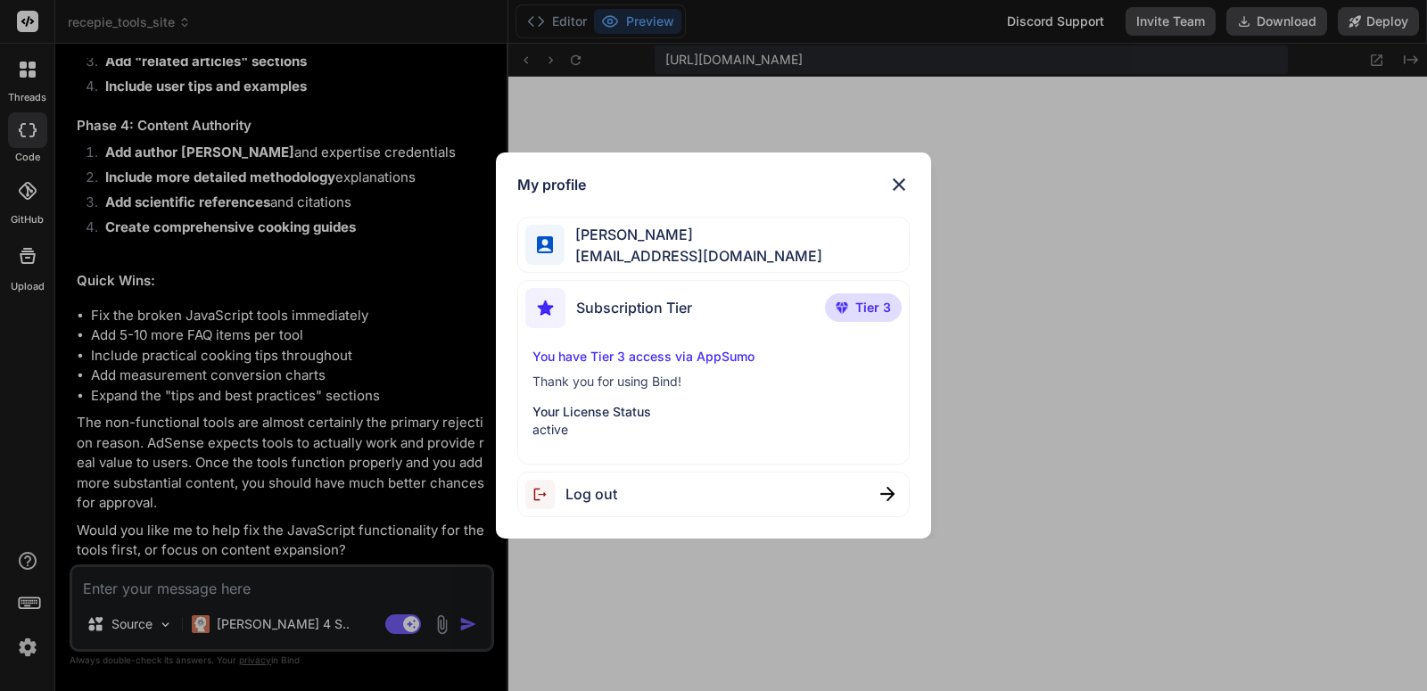
click at [898, 181] on img at bounding box center [898, 184] width 21 height 21
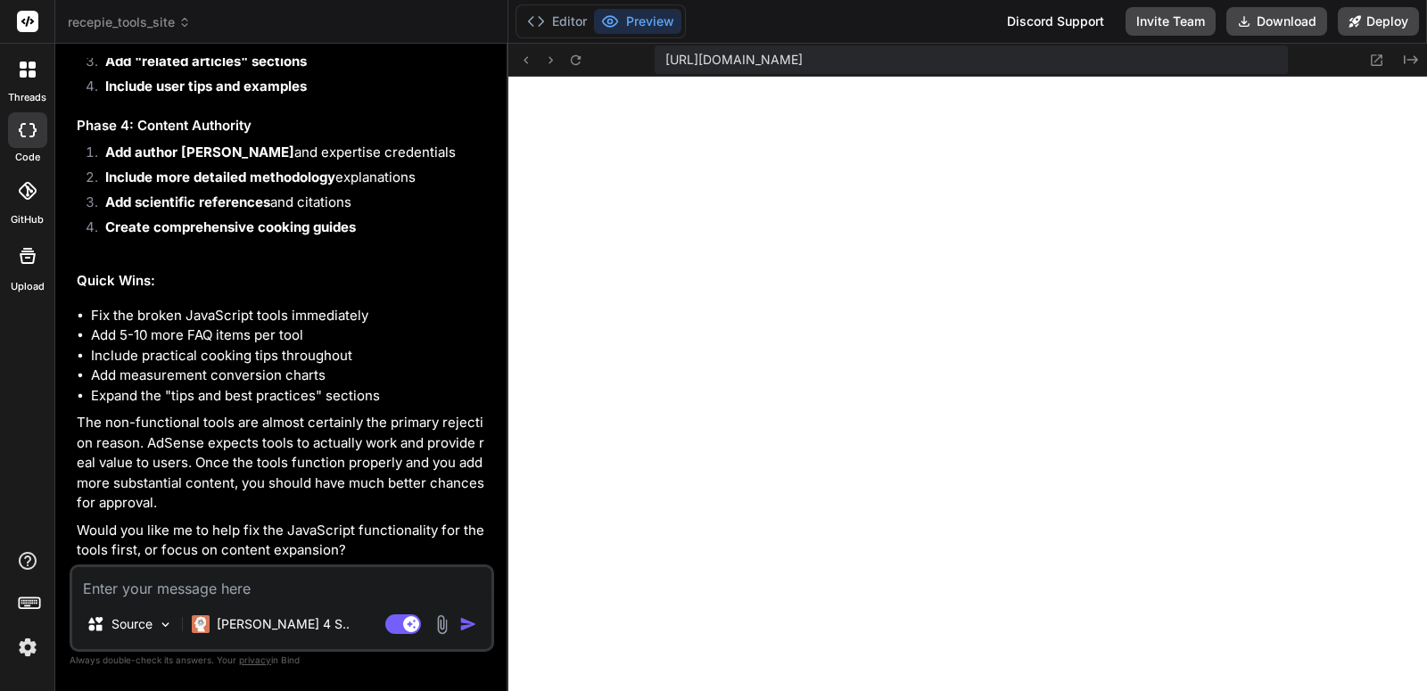
scroll to position [1610, 0]
click at [138, 24] on span "recepie_tools_site" at bounding box center [129, 22] width 123 height 18
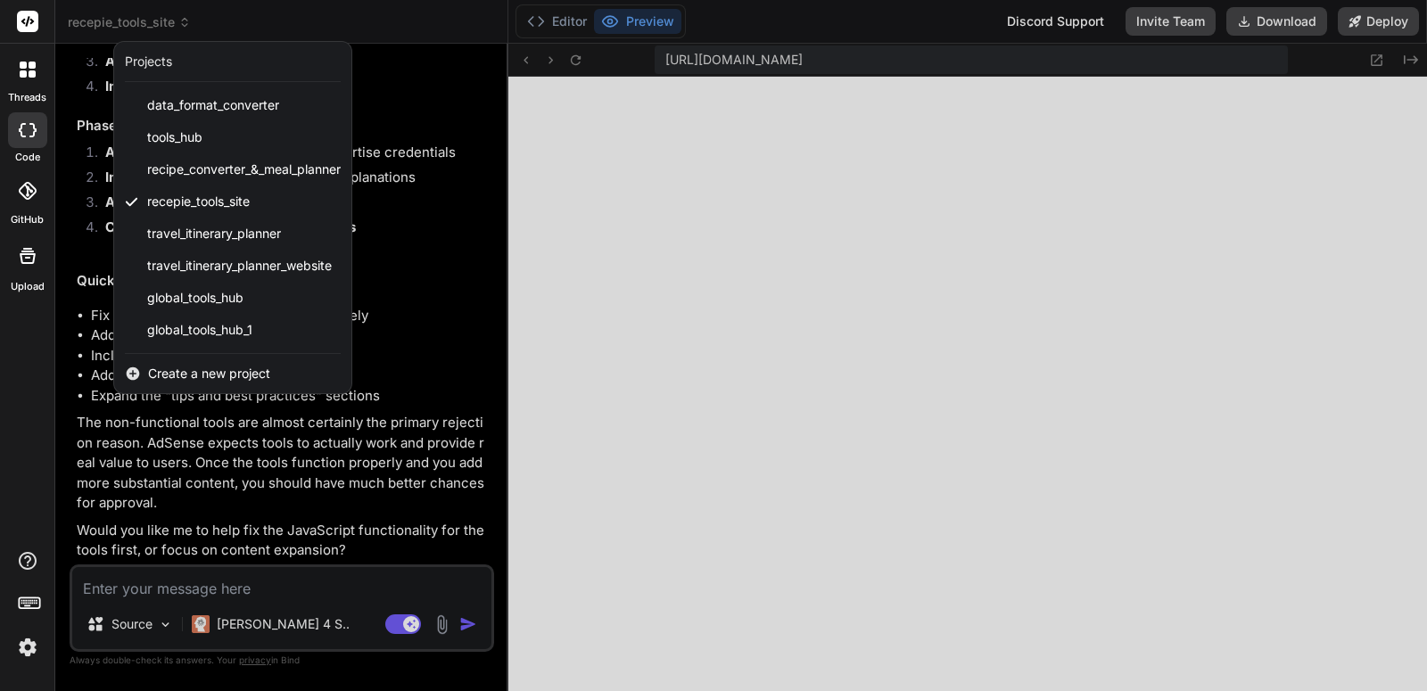
click at [774, 309] on div at bounding box center [713, 345] width 1427 height 691
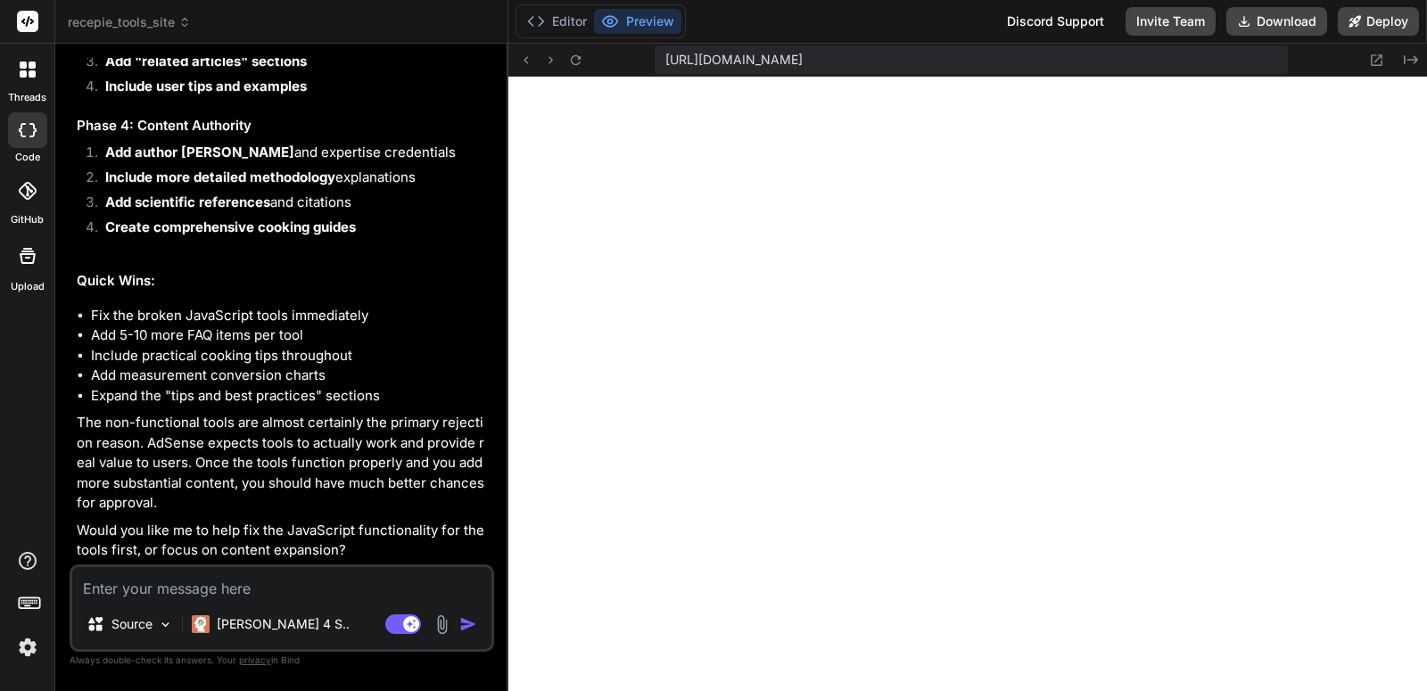
scroll to position [1982, 0]
click at [1289, 26] on button "Download" at bounding box center [1276, 21] width 101 height 29
click at [457, 392] on ul "Fix the broken JavaScript tools immediately Add 5-10 more FAQ items per tool In…" at bounding box center [284, 356] width 414 height 101
click at [1413, 62] on icon "Created with Pixso." at bounding box center [1411, 60] width 14 height 14
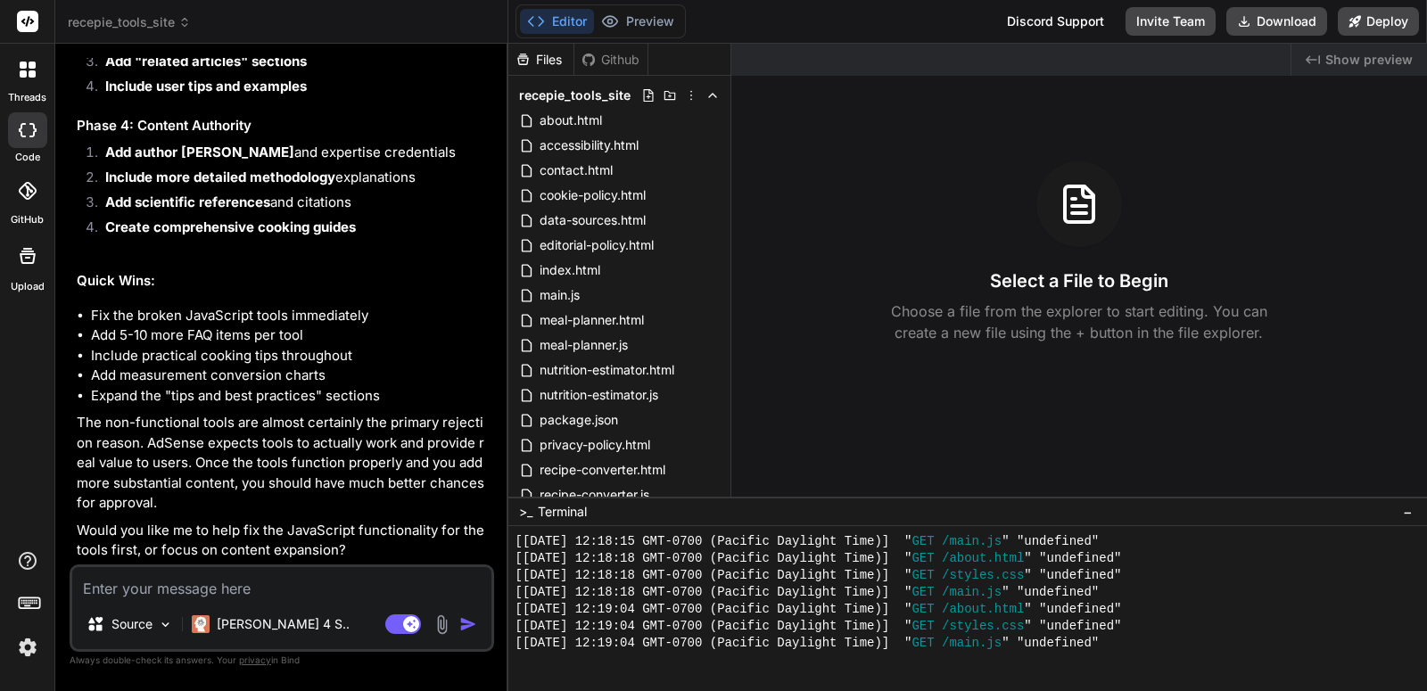
click at [1344, 61] on span "Show preview" at bounding box center [1368, 60] width 87 height 18
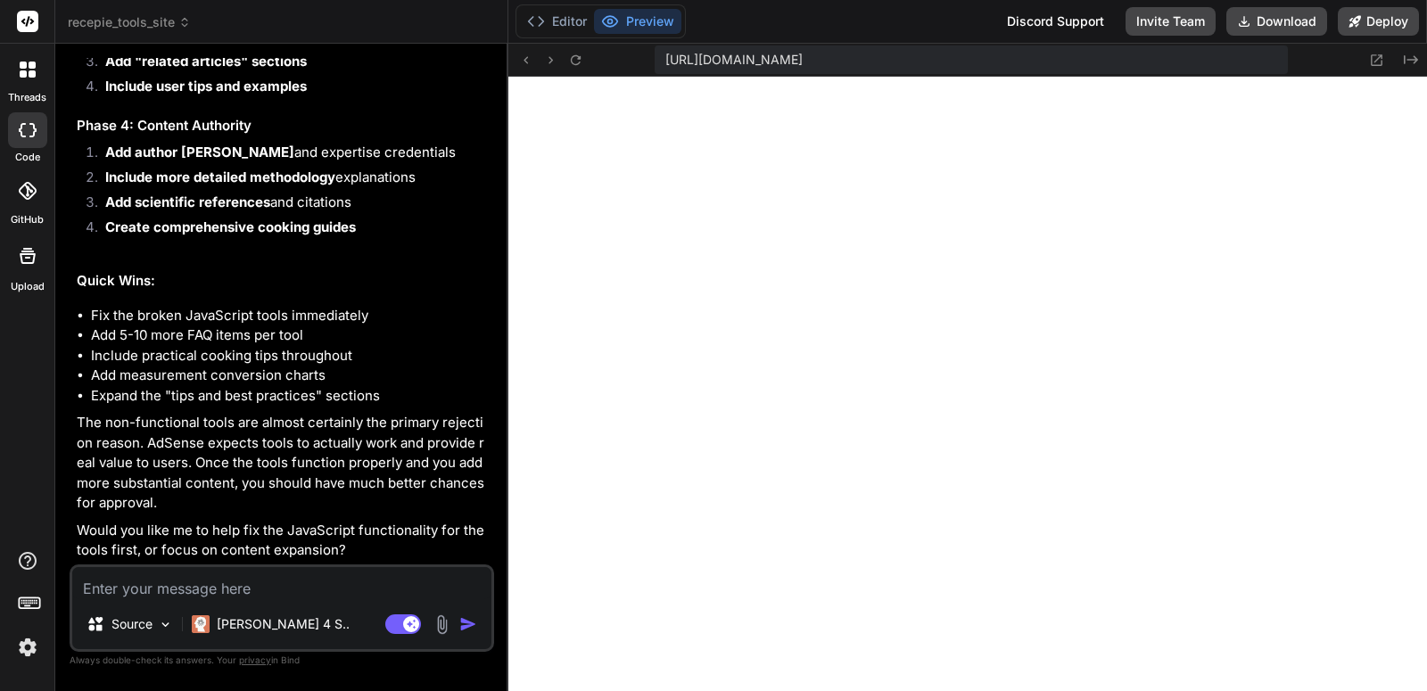
click at [23, 648] on img at bounding box center [27, 647] width 30 height 30
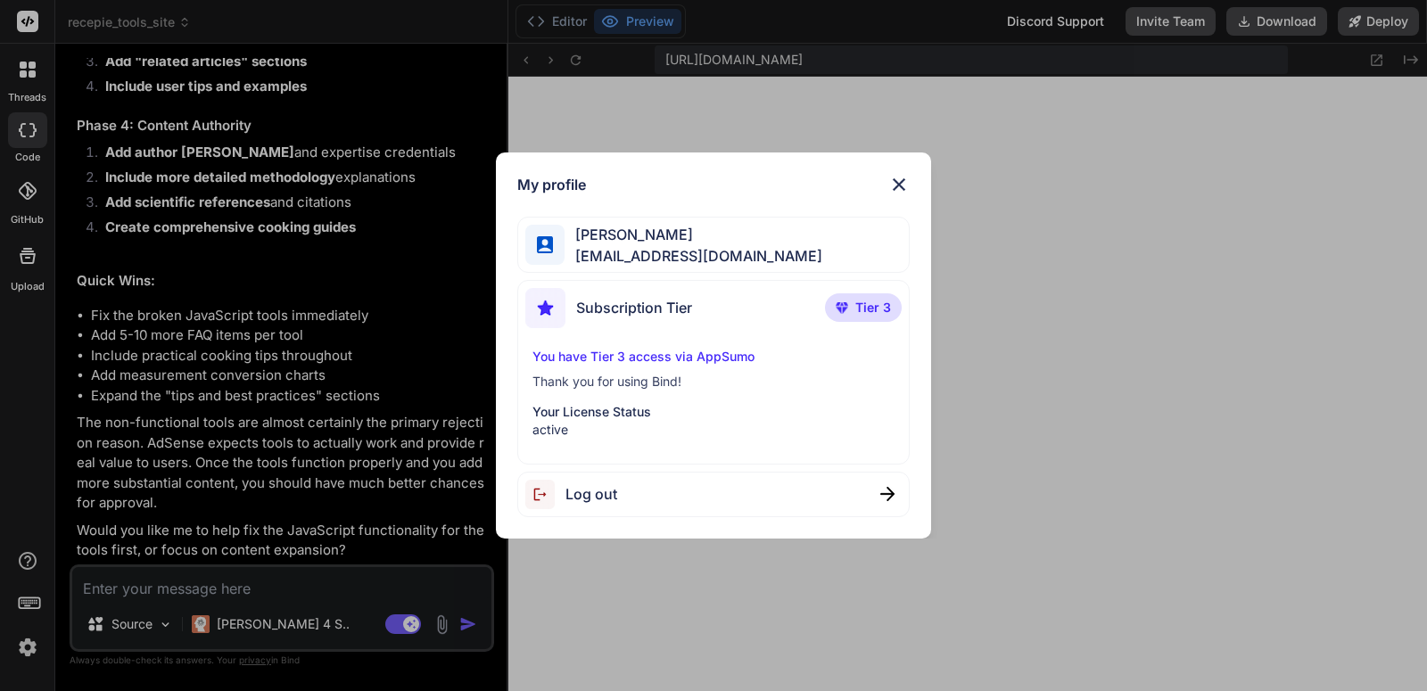
click at [898, 185] on img at bounding box center [898, 184] width 21 height 21
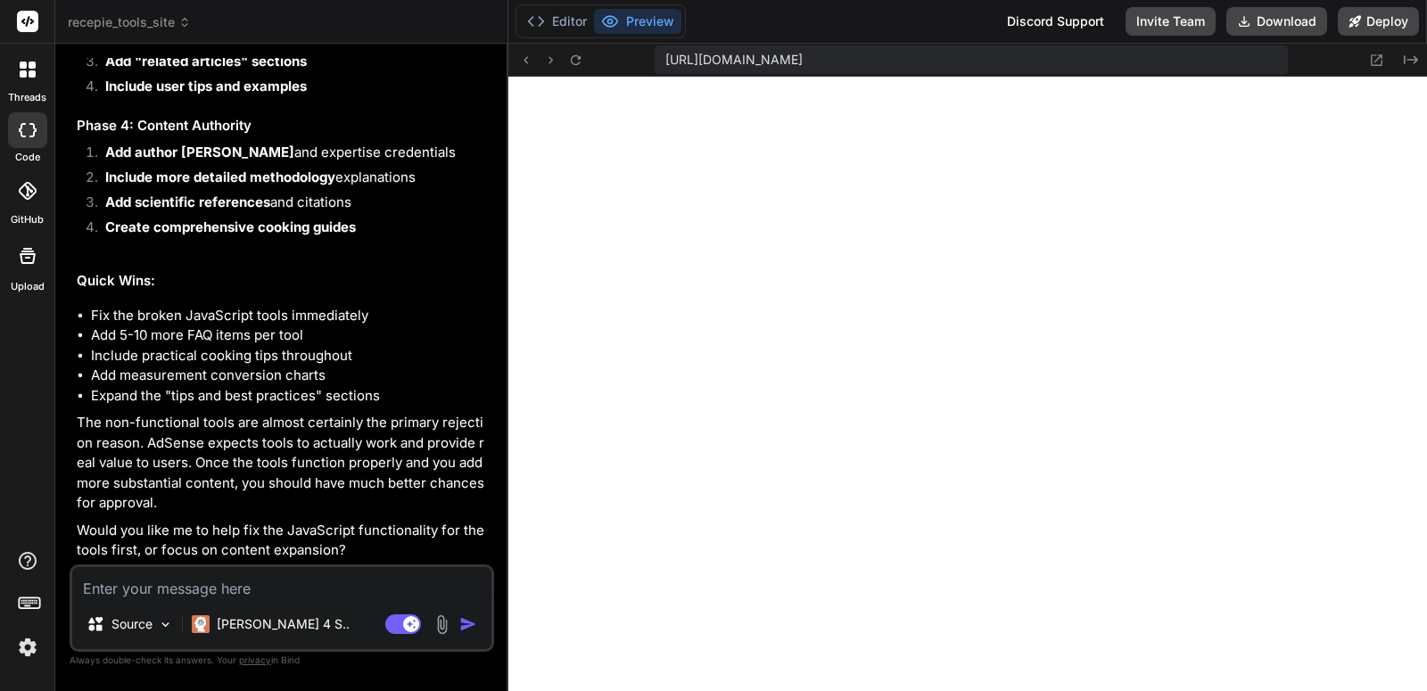
click at [39, 602] on icon at bounding box center [29, 601] width 25 height 25
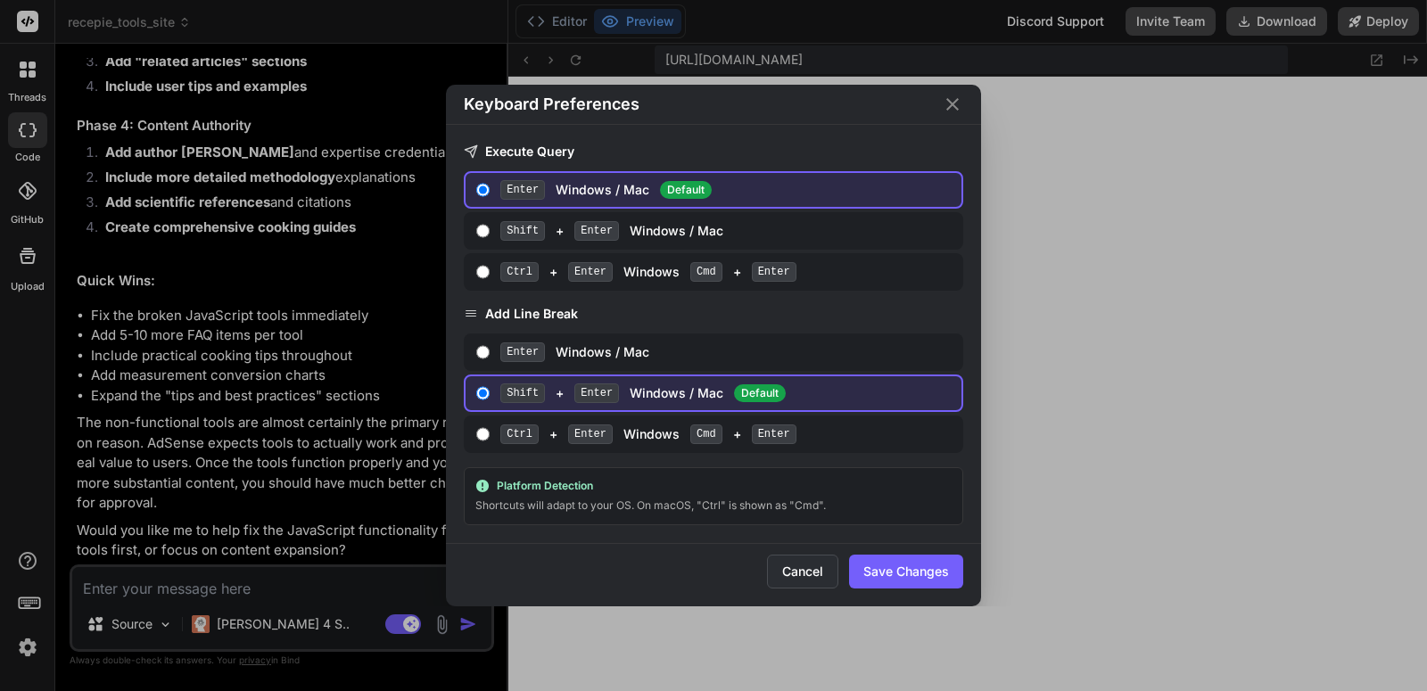
click at [794, 577] on button "Cancel" at bounding box center [802, 572] width 71 height 34
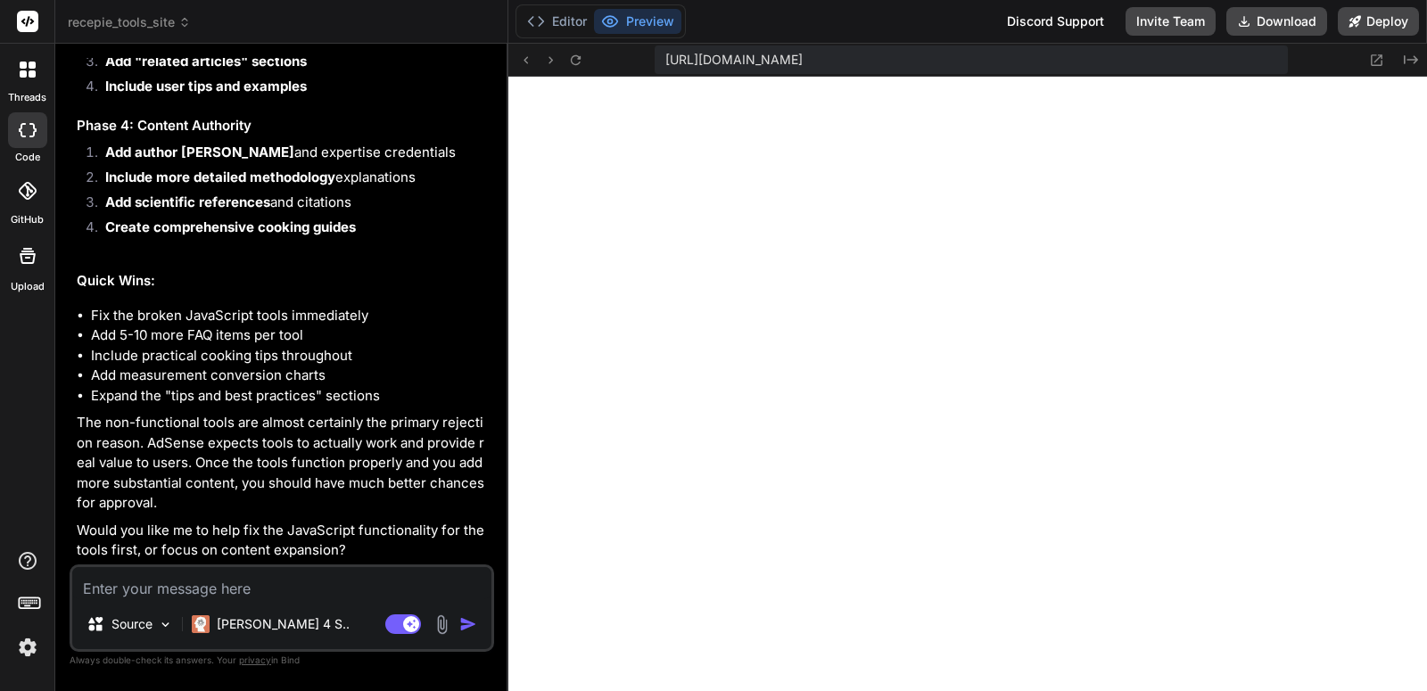
click at [21, 64] on icon at bounding box center [23, 65] width 7 height 7
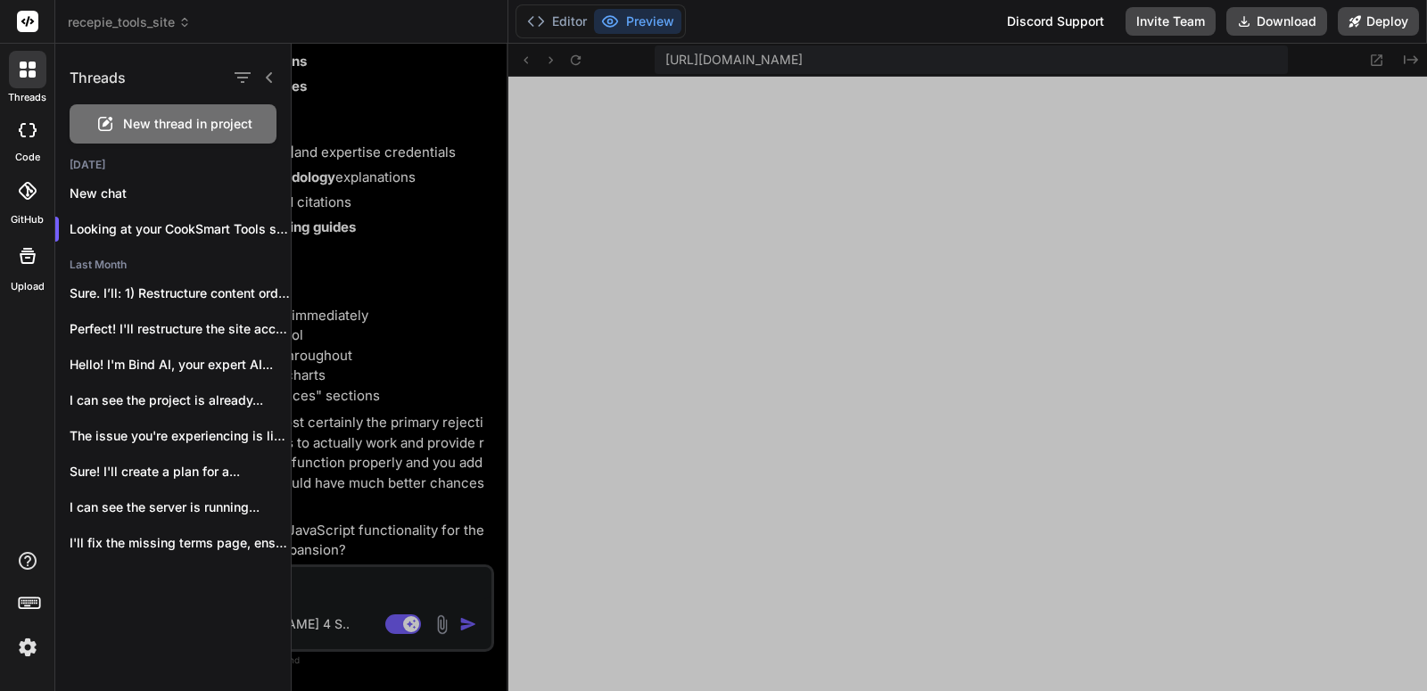
click at [21, 64] on icon at bounding box center [23, 65] width 7 height 7
click at [136, 11] on header "recepie_tools_site Created with Pixso." at bounding box center [281, 22] width 453 height 44
click at [135, 25] on span "recepie_tools_site" at bounding box center [129, 22] width 123 height 18
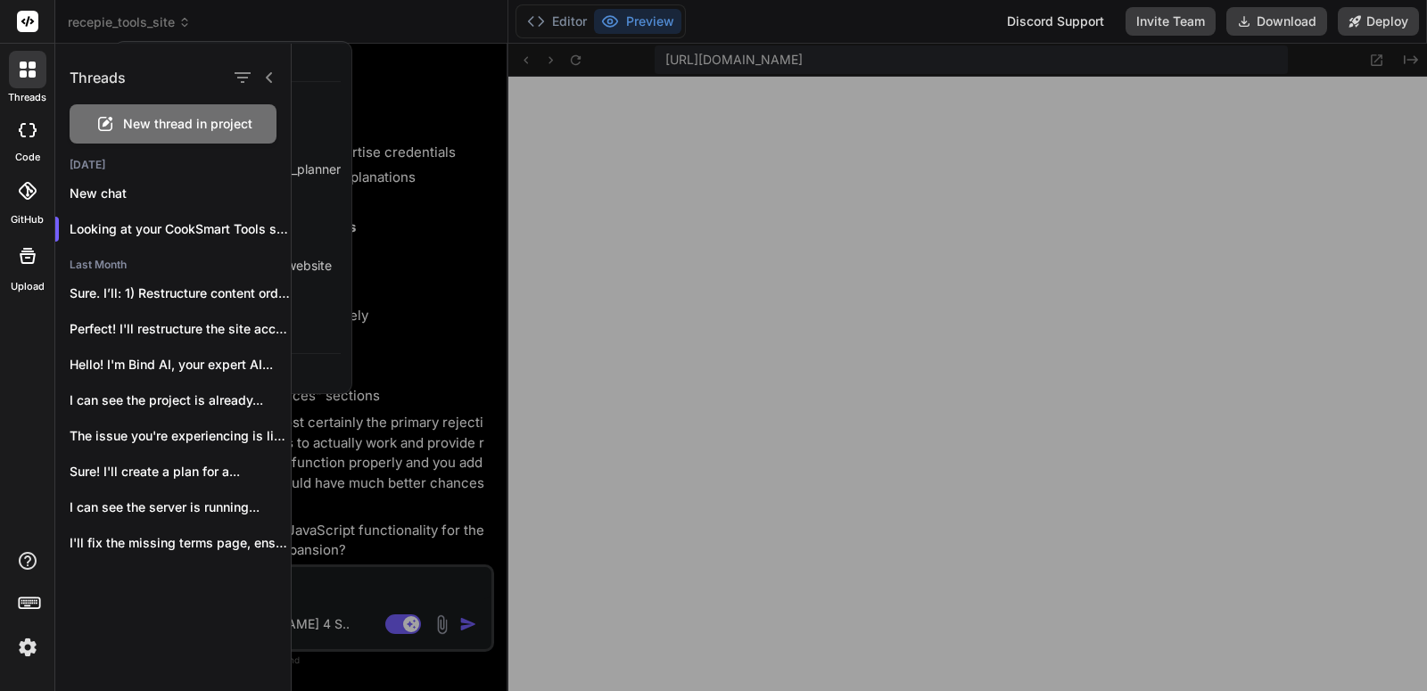
click at [268, 78] on icon at bounding box center [269, 77] width 6 height 11
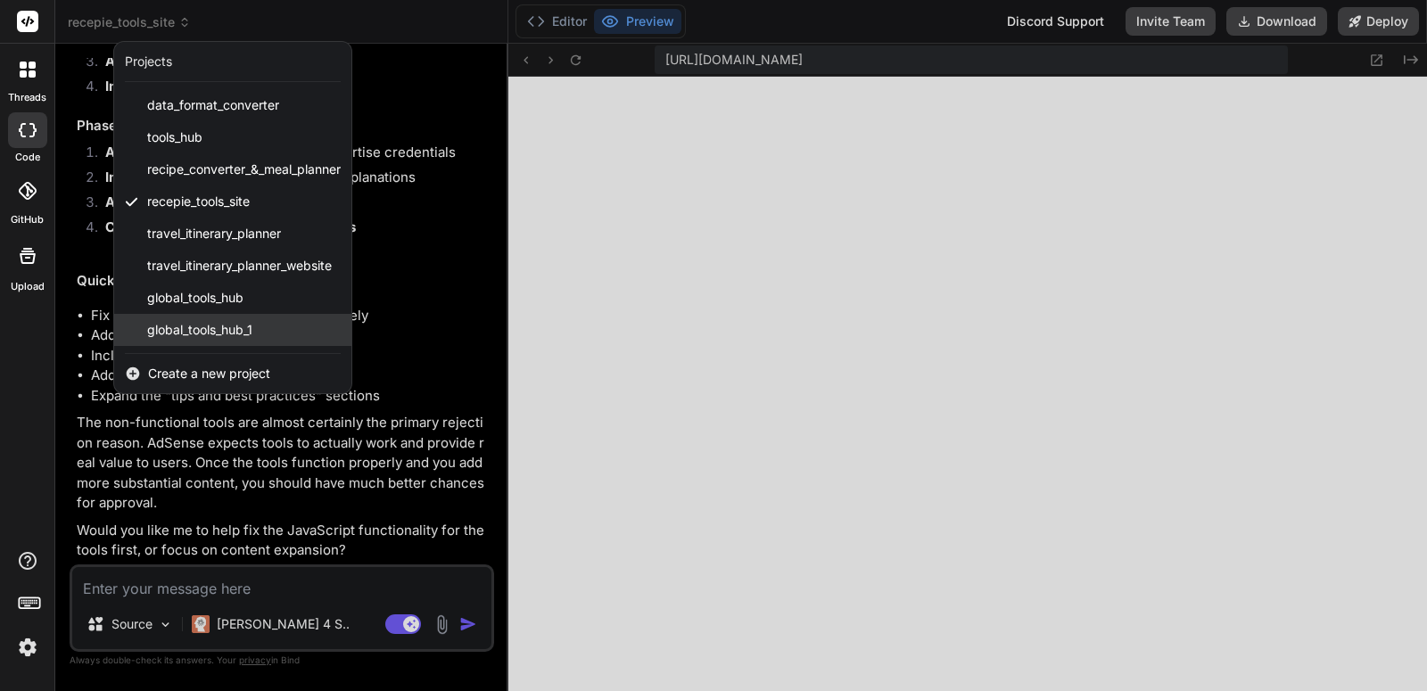
click at [247, 344] on div "global_tools_hub_1" at bounding box center [232, 330] width 237 height 32
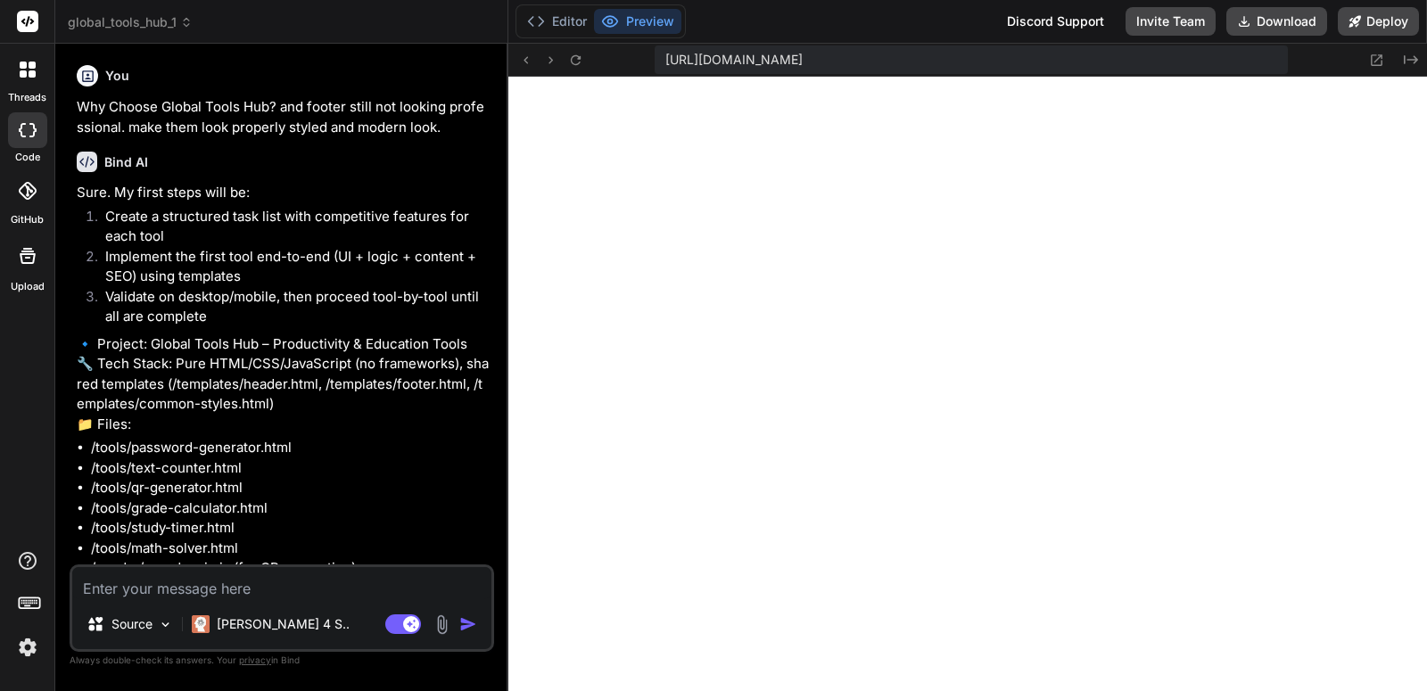
scroll to position [2813, 0]
